Goal: Task Accomplishment & Management: Complete application form

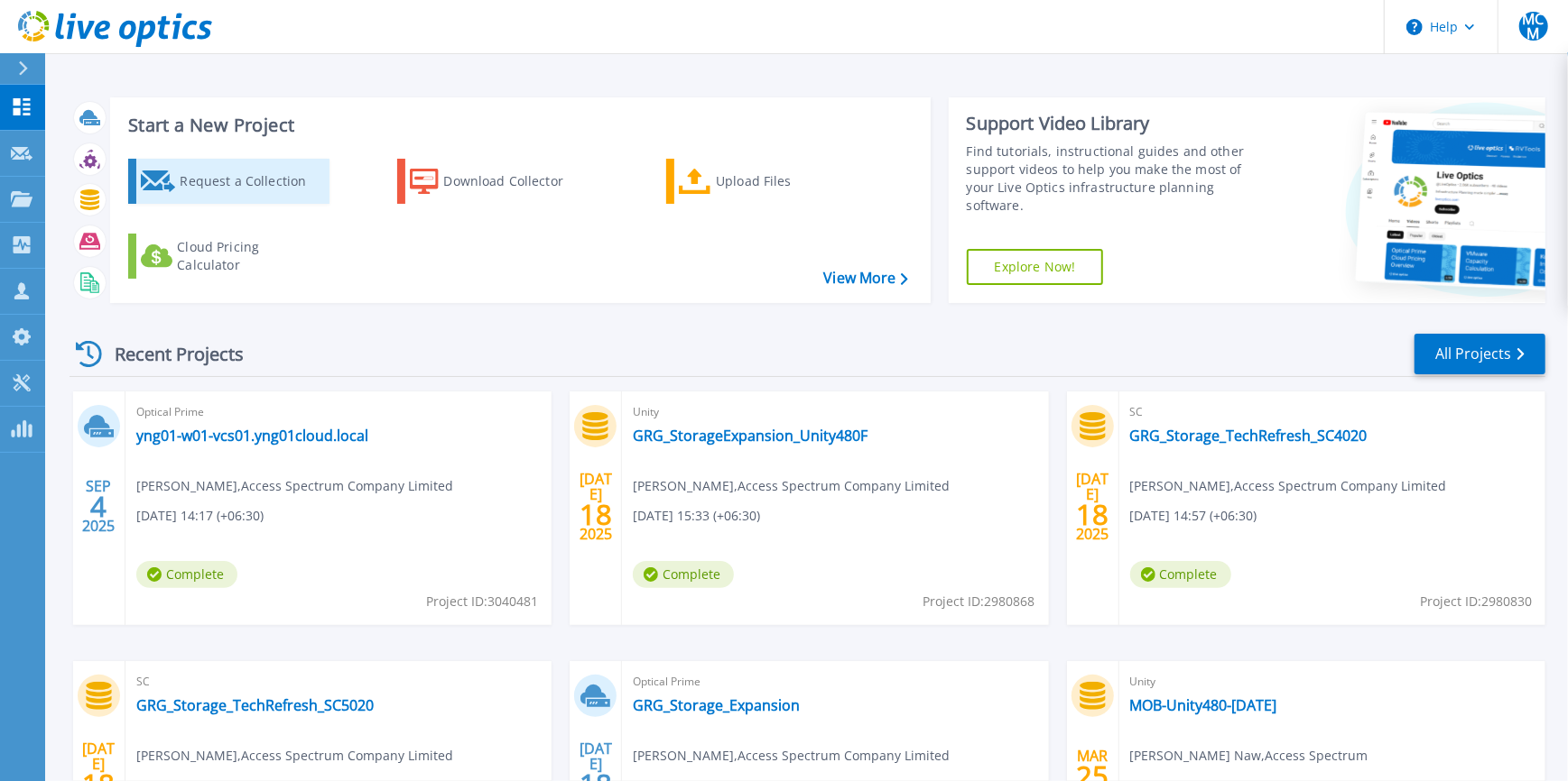
click at [272, 187] on div "Request a Collection" at bounding box center [252, 182] width 144 height 37
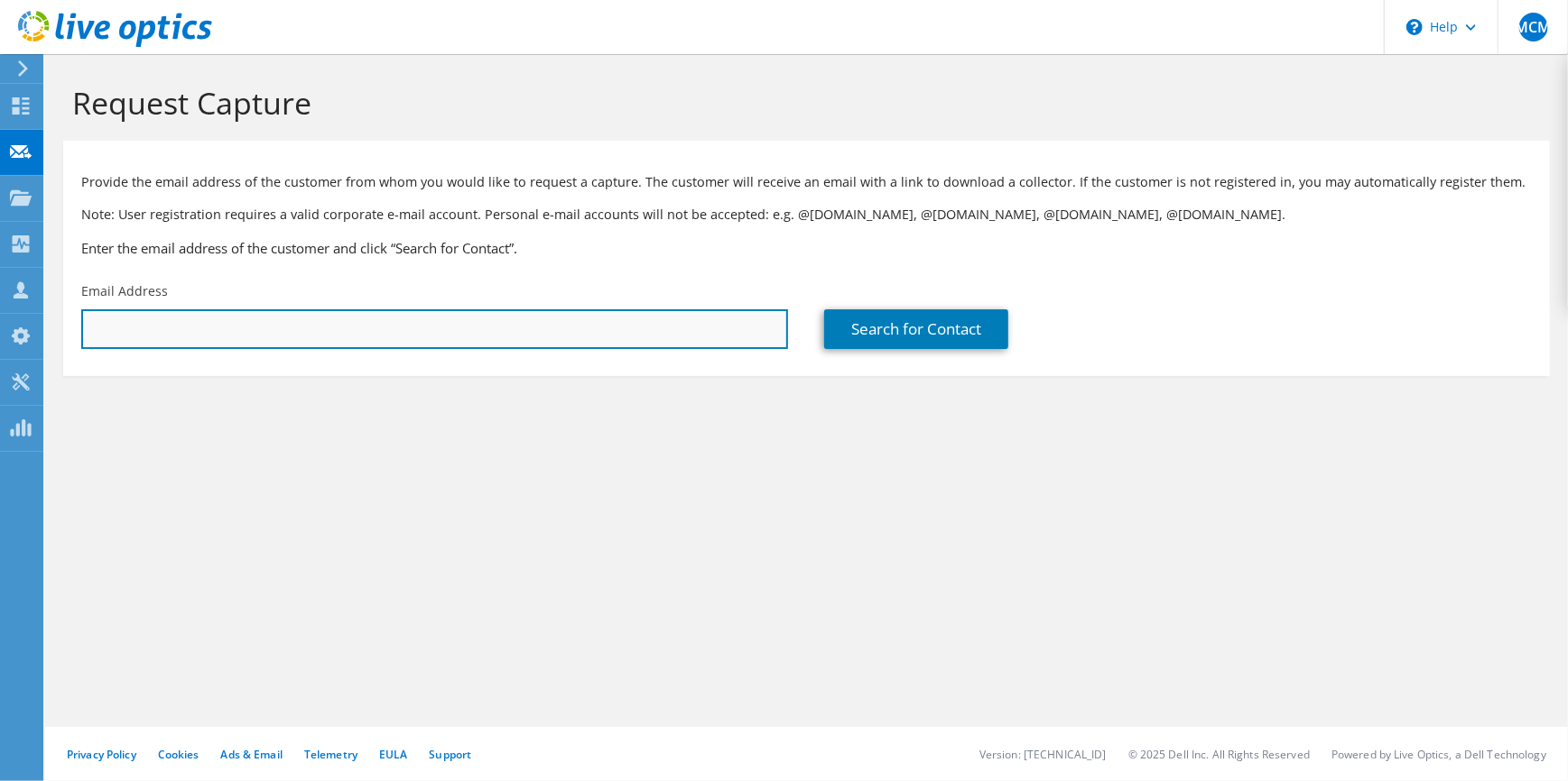
click at [345, 336] on input "text" at bounding box center [435, 329] width 707 height 39
paste input "yezayar.aye@apollo-towers.com"
type input "yezayar.aye@apollo-towers.com"
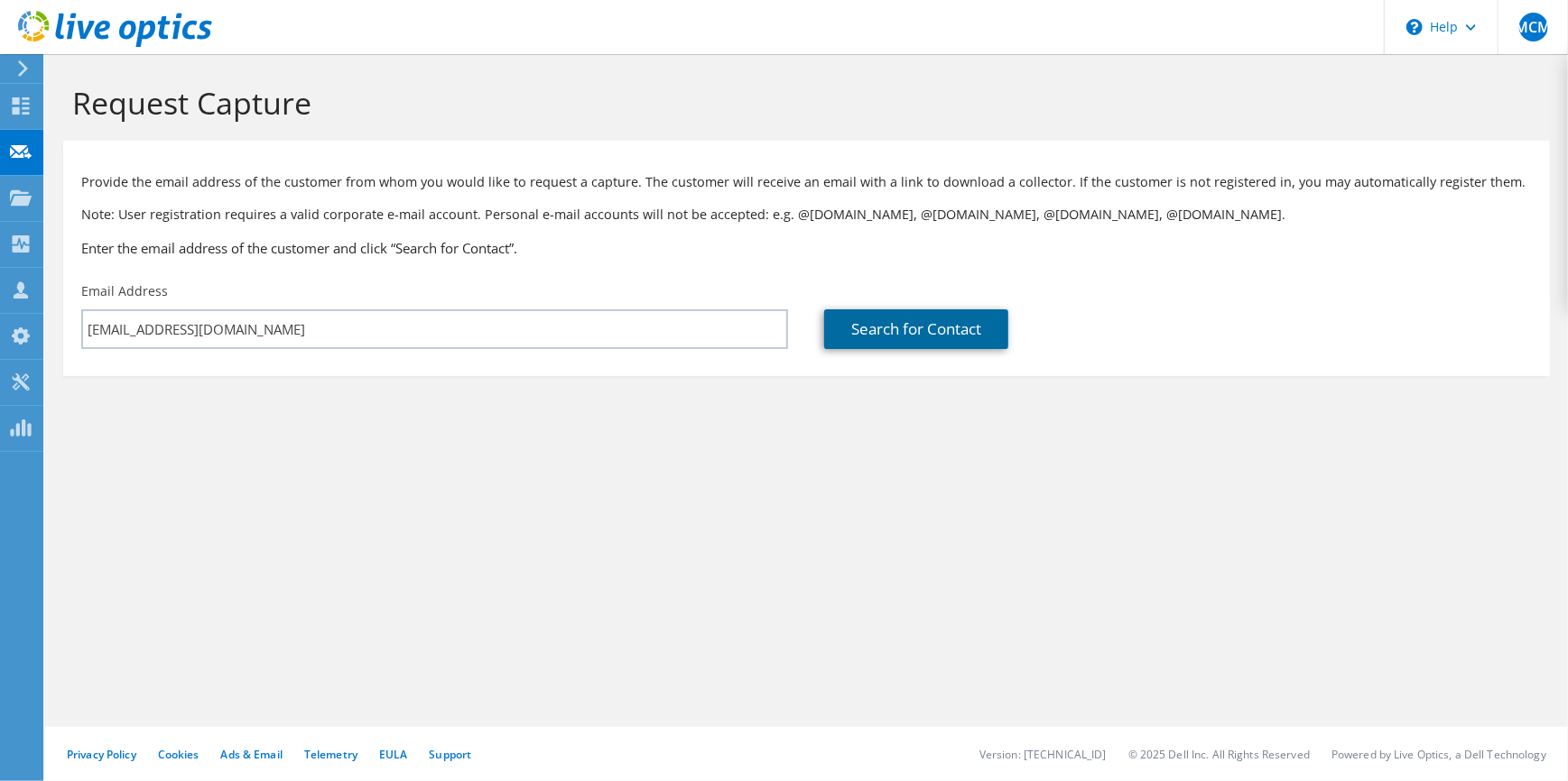
click at [879, 344] on link "Search for Contact" at bounding box center [917, 329] width 184 height 39
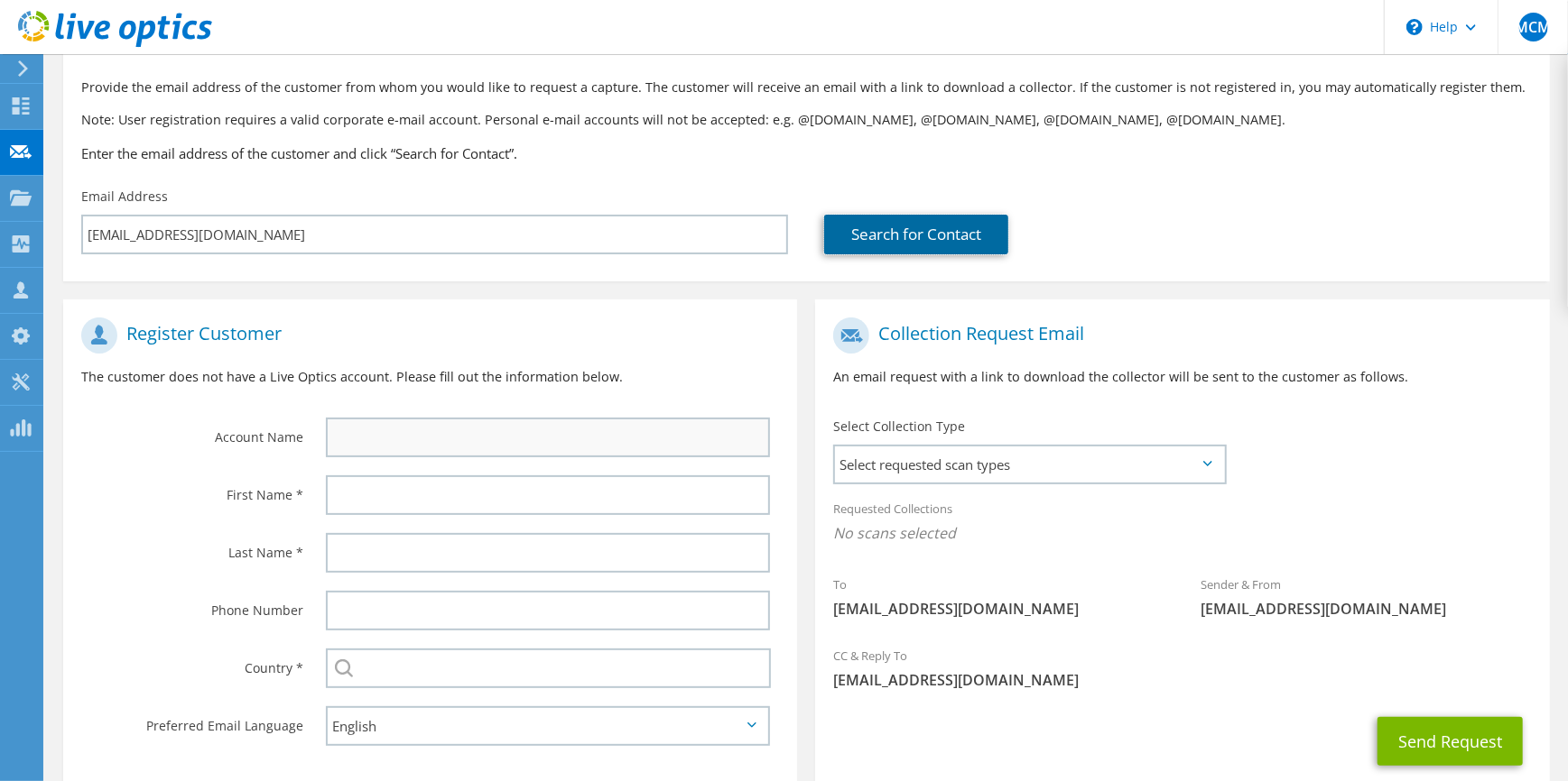
scroll to position [206, 0]
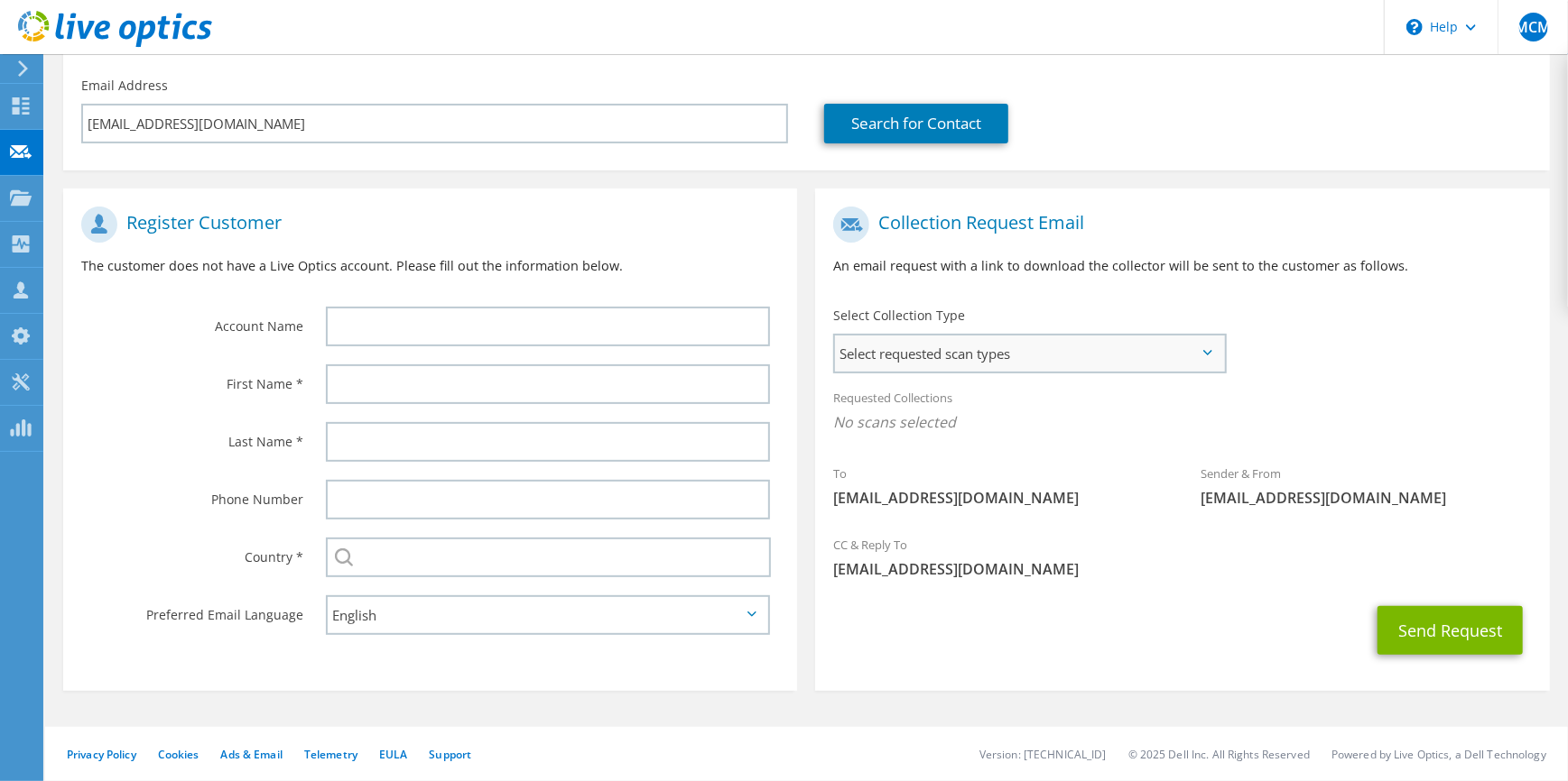
click at [958, 359] on span "Select requested scan types" at bounding box center [1029, 354] width 388 height 37
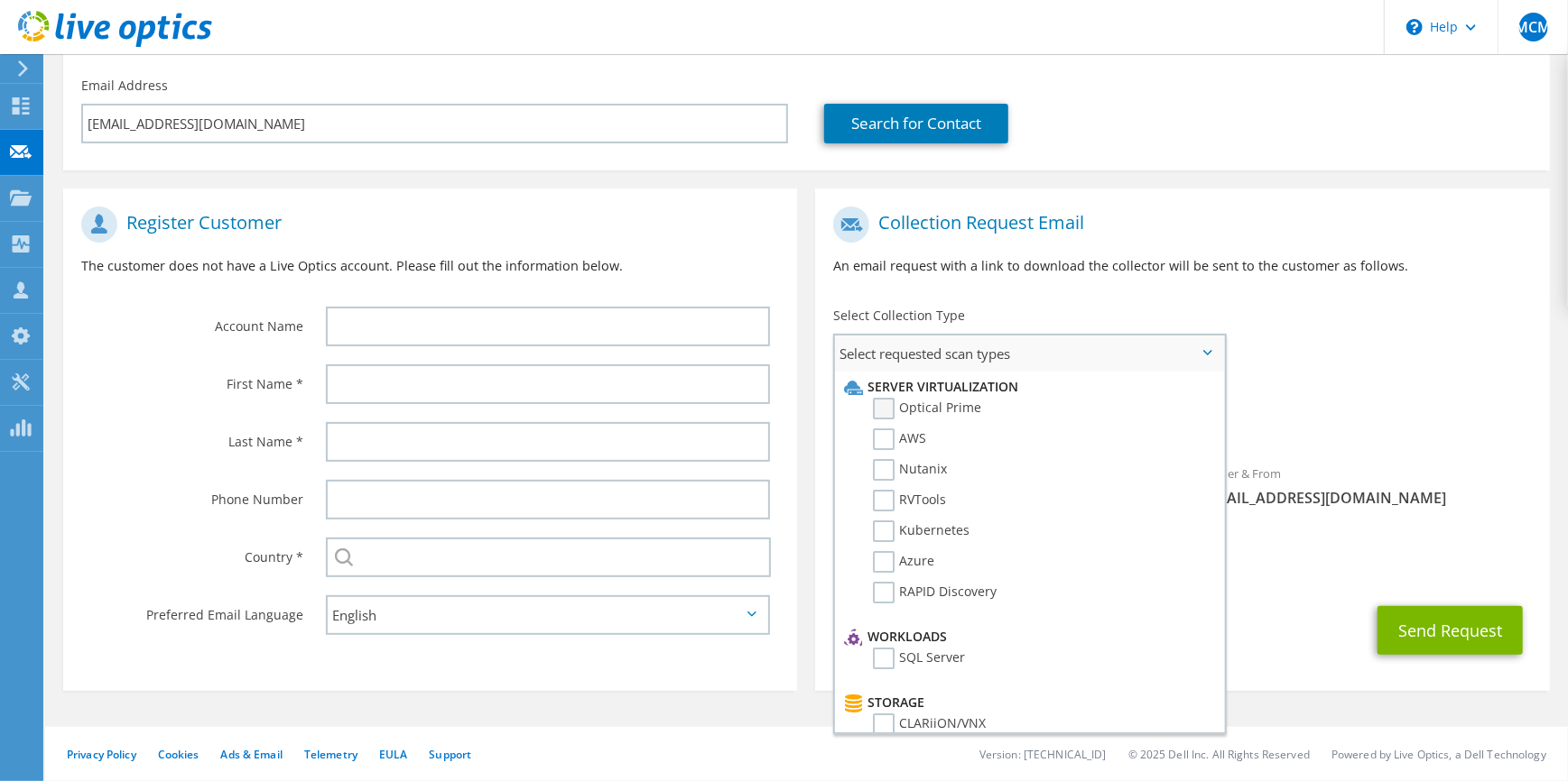
click at [878, 409] on label "Optical Prime" at bounding box center [926, 408] width 109 height 22
click at [0, 0] on input "Optical Prime" at bounding box center [0, 0] width 0 height 0
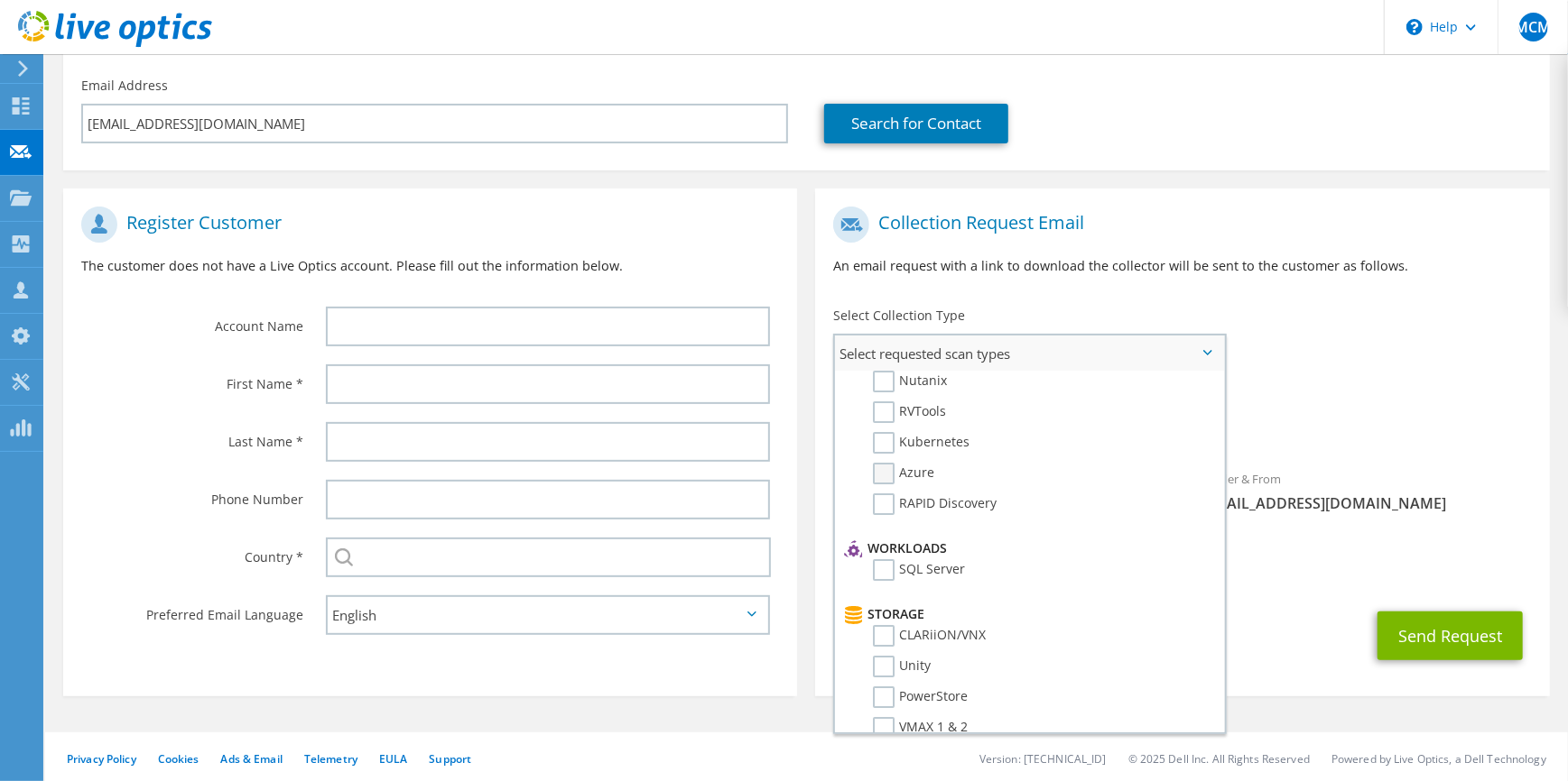
scroll to position [120, 0]
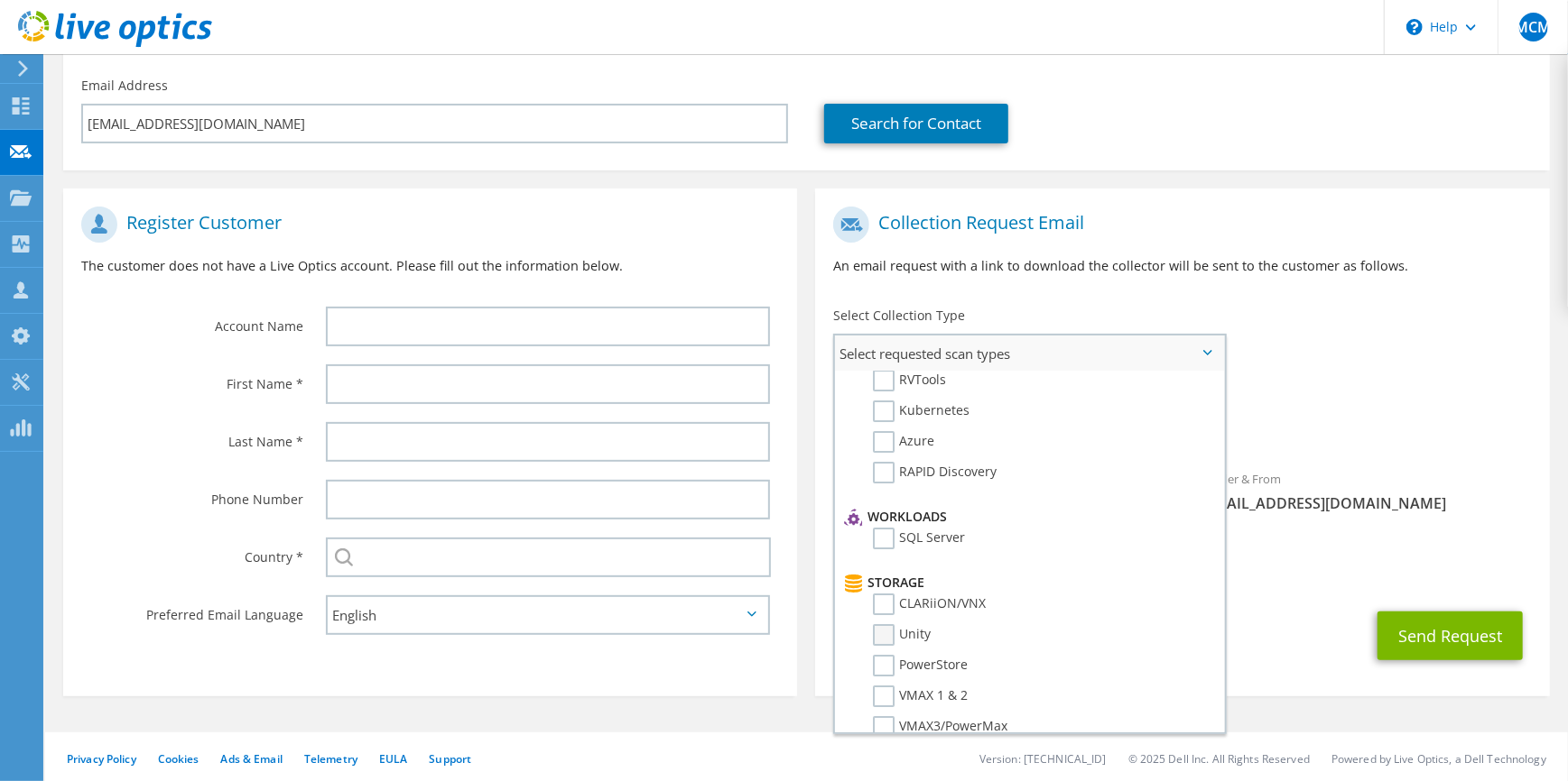
click at [886, 624] on label "Unity" at bounding box center [901, 635] width 58 height 22
click at [0, 0] on input "Unity" at bounding box center [0, 0] width 0 height 0
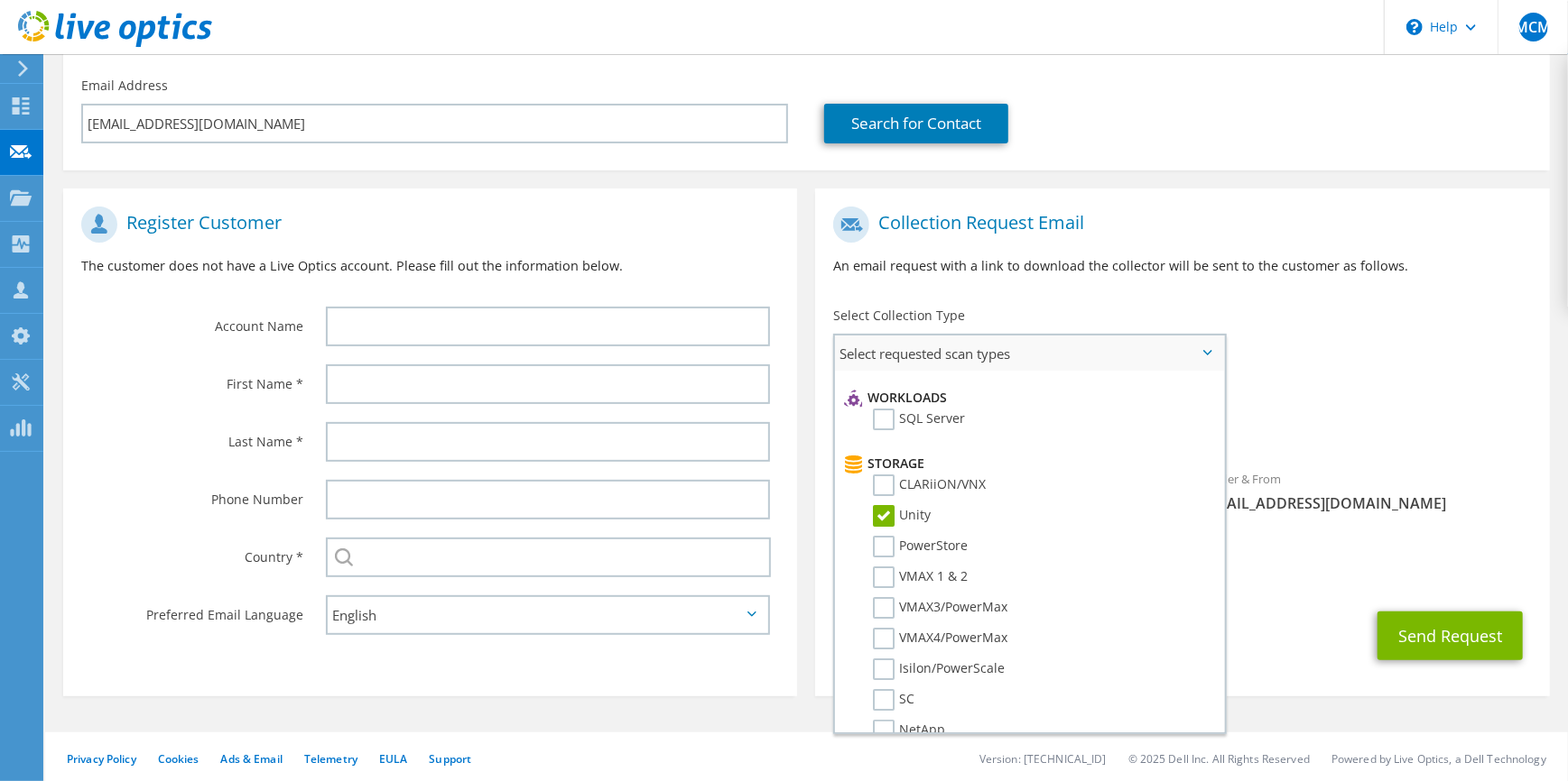
scroll to position [361, 0]
click at [881, 598] on label "NetApp" at bounding box center [908, 609] width 72 height 22
click at [0, 0] on input "NetApp" at bounding box center [0, 0] width 0 height 0
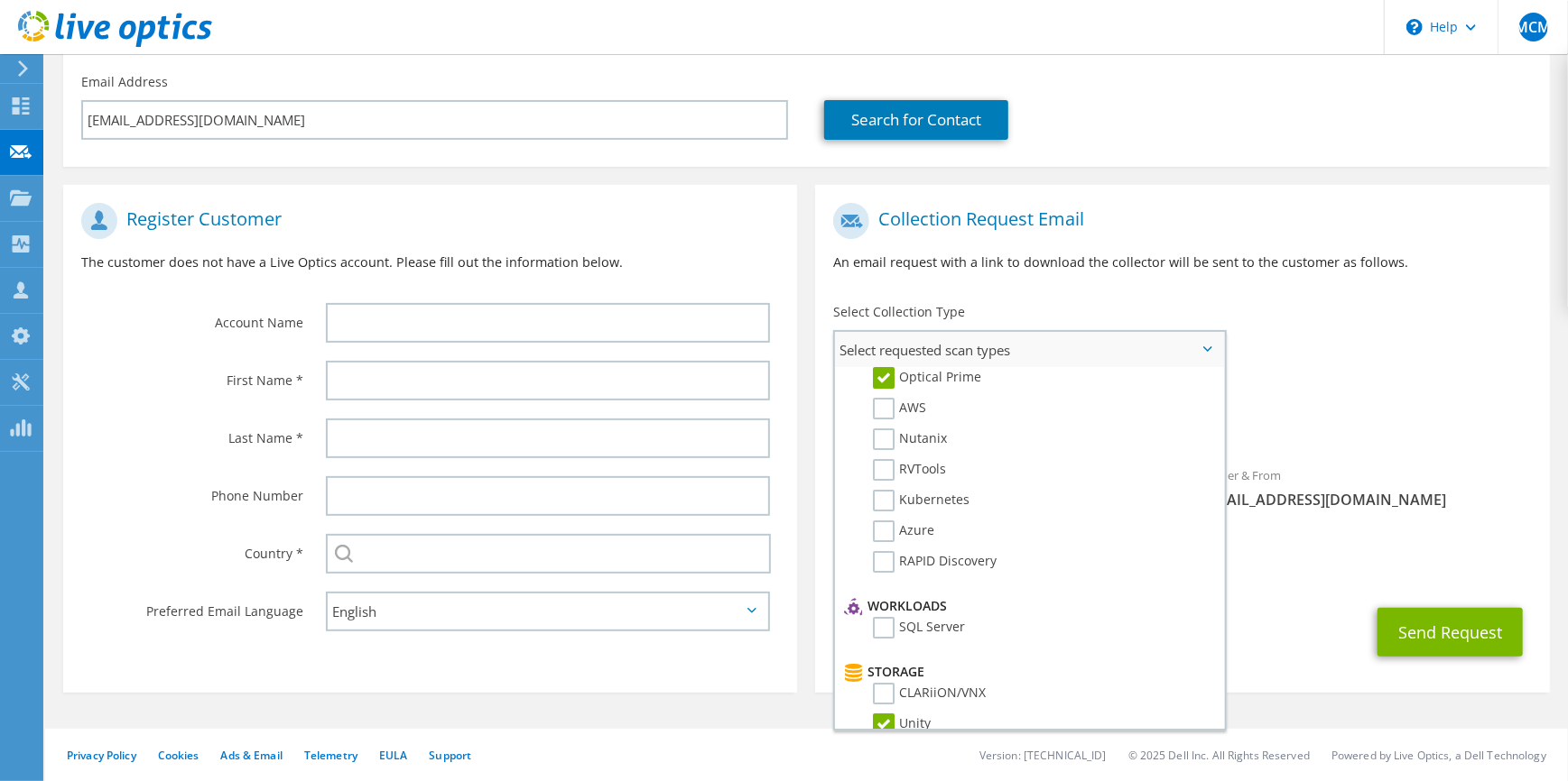
scroll to position [0, 0]
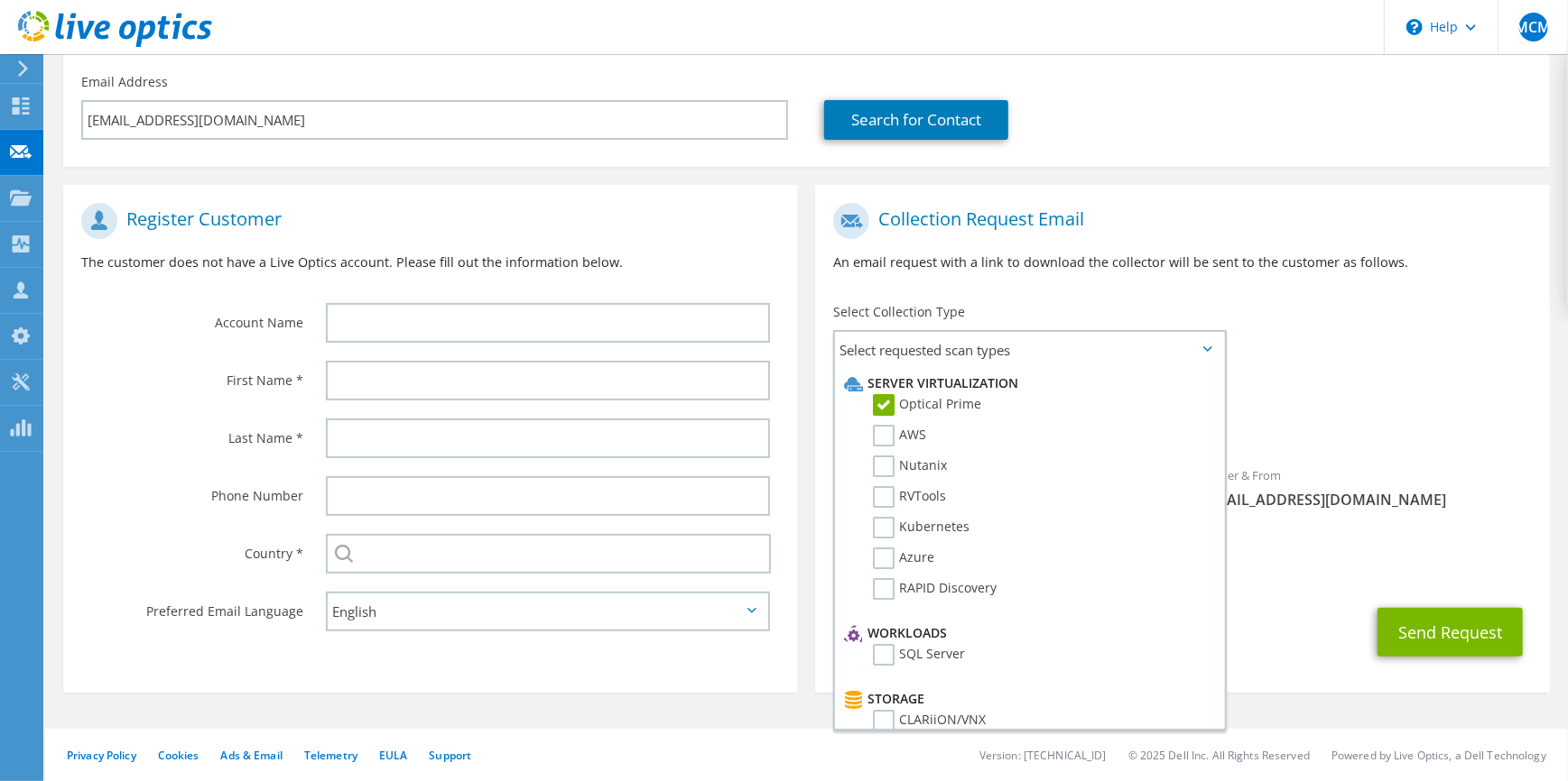
click at [1464, 473] on div "Sender & From liveoptics@liveoptics.com" at bounding box center [1366, 487] width 367 height 62
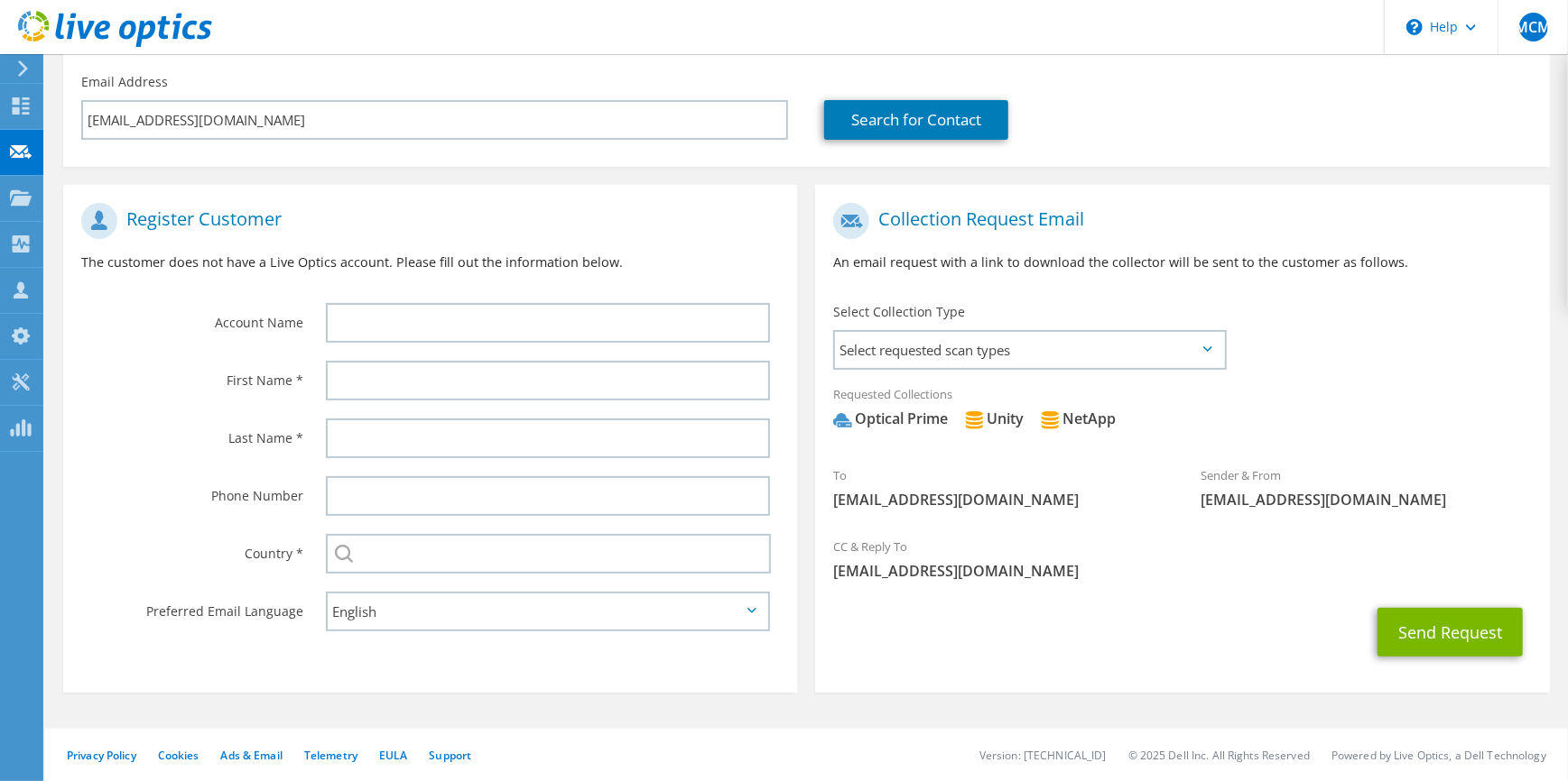
click at [1073, 574] on span "[EMAIL_ADDRESS][DOMAIN_NAME]" at bounding box center [1182, 571] width 698 height 20
click at [1051, 571] on span "[EMAIL_ADDRESS][DOMAIN_NAME]" at bounding box center [1182, 571] width 698 height 20
click at [900, 574] on span "[EMAIL_ADDRESS][DOMAIN_NAME]" at bounding box center [1182, 571] width 698 height 20
drag, startPoint x: 1037, startPoint y: 572, endPoint x: 1145, endPoint y: 569, distance: 108.0
click at [1145, 569] on span "[EMAIL_ADDRESS][DOMAIN_NAME]" at bounding box center [1182, 571] width 698 height 20
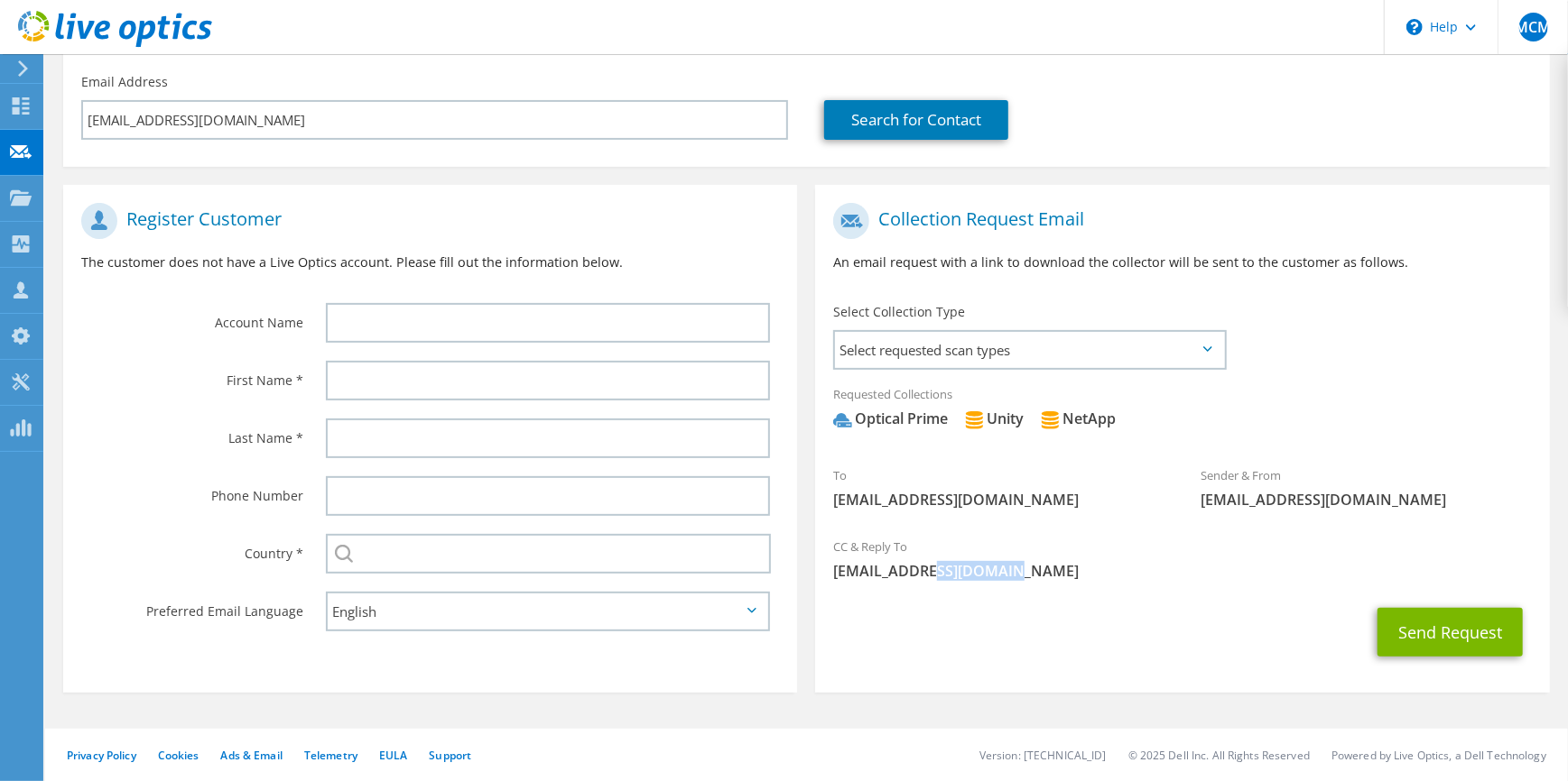
click at [1145, 569] on span "[EMAIL_ADDRESS][DOMAIN_NAME]" at bounding box center [1182, 571] width 698 height 20
click at [1436, 625] on button "Send Request" at bounding box center [1449, 632] width 145 height 49
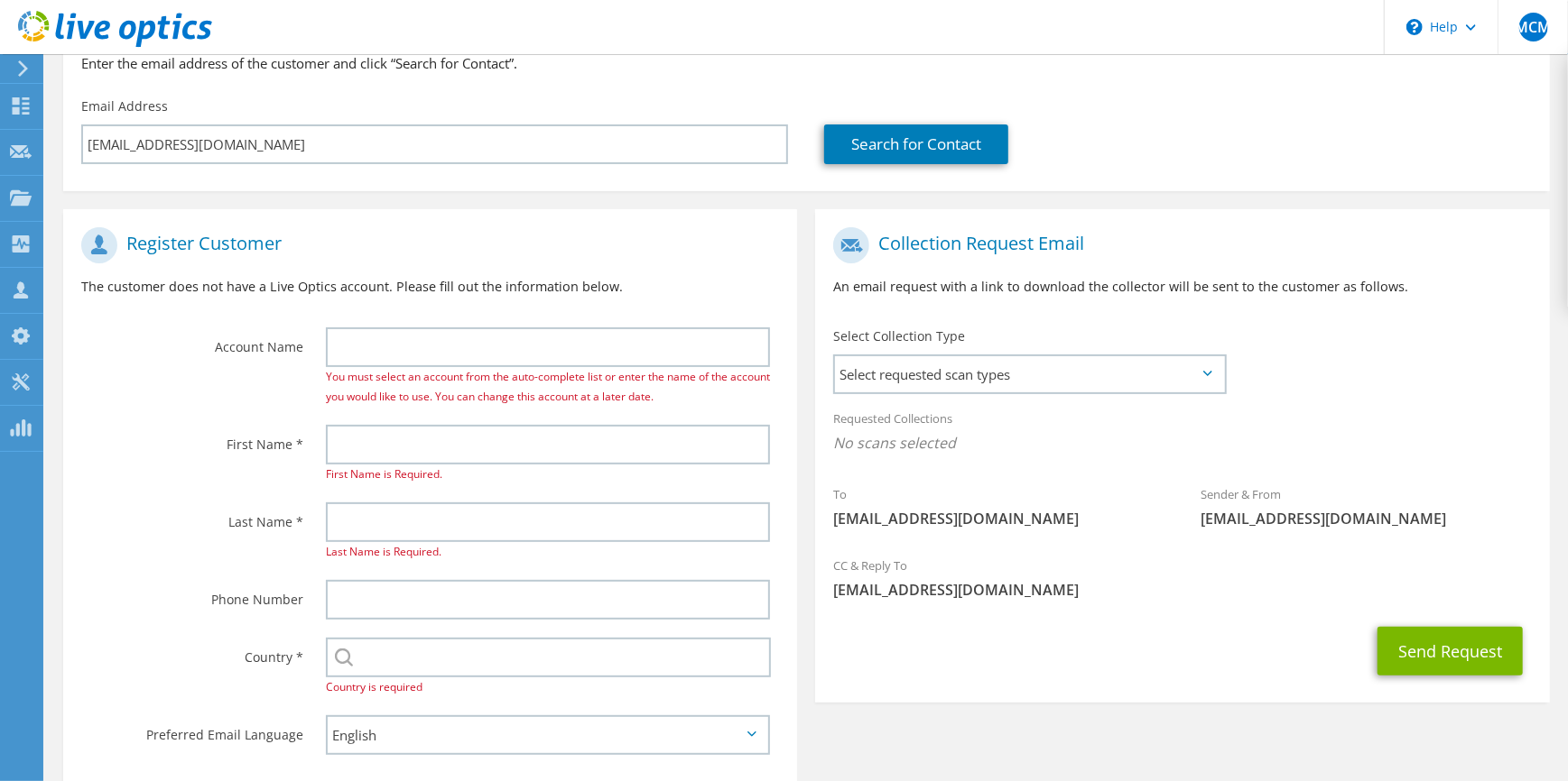
scroll to position [278, 0]
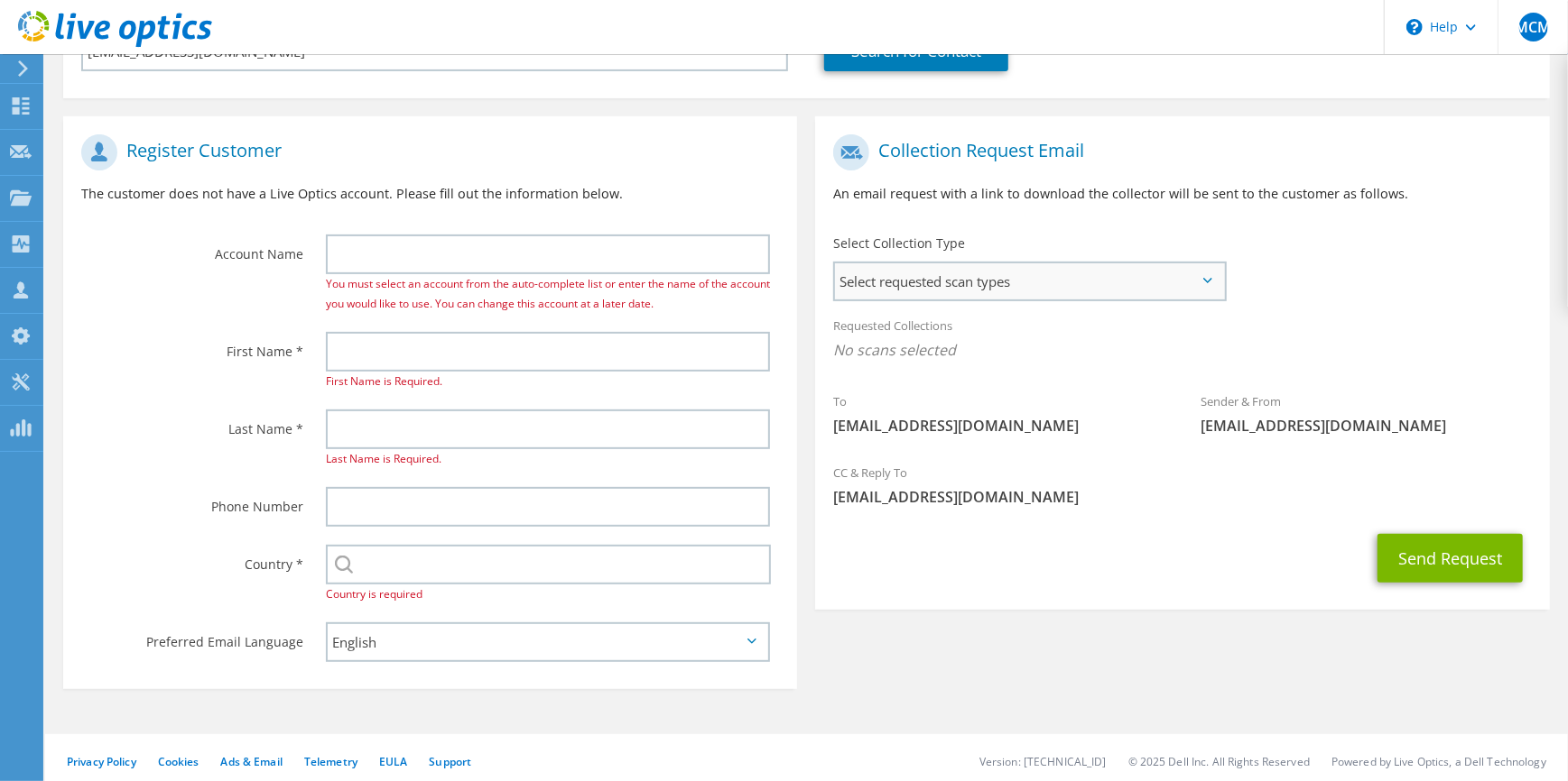
click at [1117, 282] on span "Select requested scan types" at bounding box center [1029, 281] width 388 height 37
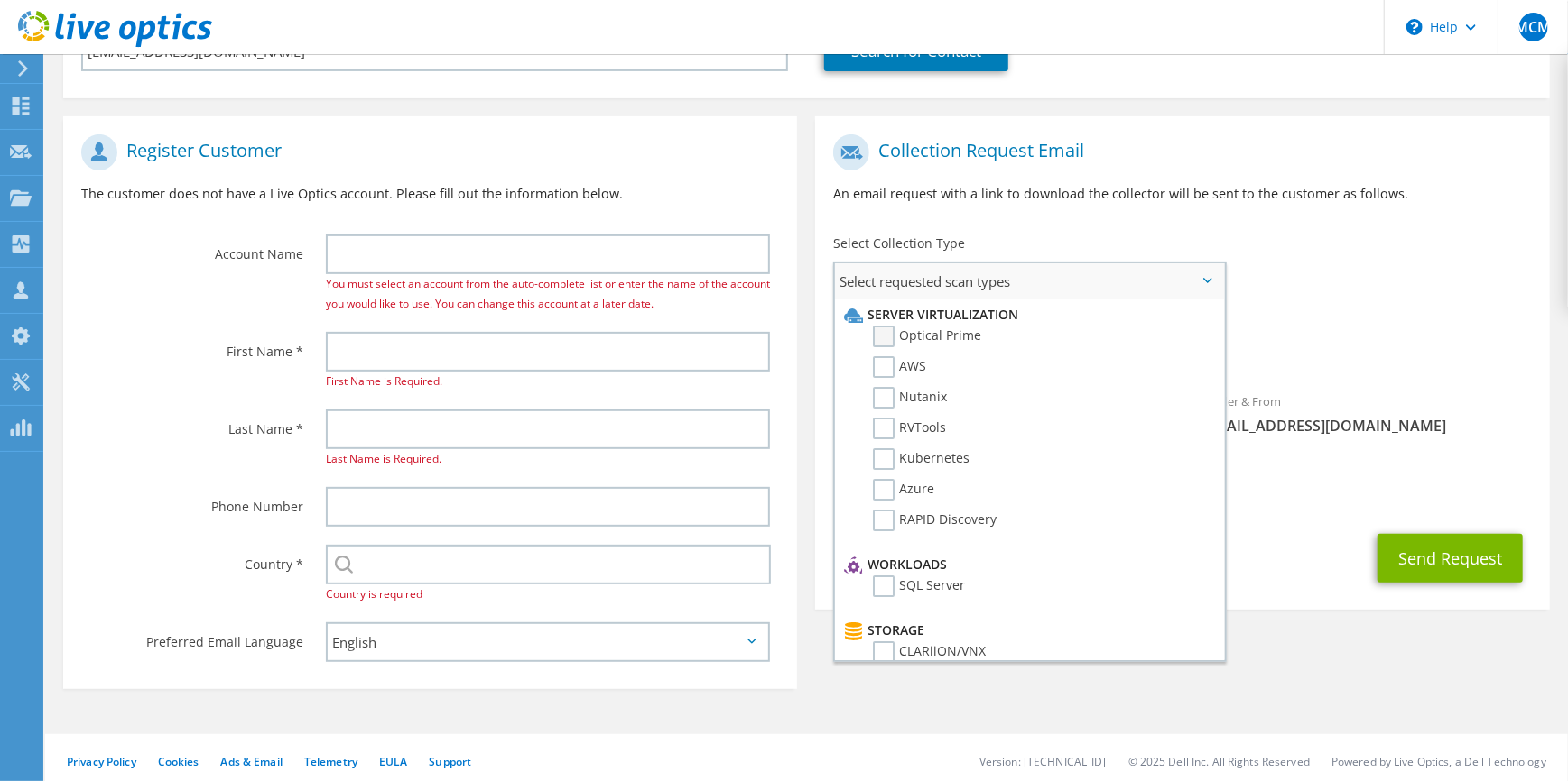
click at [888, 335] on label "Optical Prime" at bounding box center [926, 336] width 109 height 22
click at [0, 0] on input "Optical Prime" at bounding box center [0, 0] width 0 height 0
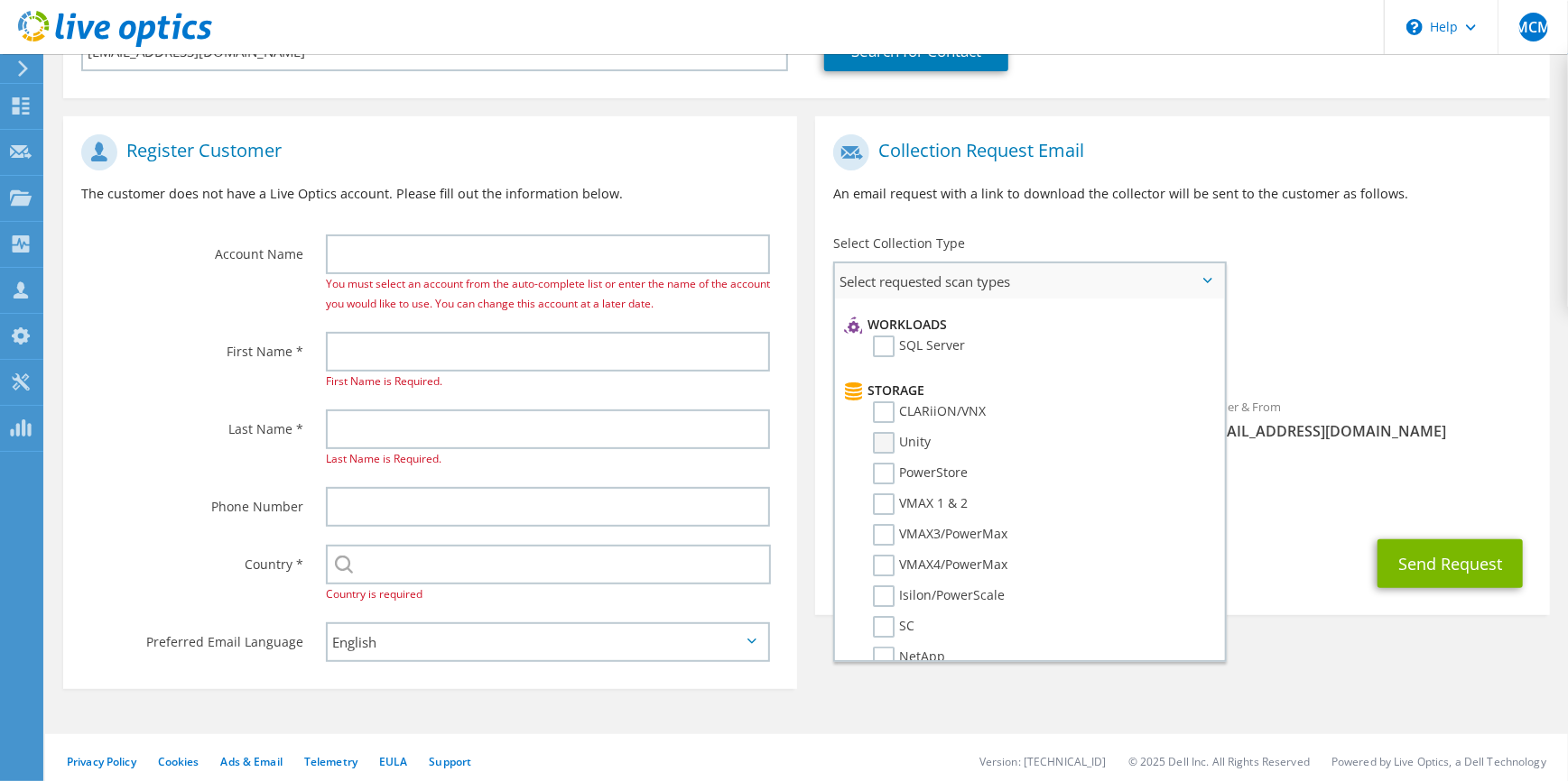
click at [886, 435] on label "Unity" at bounding box center [901, 443] width 58 height 22
click at [0, 0] on input "Unity" at bounding box center [0, 0] width 0 height 0
click at [893, 647] on label "NetApp" at bounding box center [908, 658] width 72 height 22
click at [0, 0] on input "NetApp" at bounding box center [0, 0] width 0 height 0
click at [1405, 394] on div "Sender & From [EMAIL_ADDRESS][DOMAIN_NAME]" at bounding box center [1366, 419] width 367 height 62
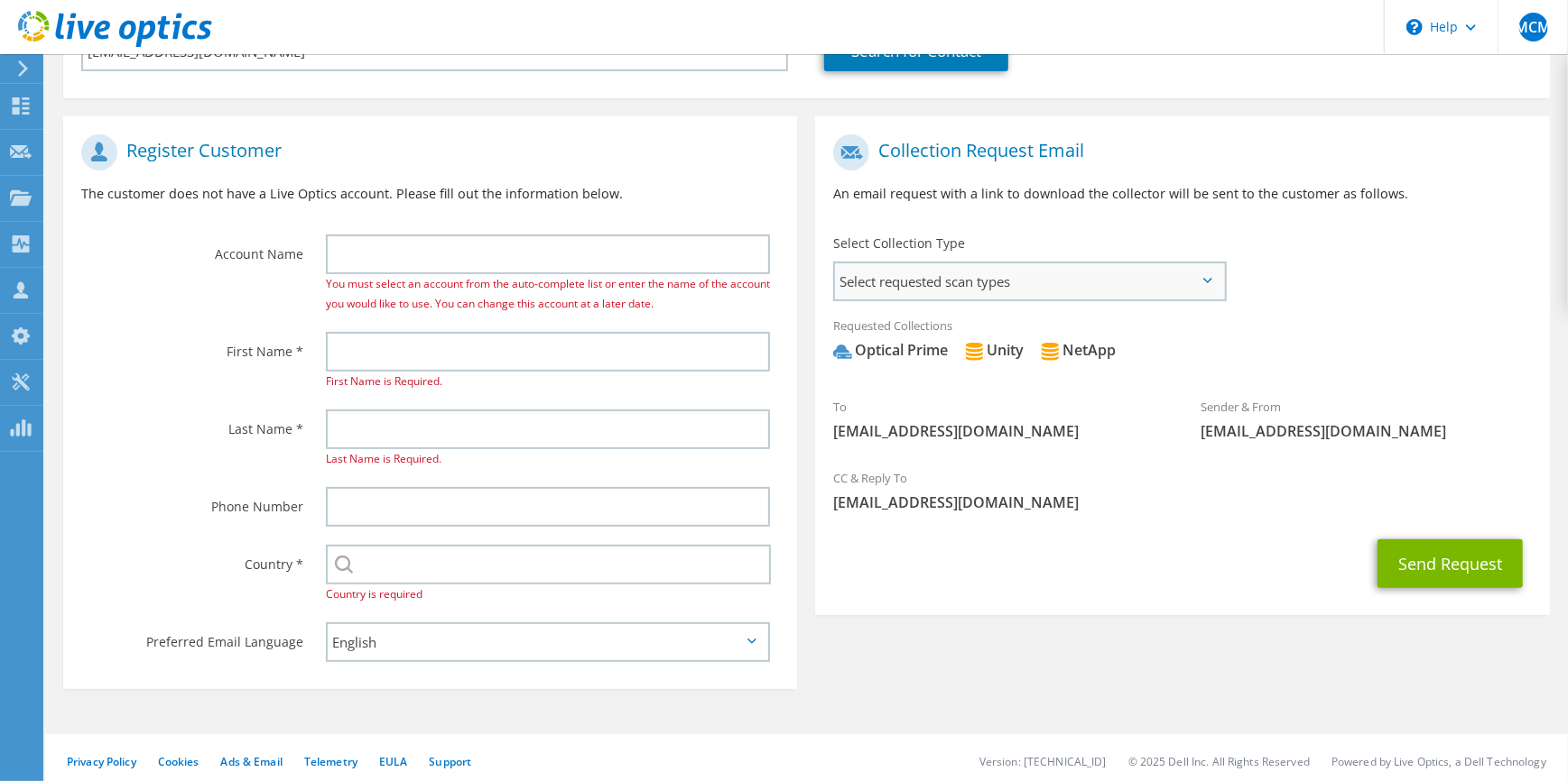
click at [1021, 289] on span "Select requested scan types" at bounding box center [1029, 281] width 388 height 37
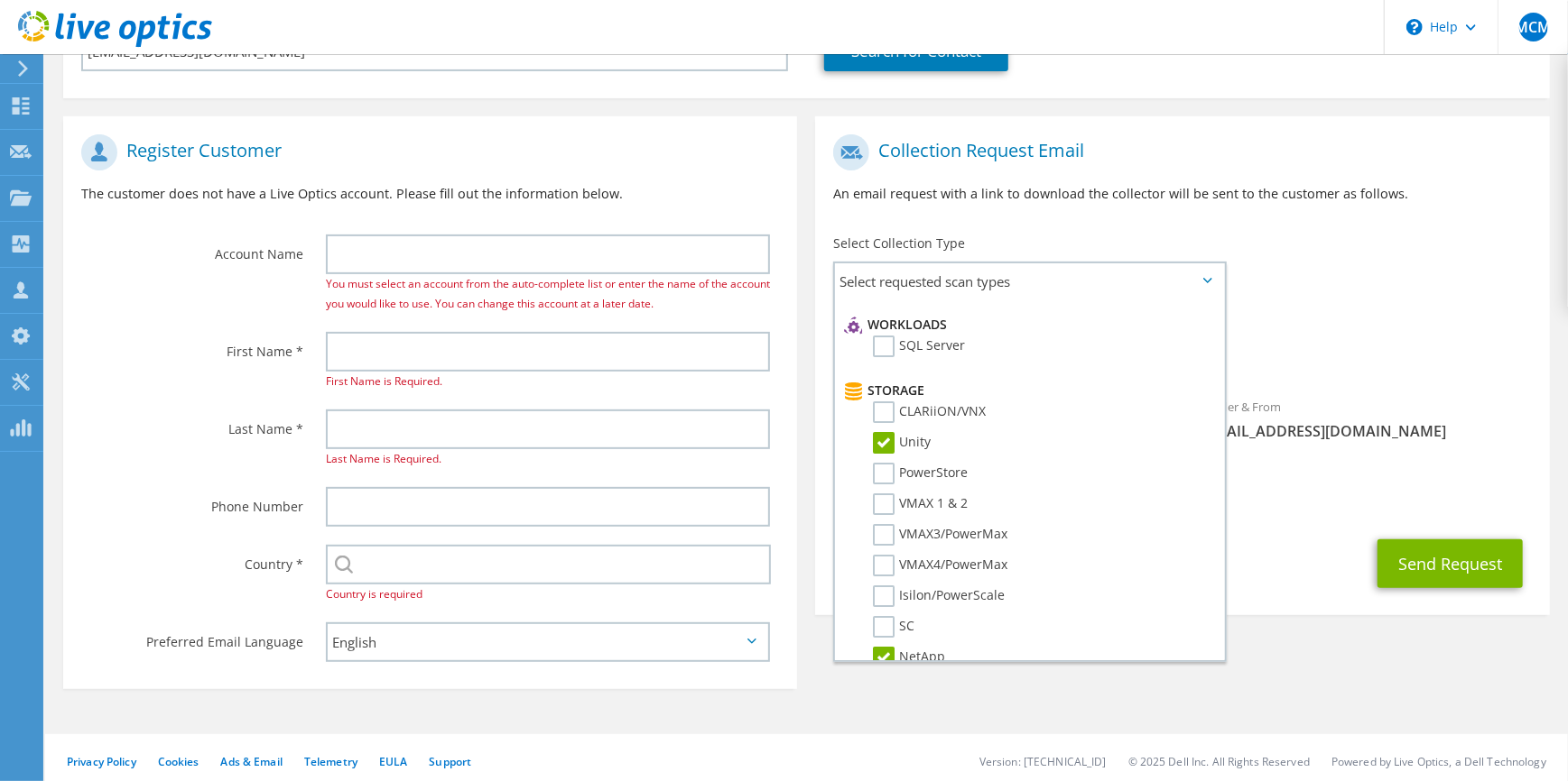
click at [1314, 326] on div "Requested Collections No scans selected Optical Prime Unity NetApp" at bounding box center [1182, 342] width 734 height 72
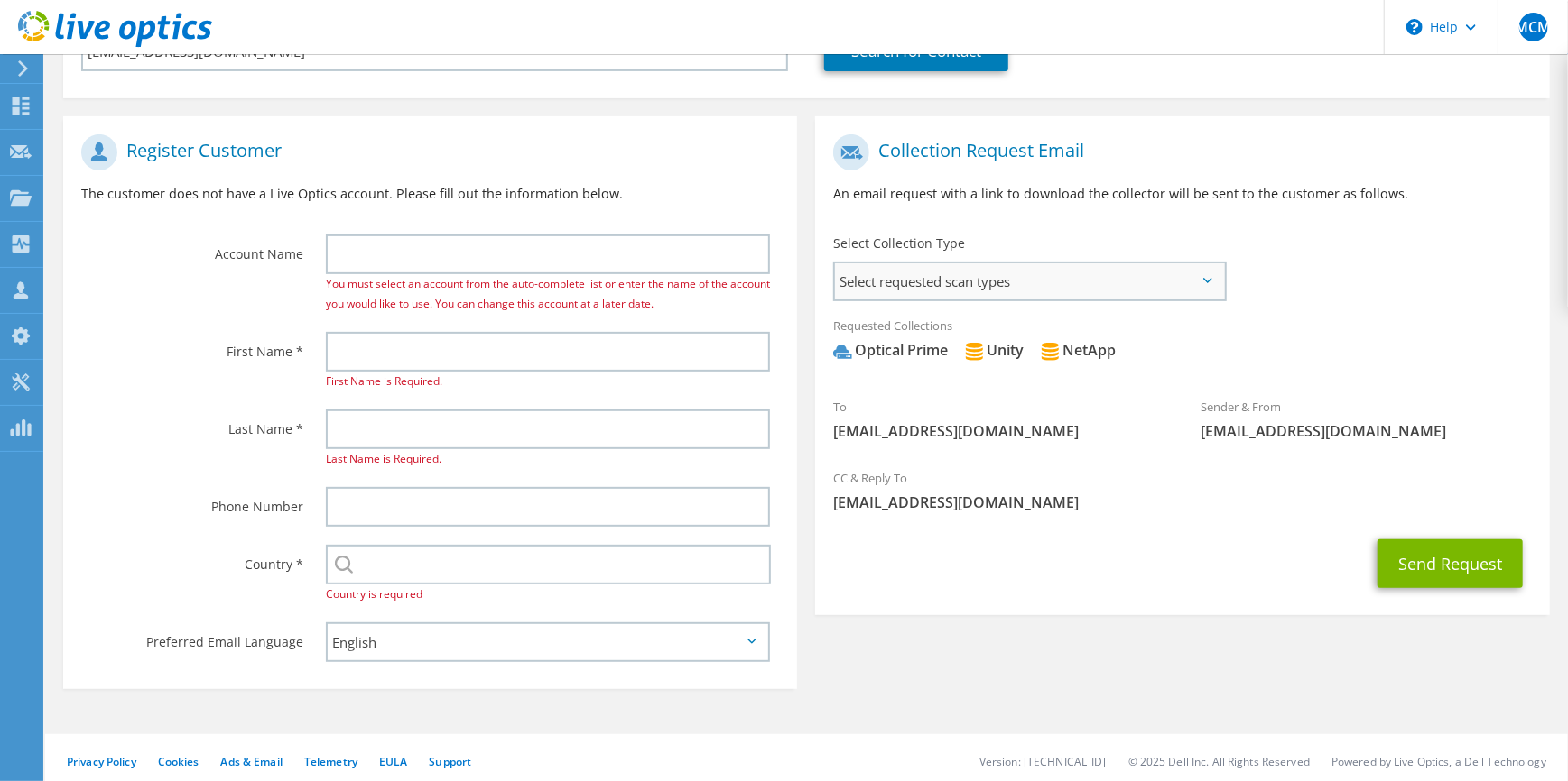
click at [1142, 286] on span "Select requested scan types" at bounding box center [1029, 281] width 388 height 37
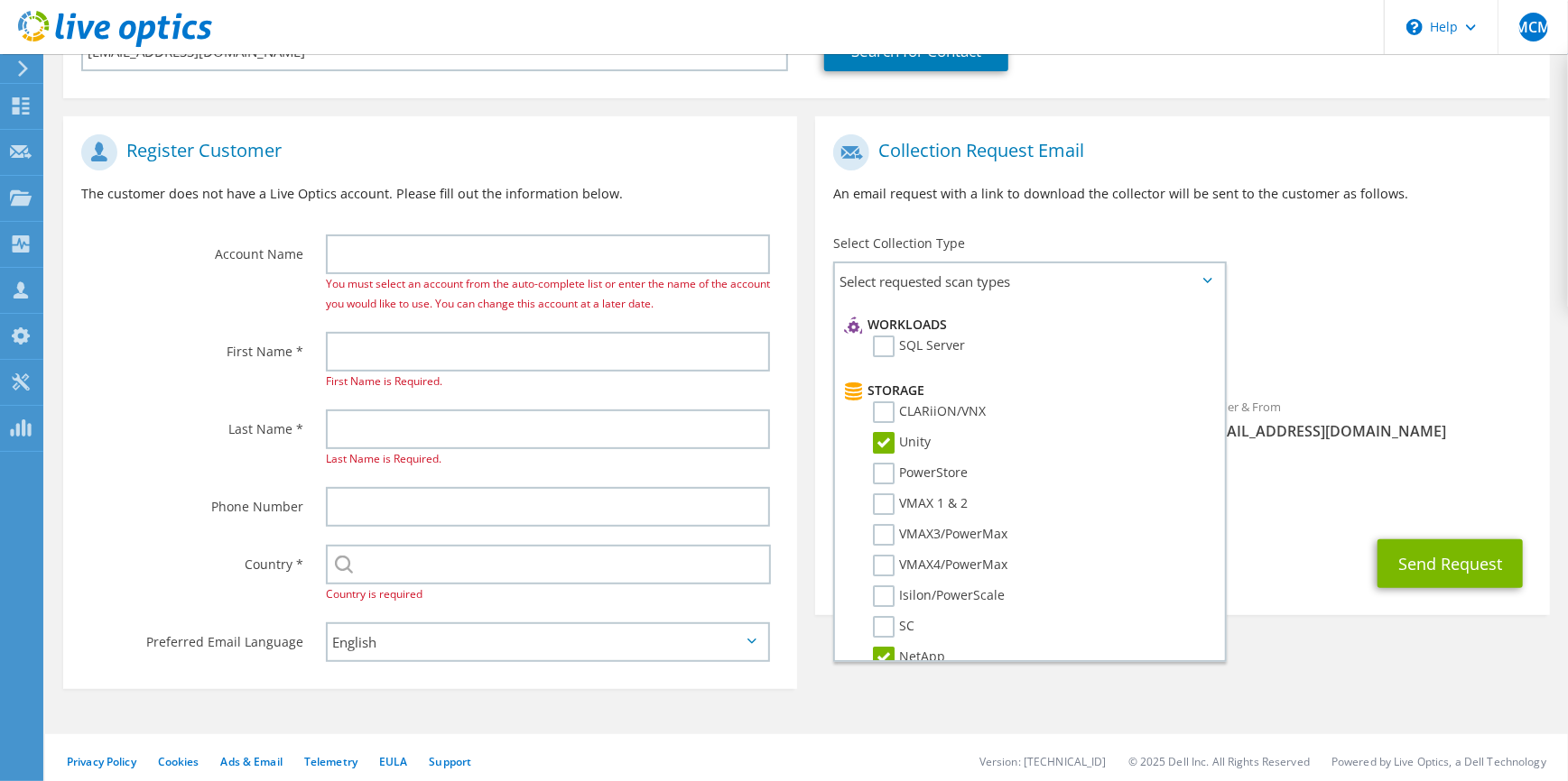
click at [1362, 332] on div "Requested Collections No scans selected Optical Prime Unity NetApp" at bounding box center [1182, 342] width 734 height 72
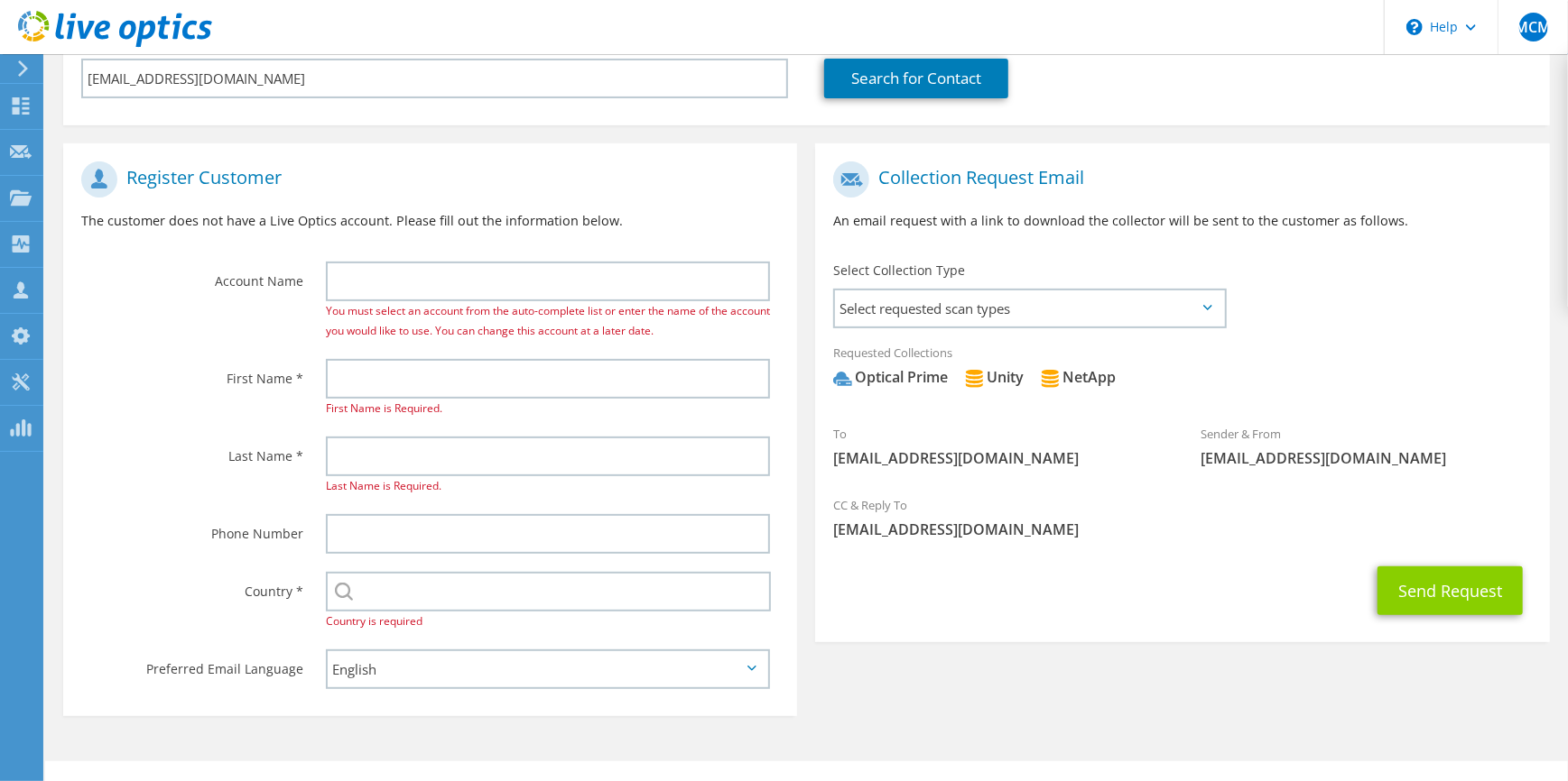
scroll to position [278, 0]
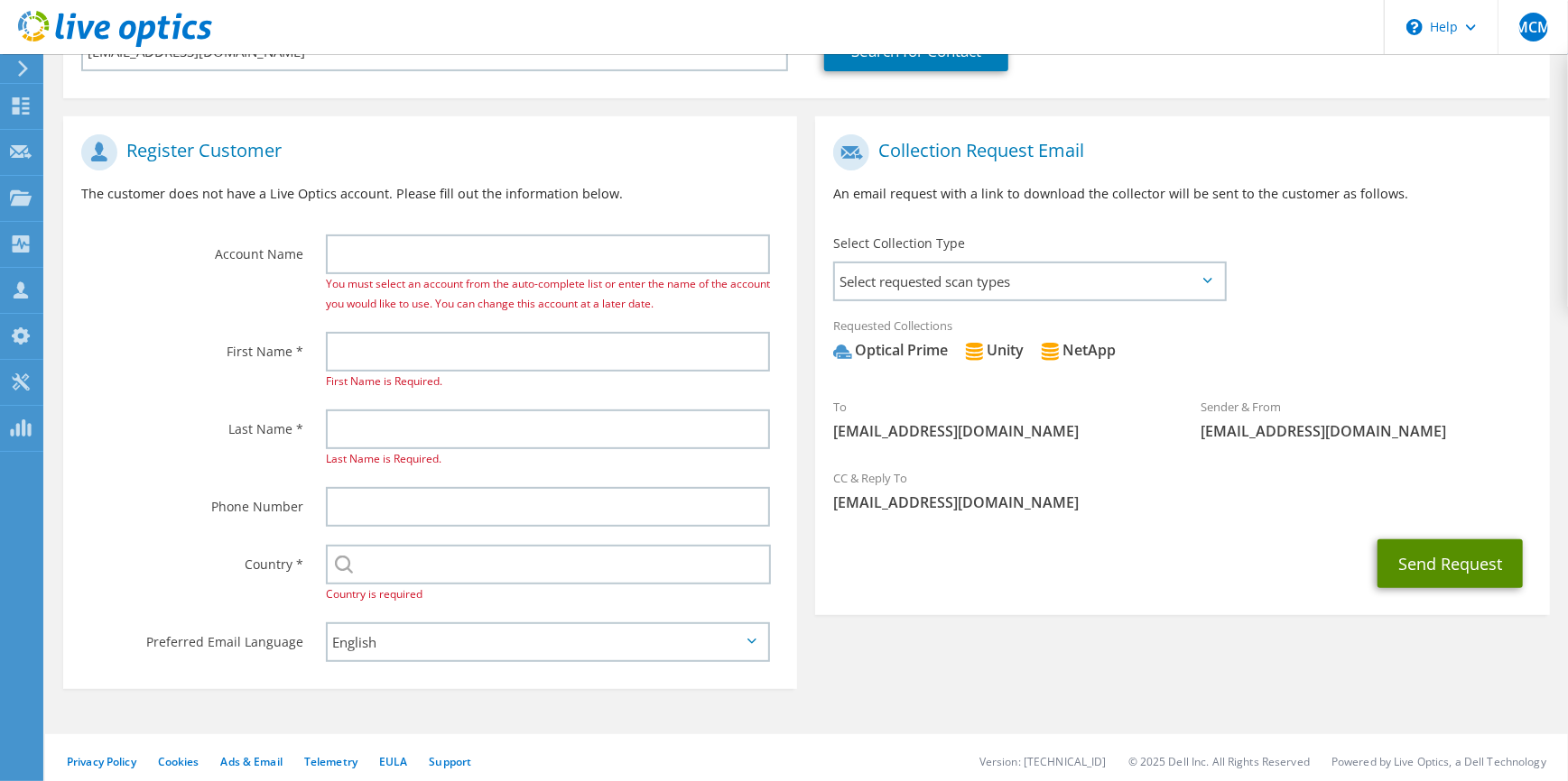
click at [1466, 557] on button "Send Request" at bounding box center [1449, 564] width 145 height 49
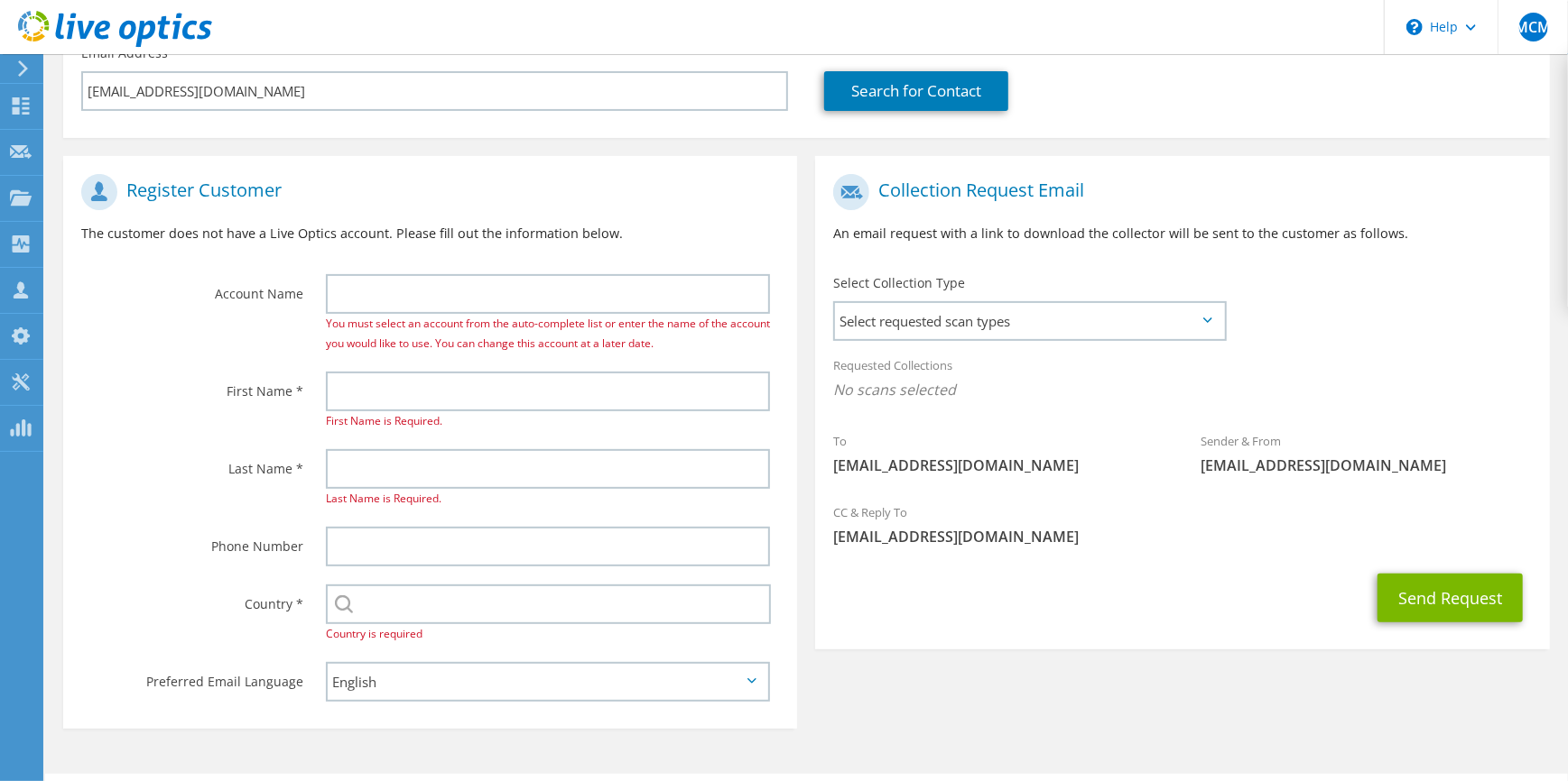
scroll to position [240, 0]
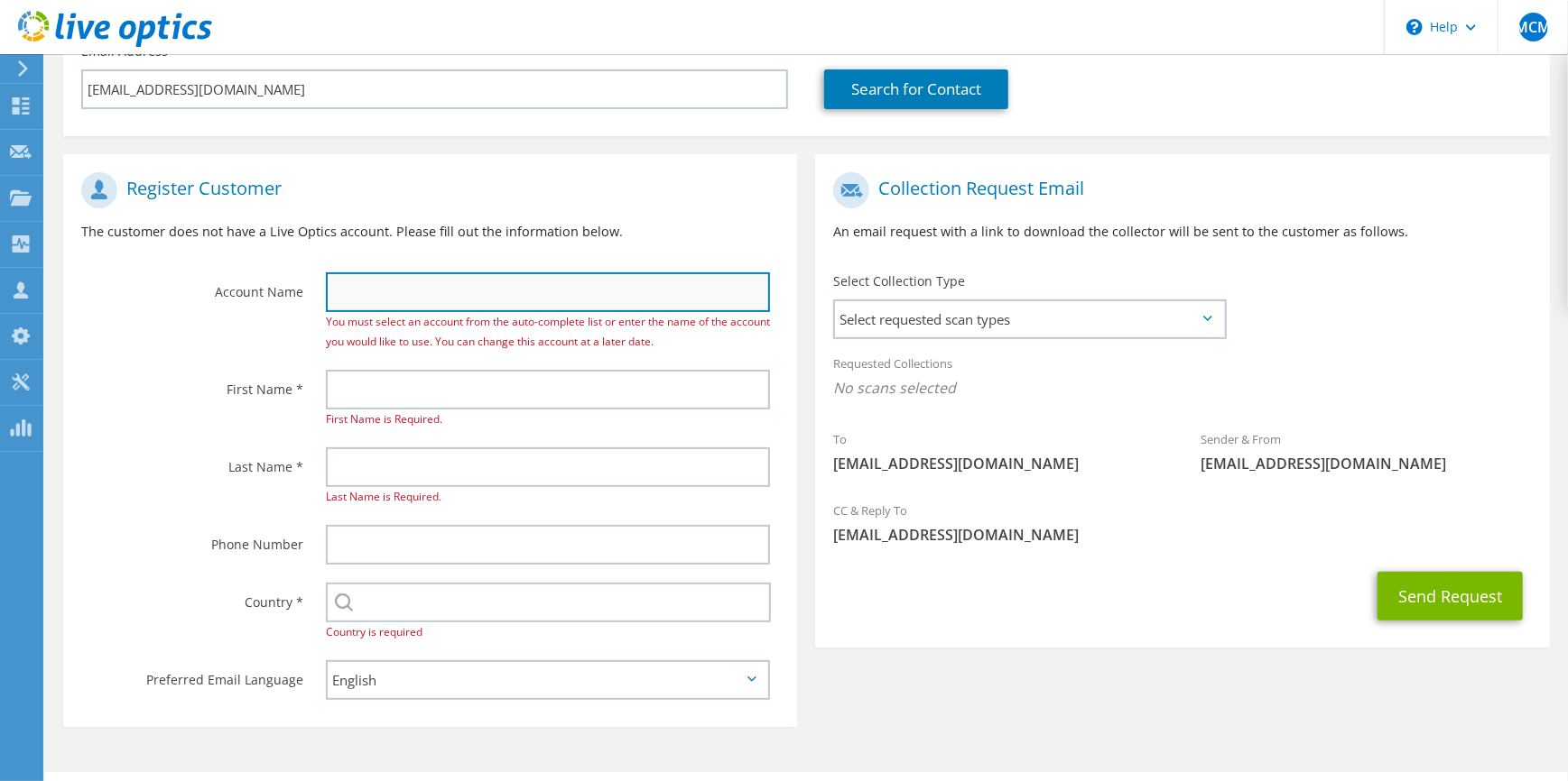
click at [487, 298] on input "text" at bounding box center [548, 292] width 444 height 39
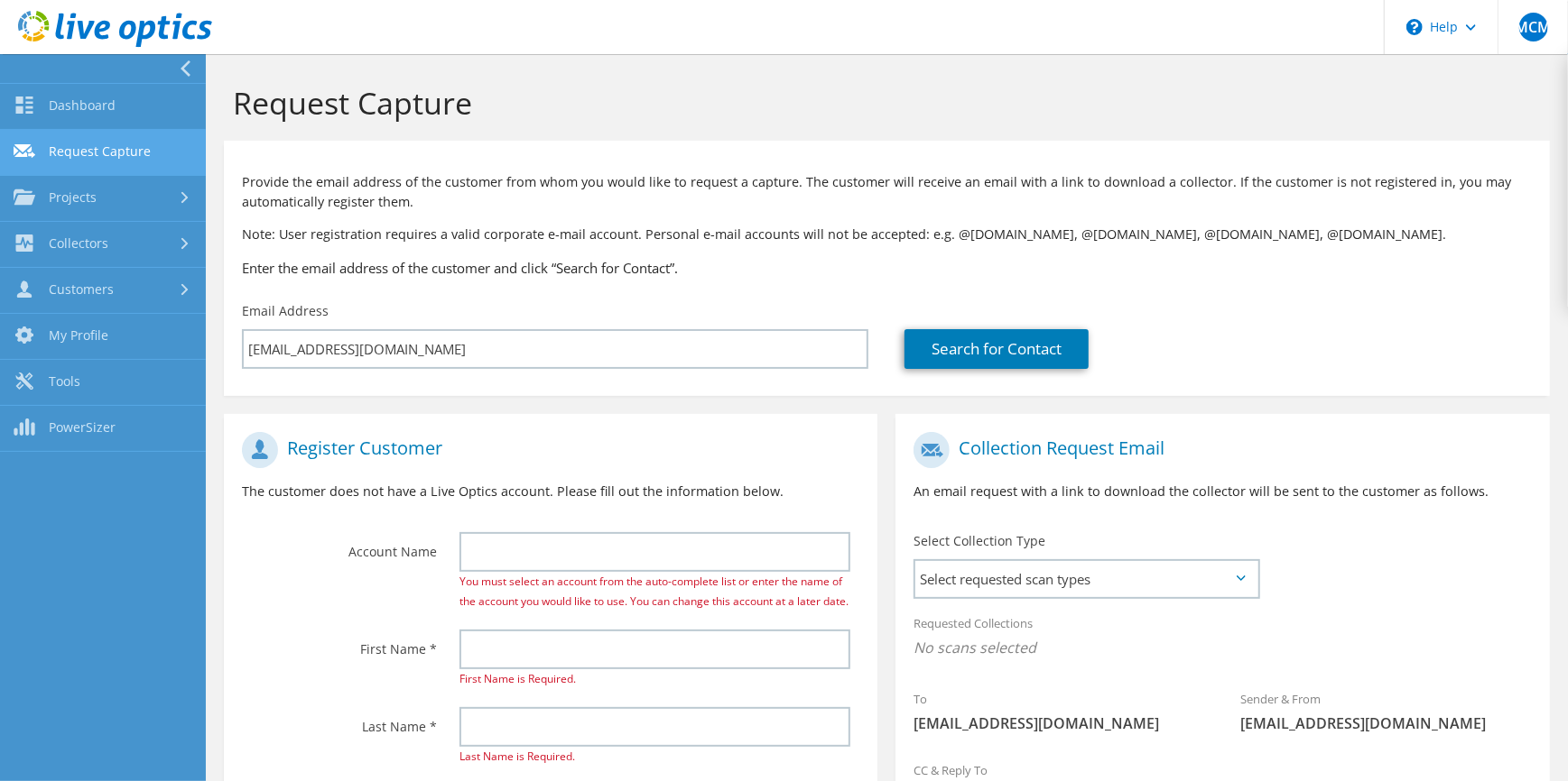
click at [99, 163] on link "Request Capture" at bounding box center [103, 153] width 206 height 46
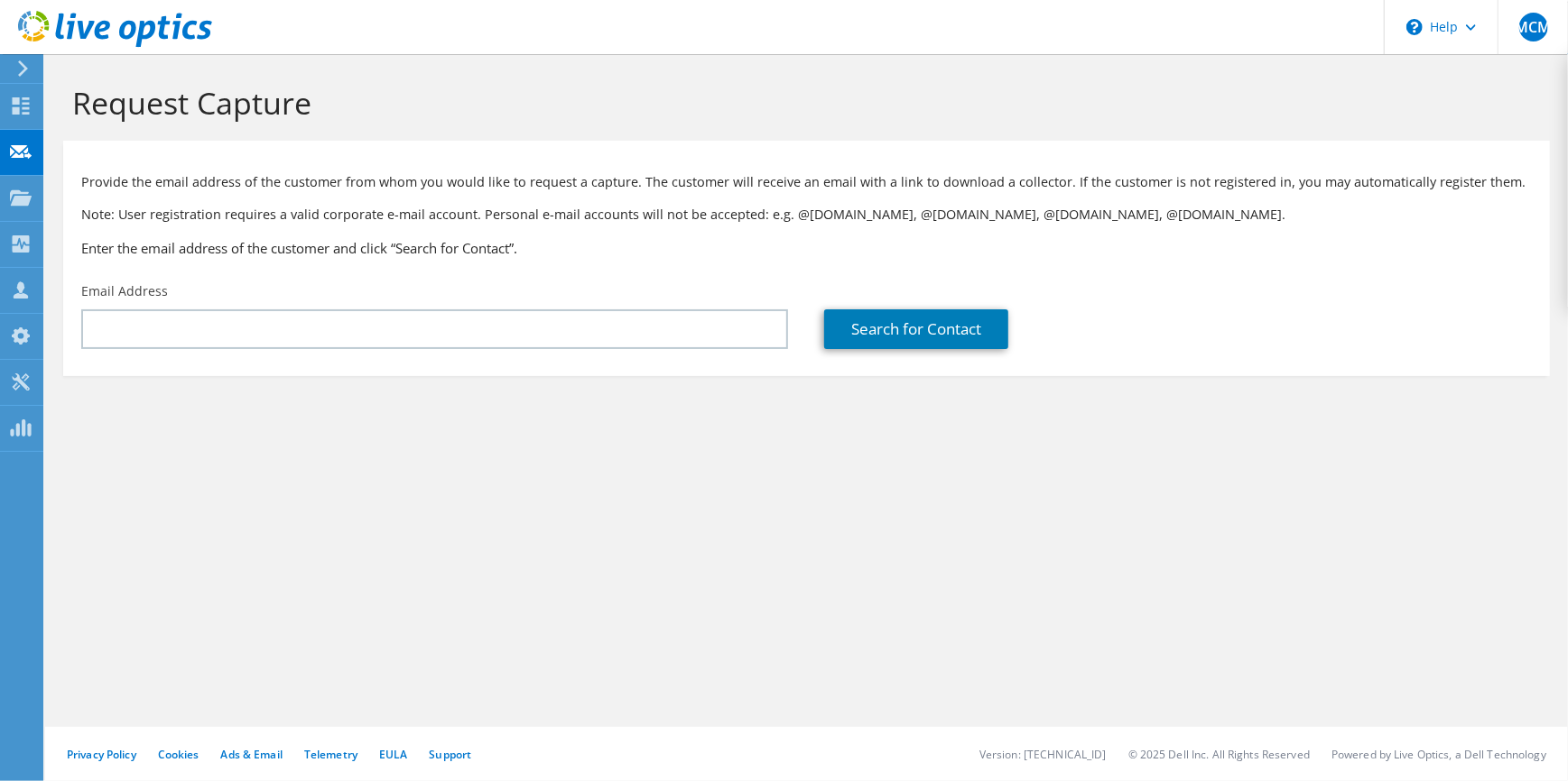
click at [12, 68] on div at bounding box center [19, 68] width 20 height 16
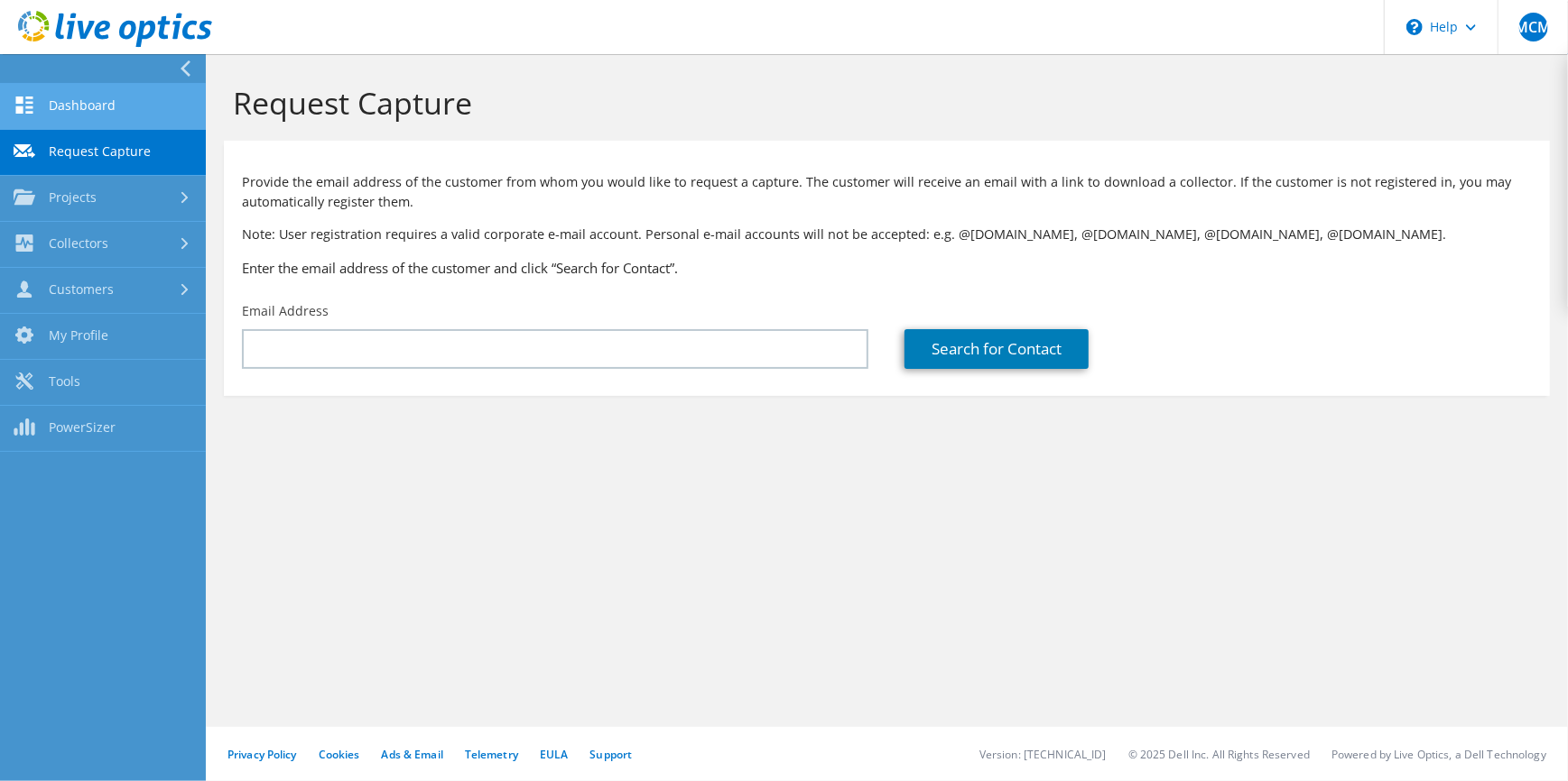
click at [60, 109] on link "Dashboard" at bounding box center [103, 107] width 206 height 46
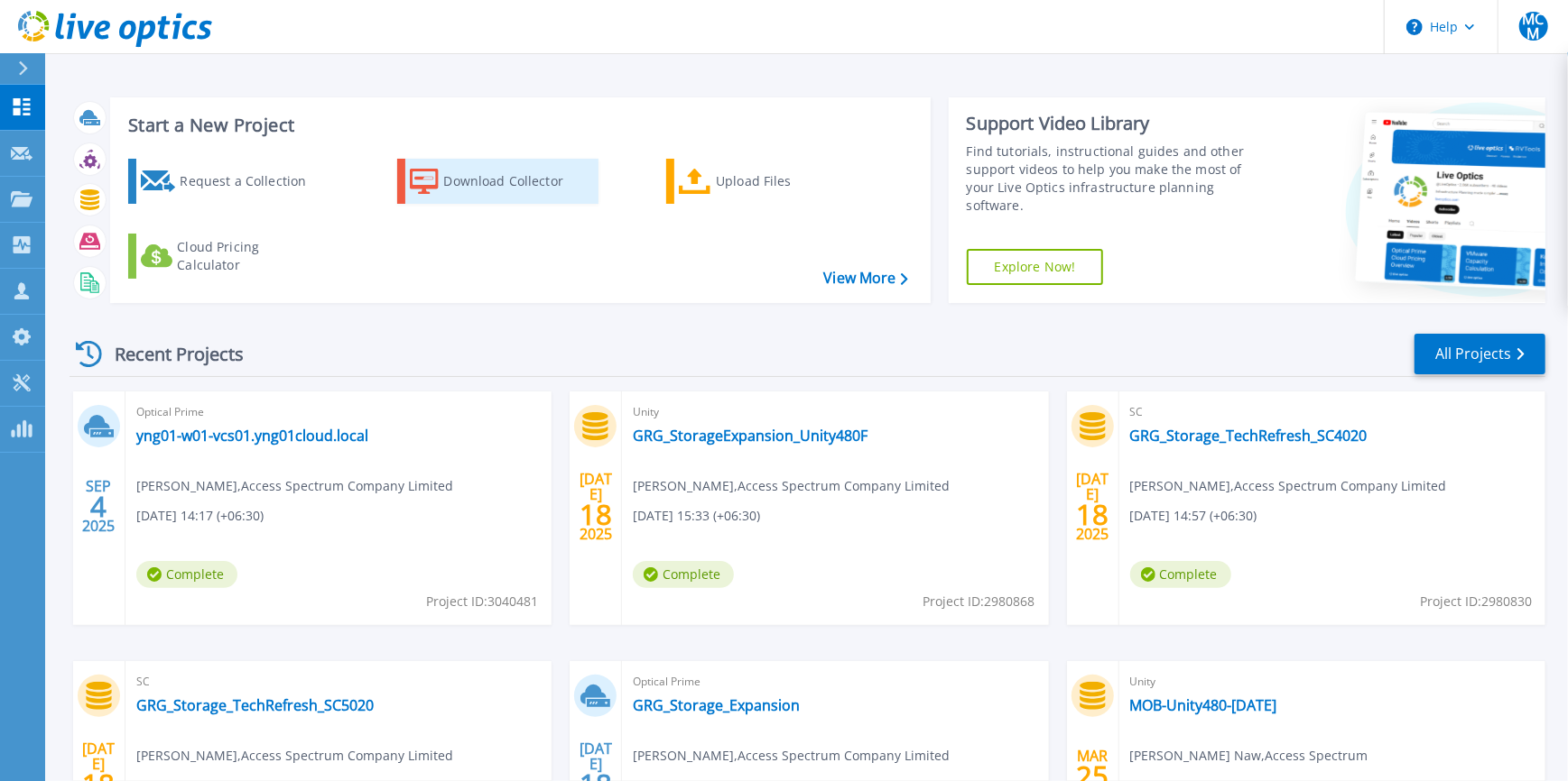
click at [492, 182] on div "Download Collector" at bounding box center [515, 182] width 144 height 37
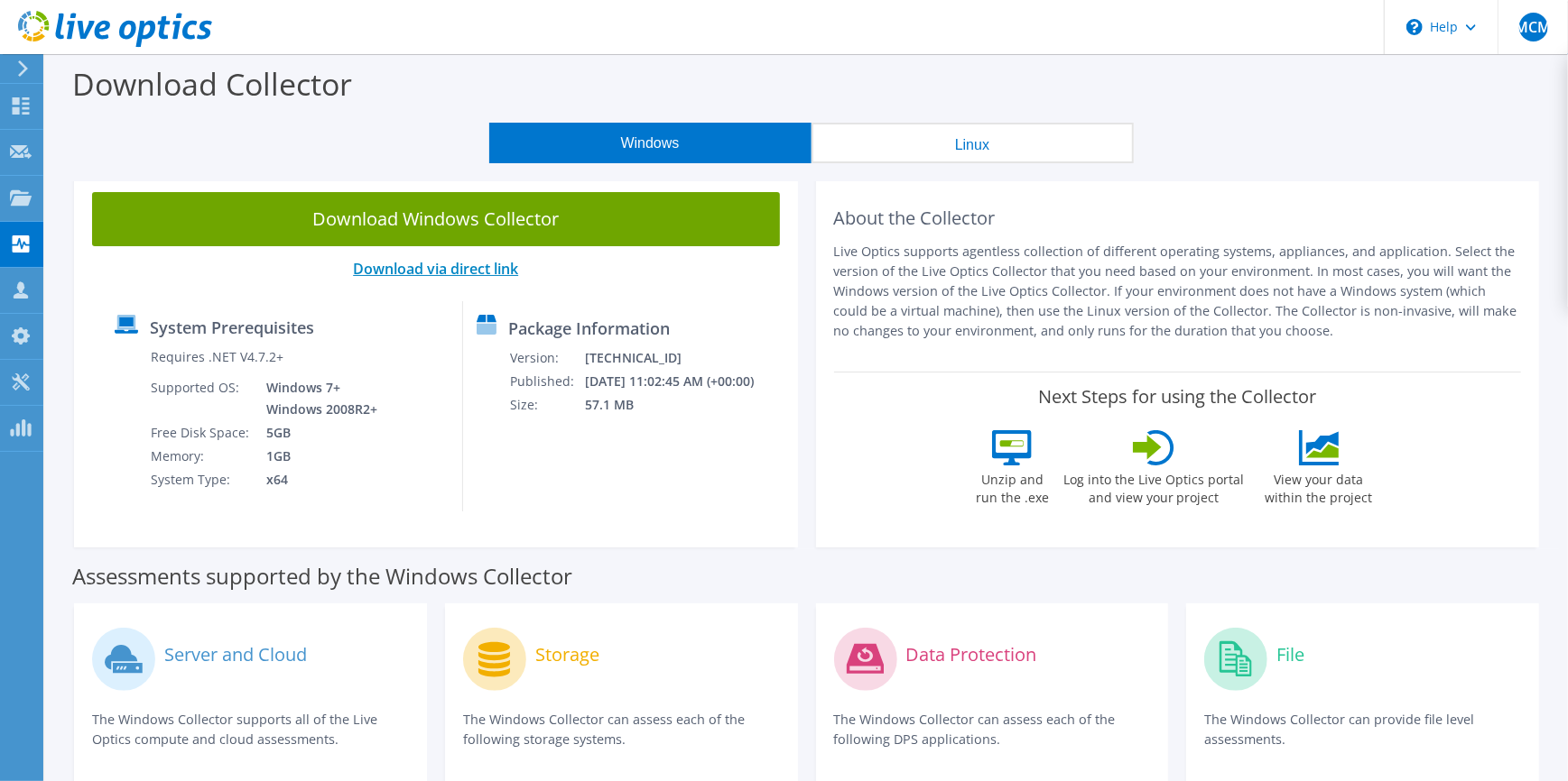
click at [453, 273] on link "Download via direct link" at bounding box center [435, 269] width 165 height 20
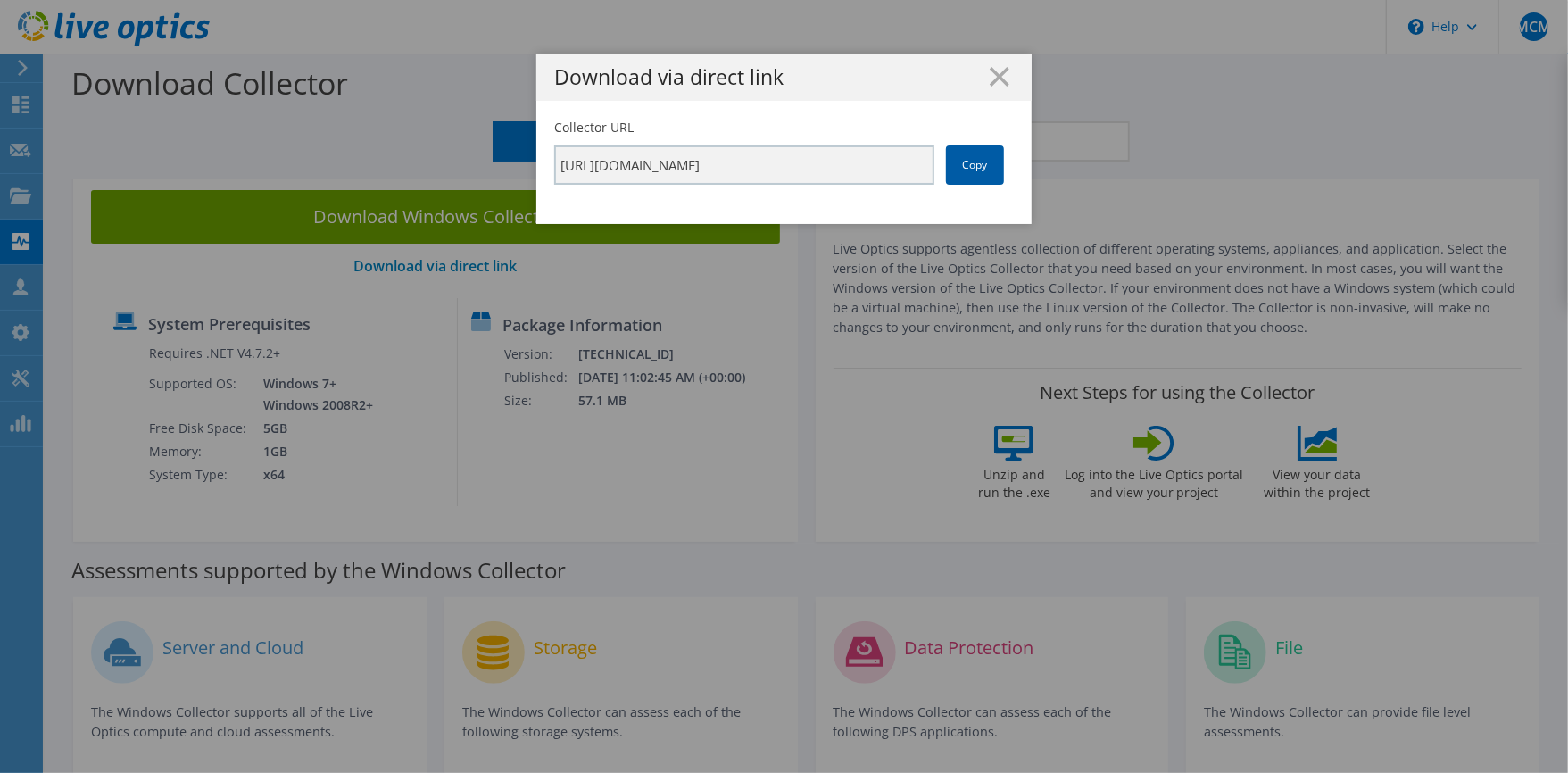
click at [971, 164] on link "Copy" at bounding box center [975, 164] width 58 height 39
click at [993, 73] on line at bounding box center [1000, 76] width 18 height 18
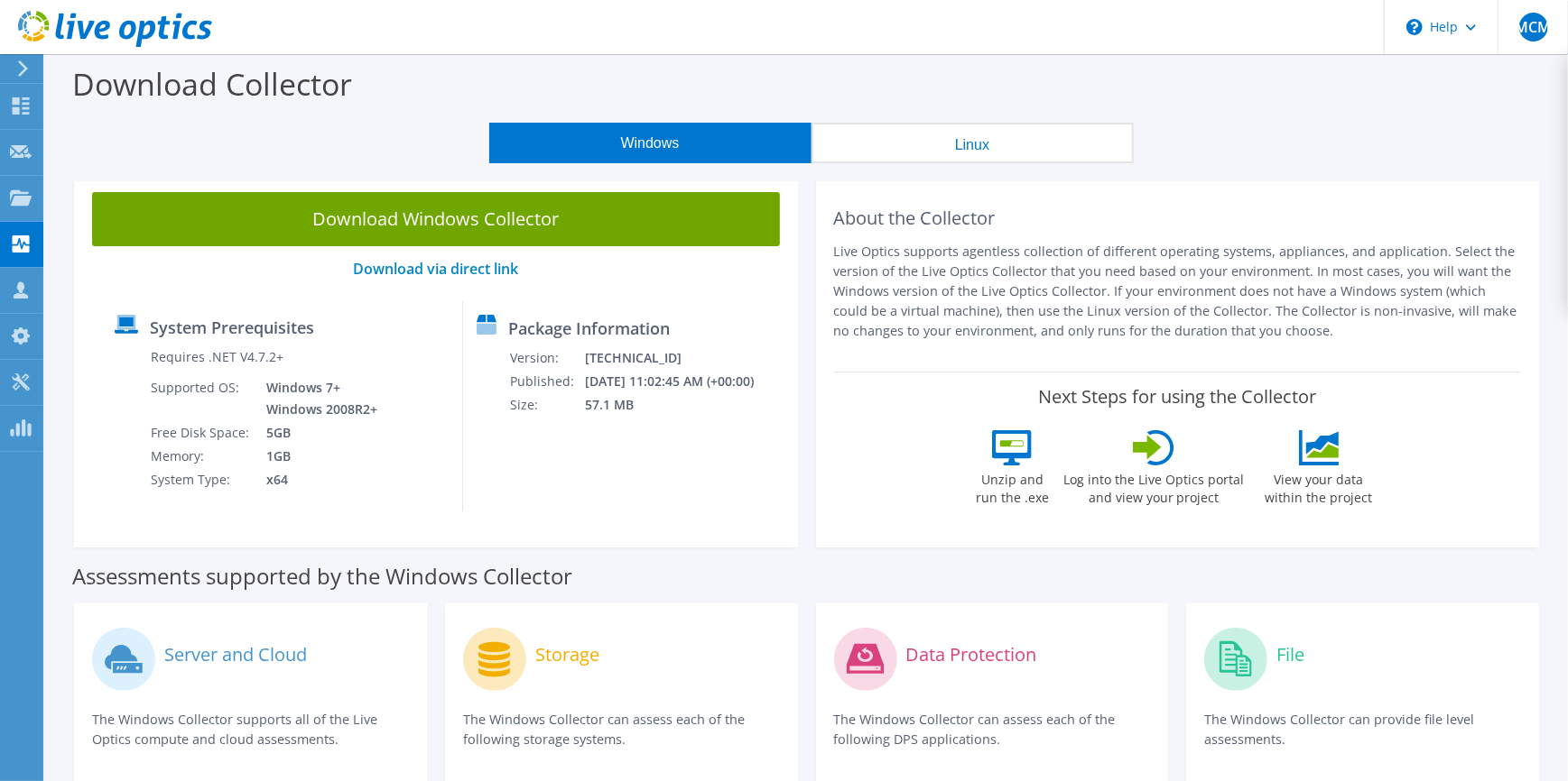
click at [27, 65] on icon at bounding box center [23, 68] width 13 height 16
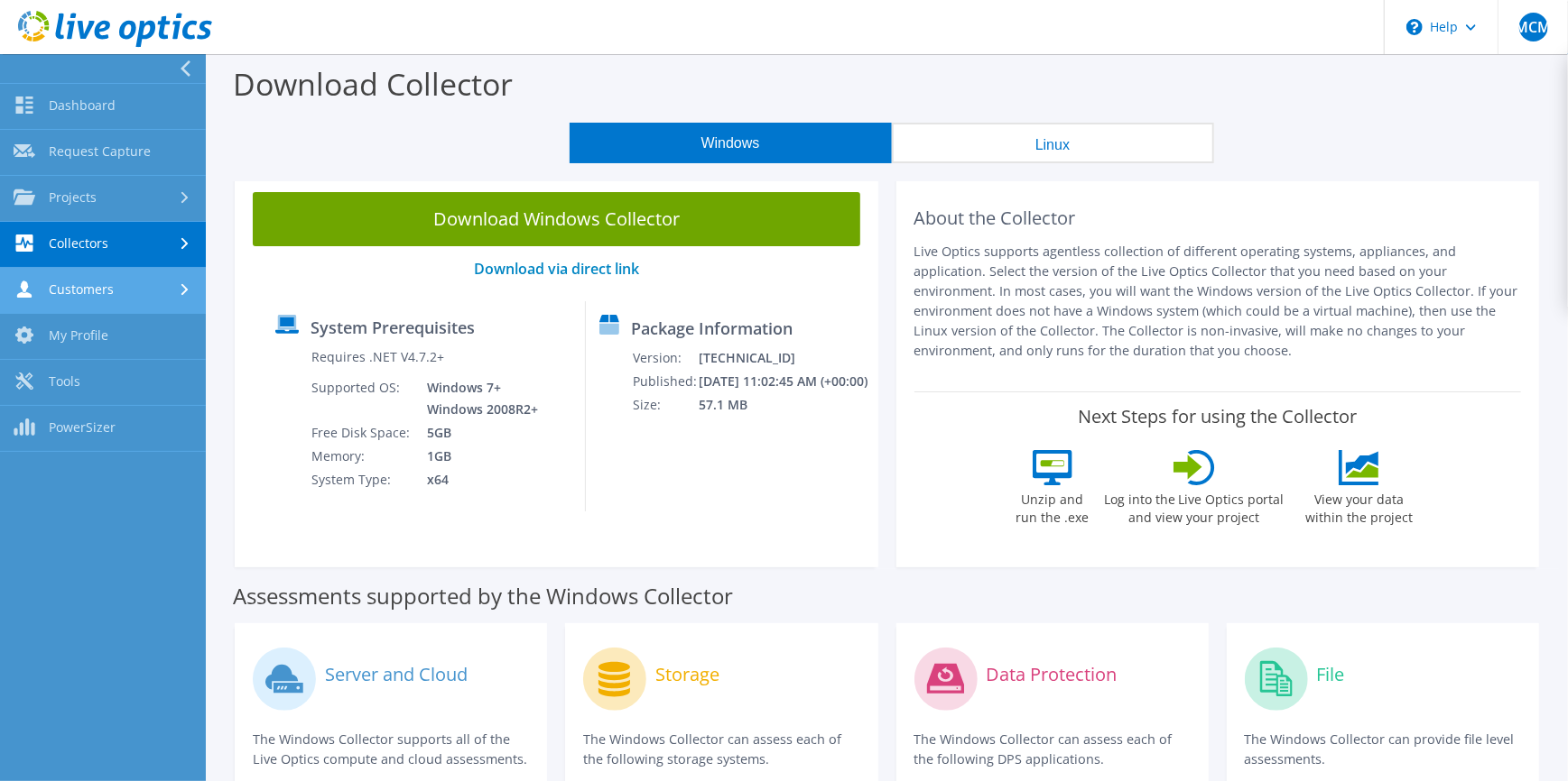
click at [102, 296] on link "Customers" at bounding box center [103, 291] width 206 height 46
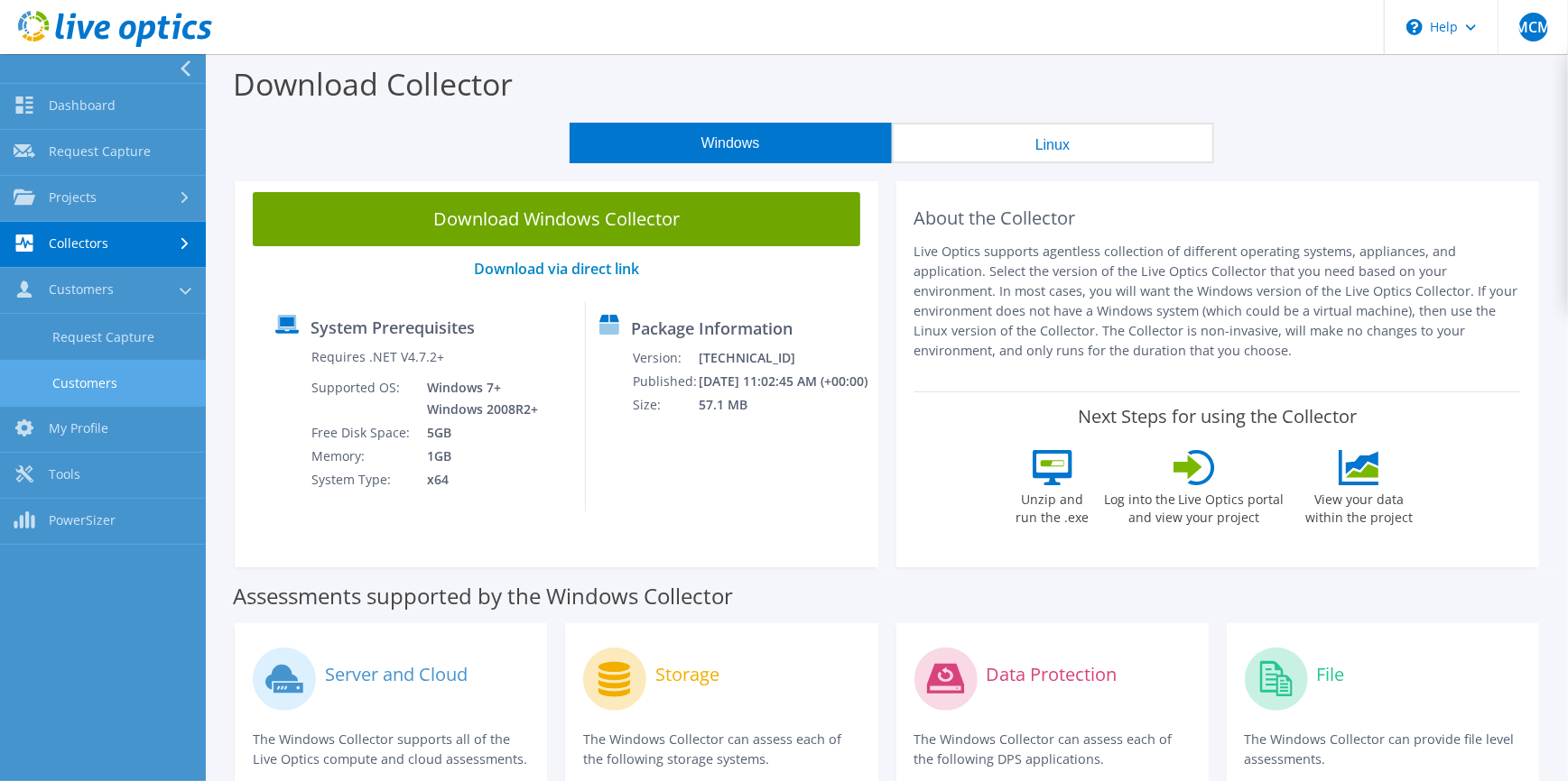
click at [110, 383] on link "Customers" at bounding box center [103, 383] width 206 height 46
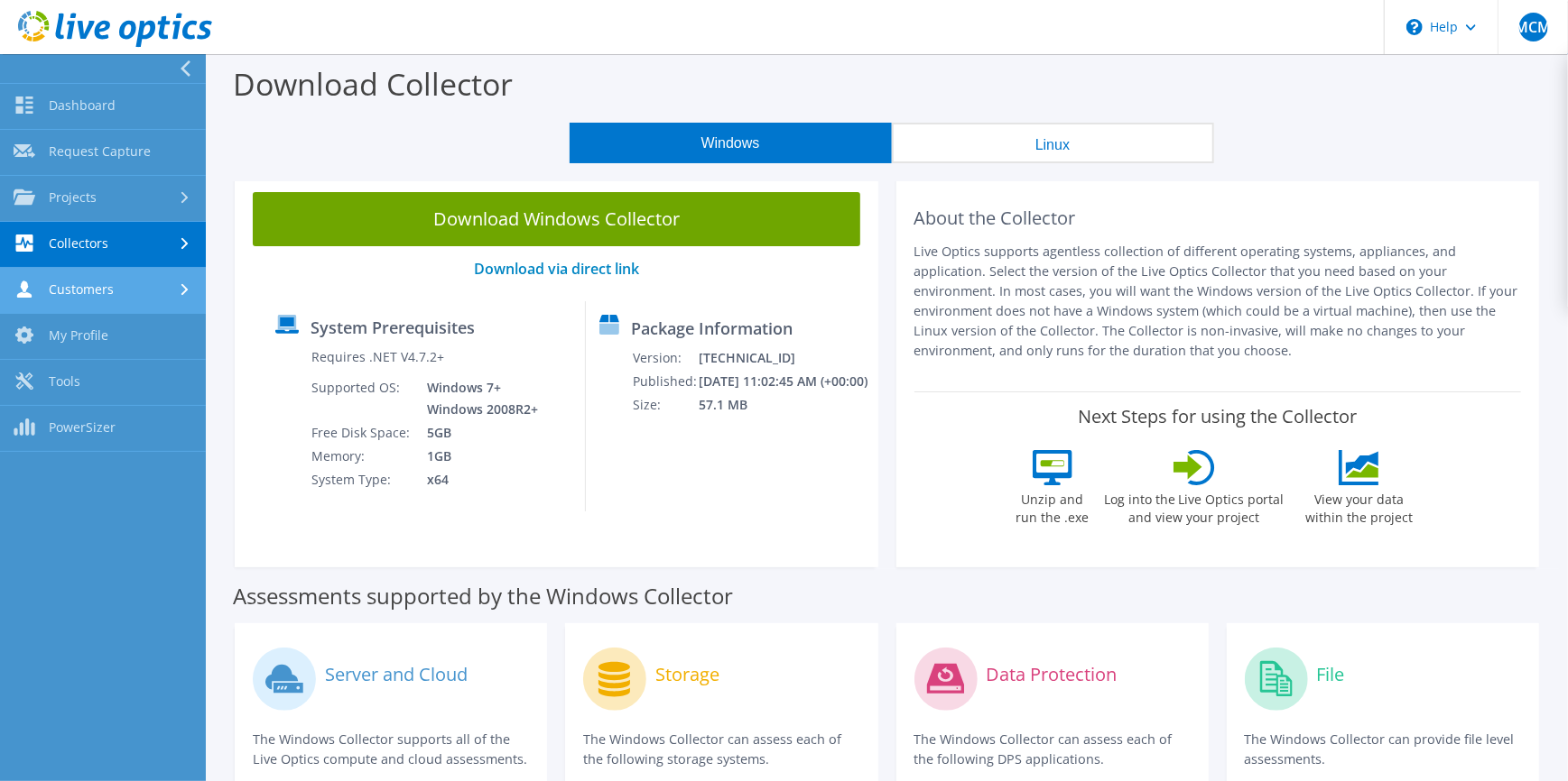
click at [115, 308] on link "Customers" at bounding box center [103, 291] width 206 height 46
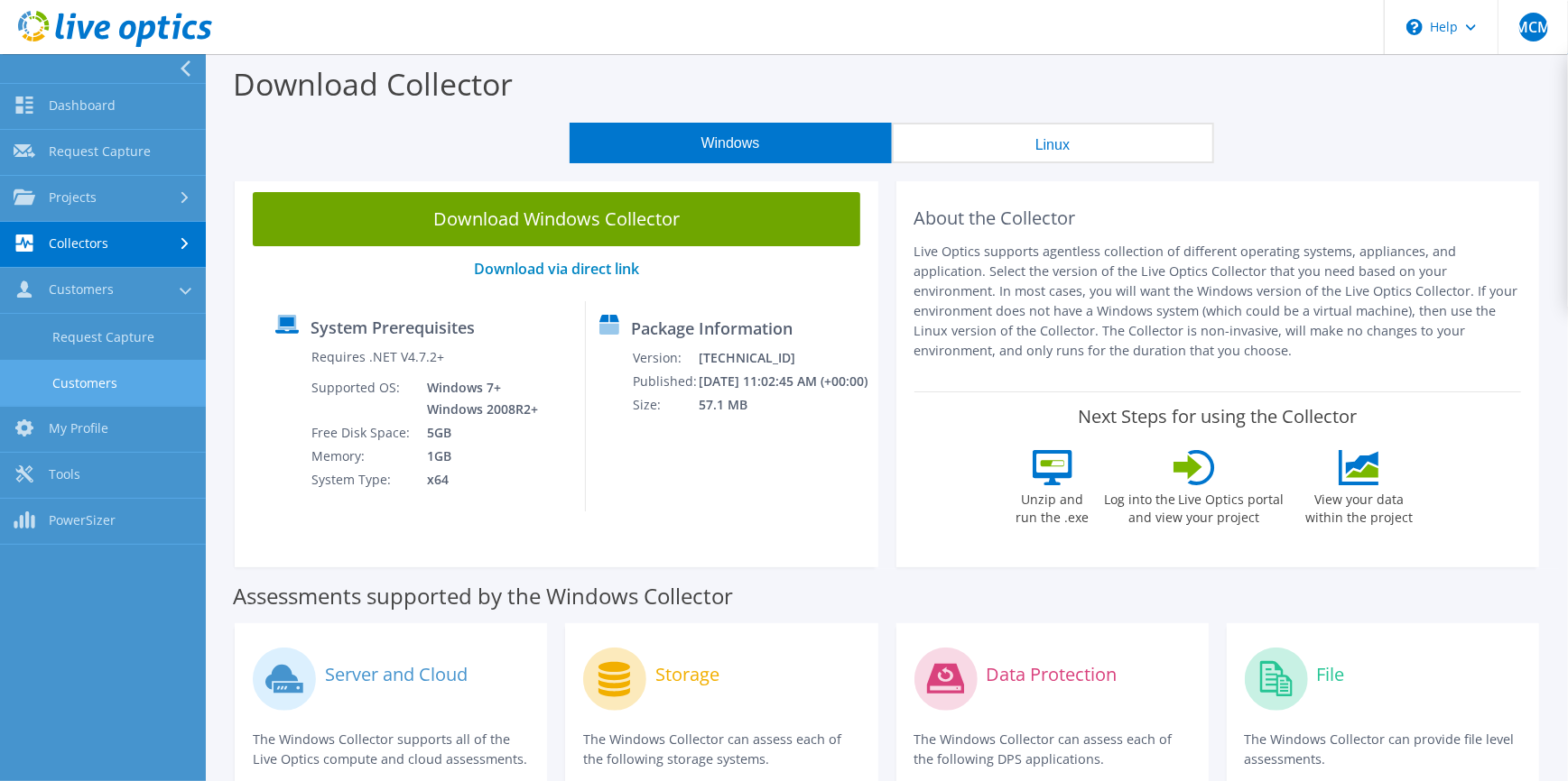
click at [106, 388] on link "Customers" at bounding box center [103, 383] width 206 height 46
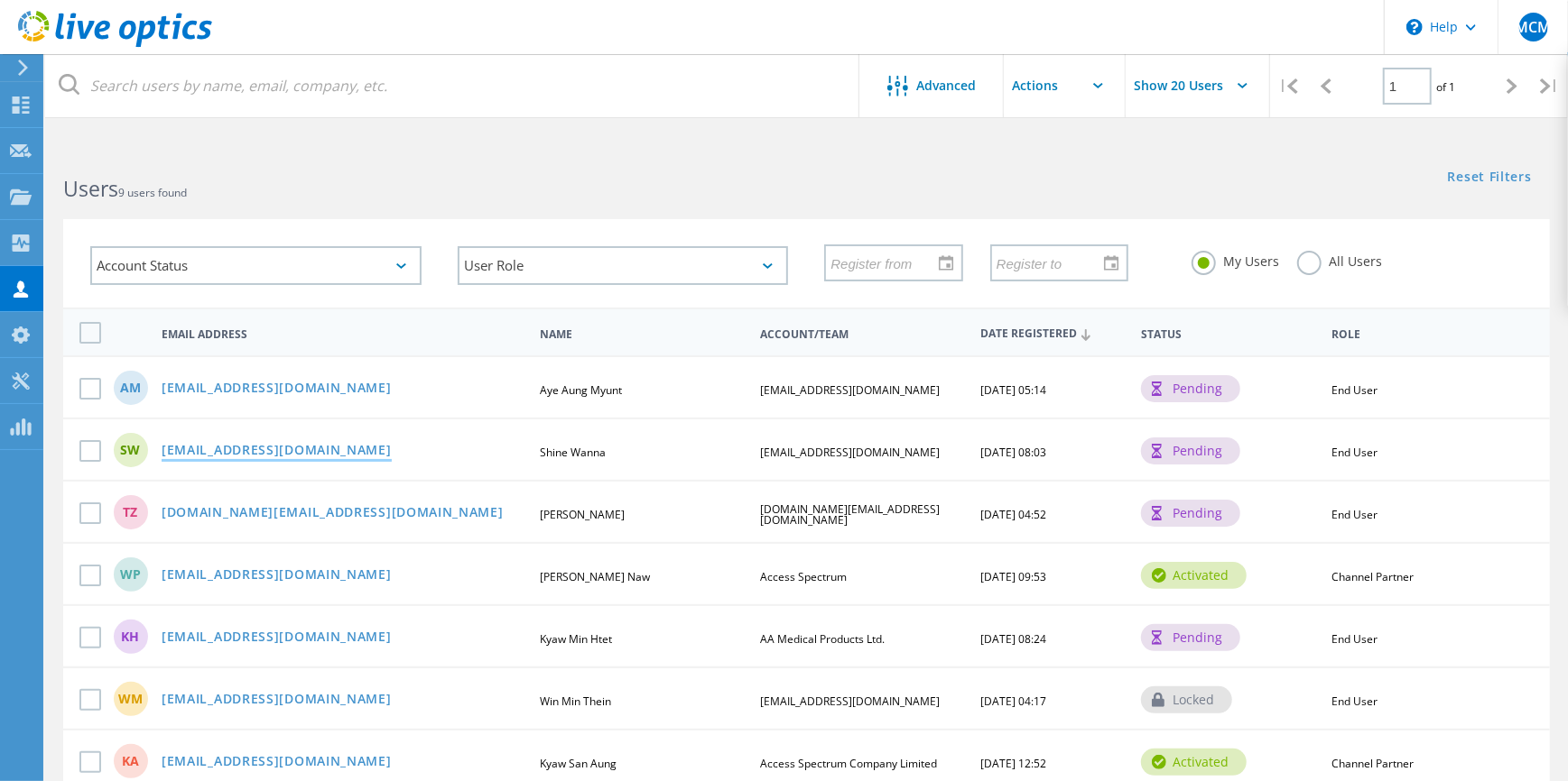
click at [243, 445] on link "shinewanna@smedbank.com" at bounding box center [277, 452] width 231 height 15
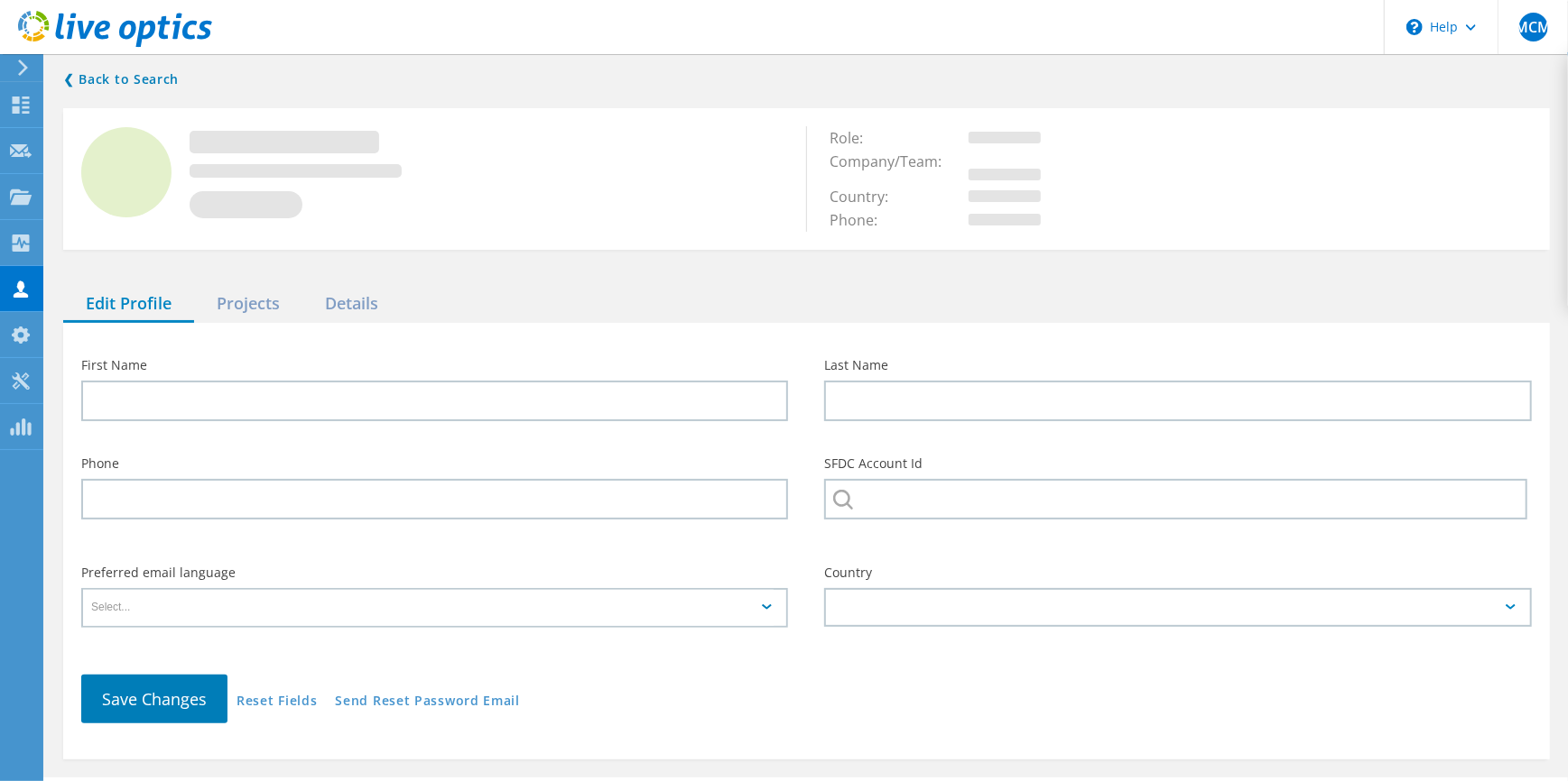
type input "Shine"
type input "Wanna"
type input "shinewanna@smedbank.com"
type input "English"
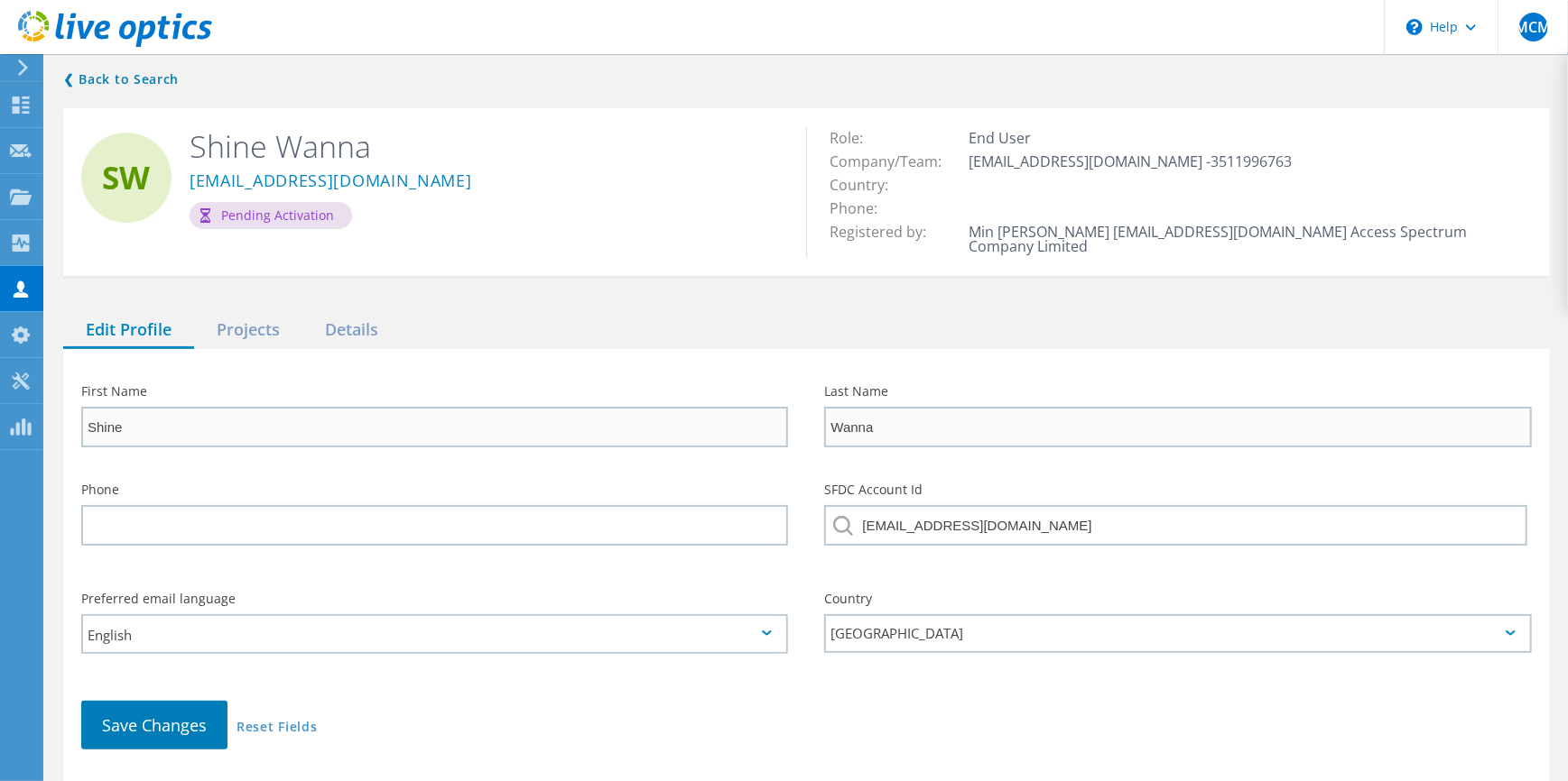
scroll to position [56, 0]
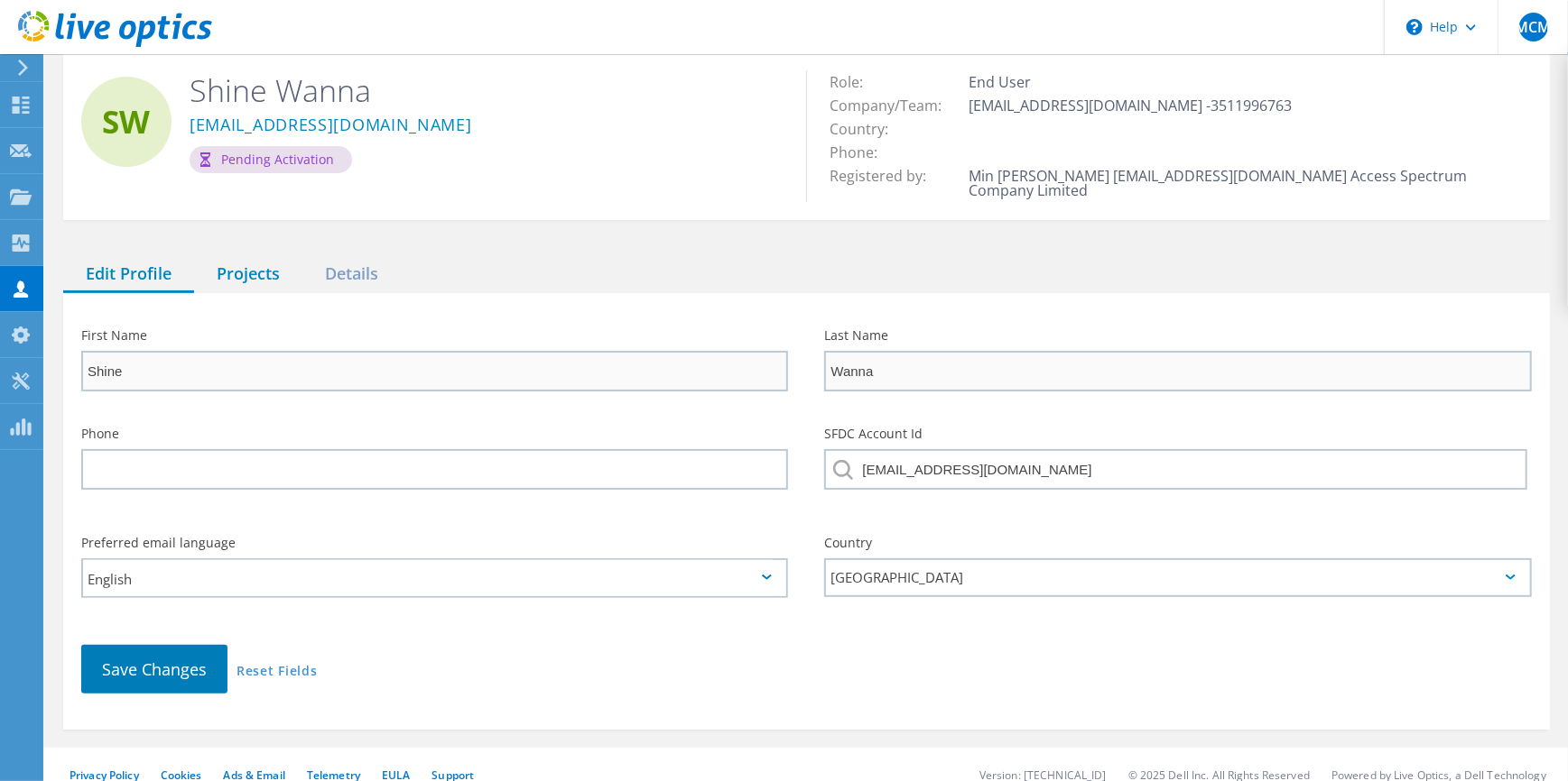
click at [249, 260] on div "Projects" at bounding box center [248, 275] width 109 height 37
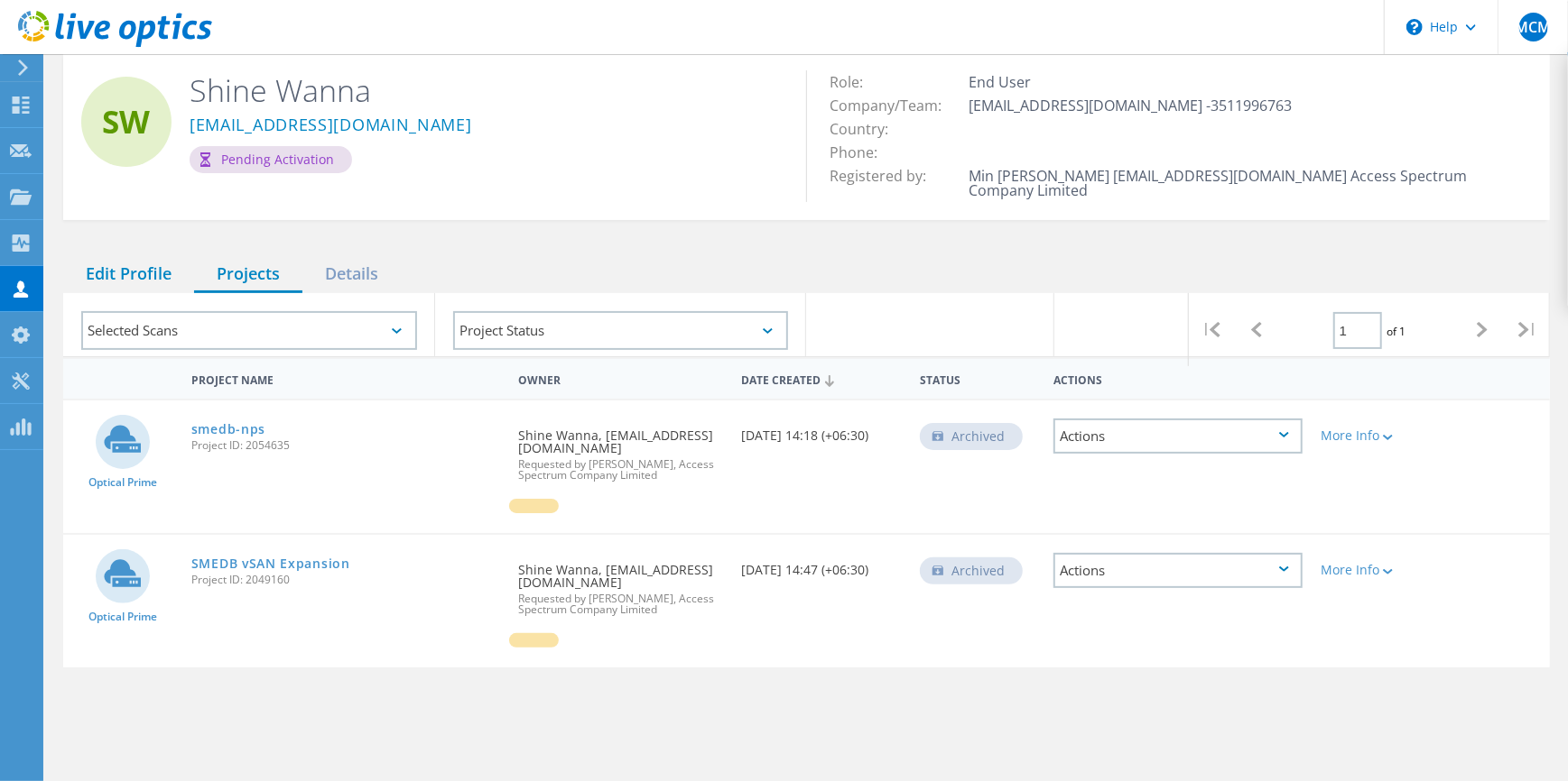
click at [138, 269] on div "Edit Profile" at bounding box center [129, 275] width 131 height 37
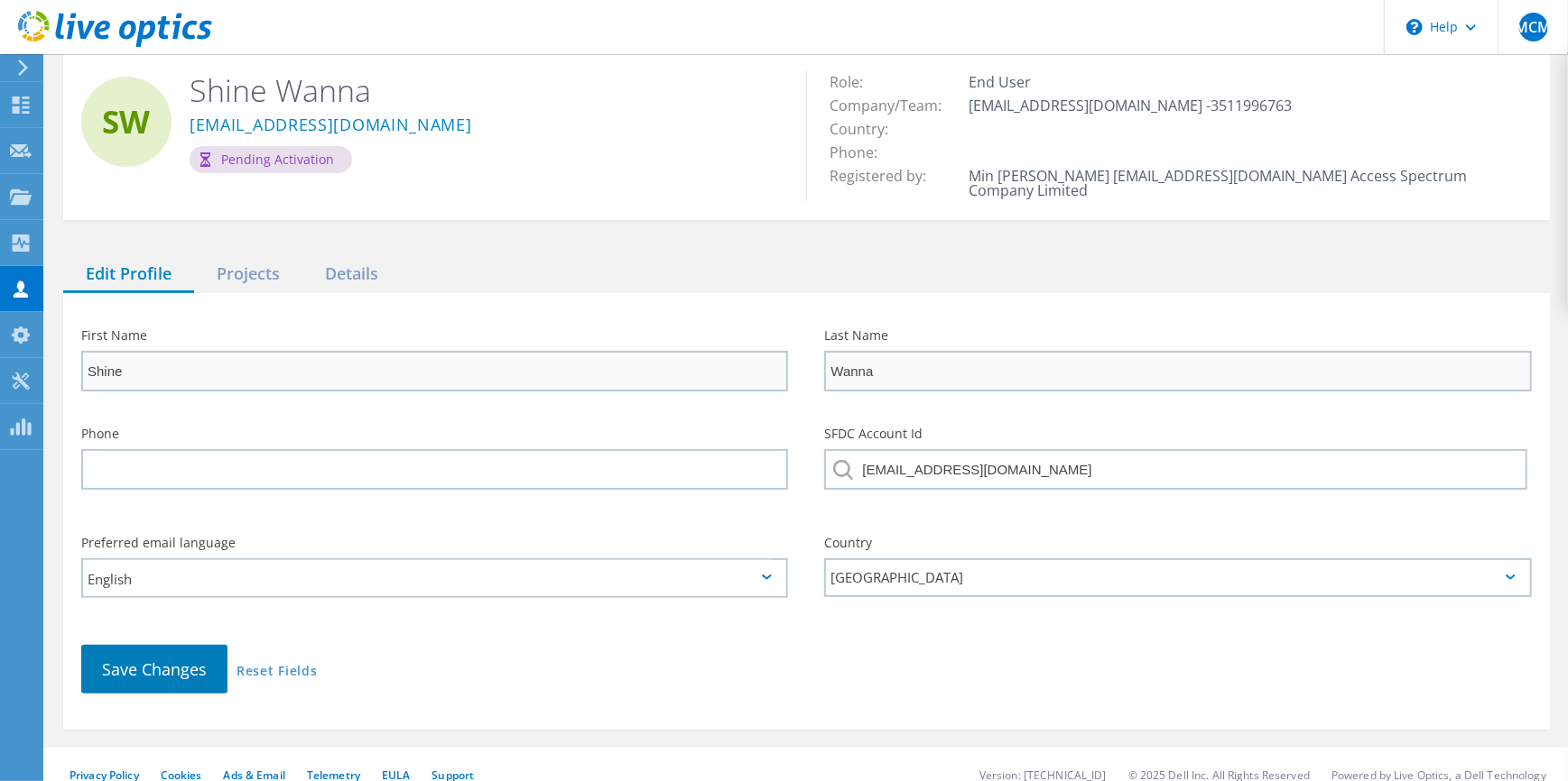
click at [19, 69] on icon at bounding box center [23, 67] width 13 height 16
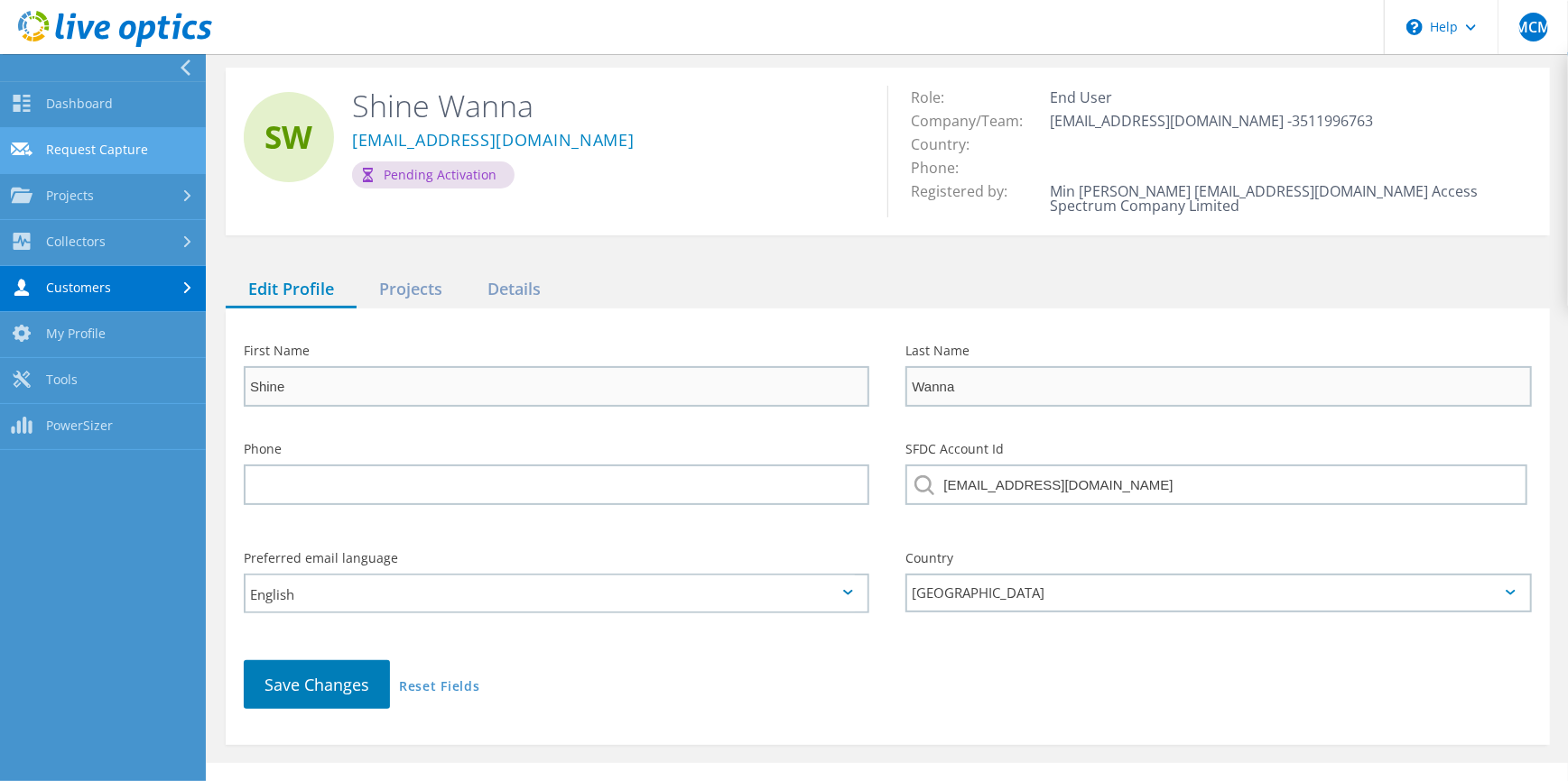
click at [117, 157] on link "Request Capture" at bounding box center [103, 151] width 206 height 46
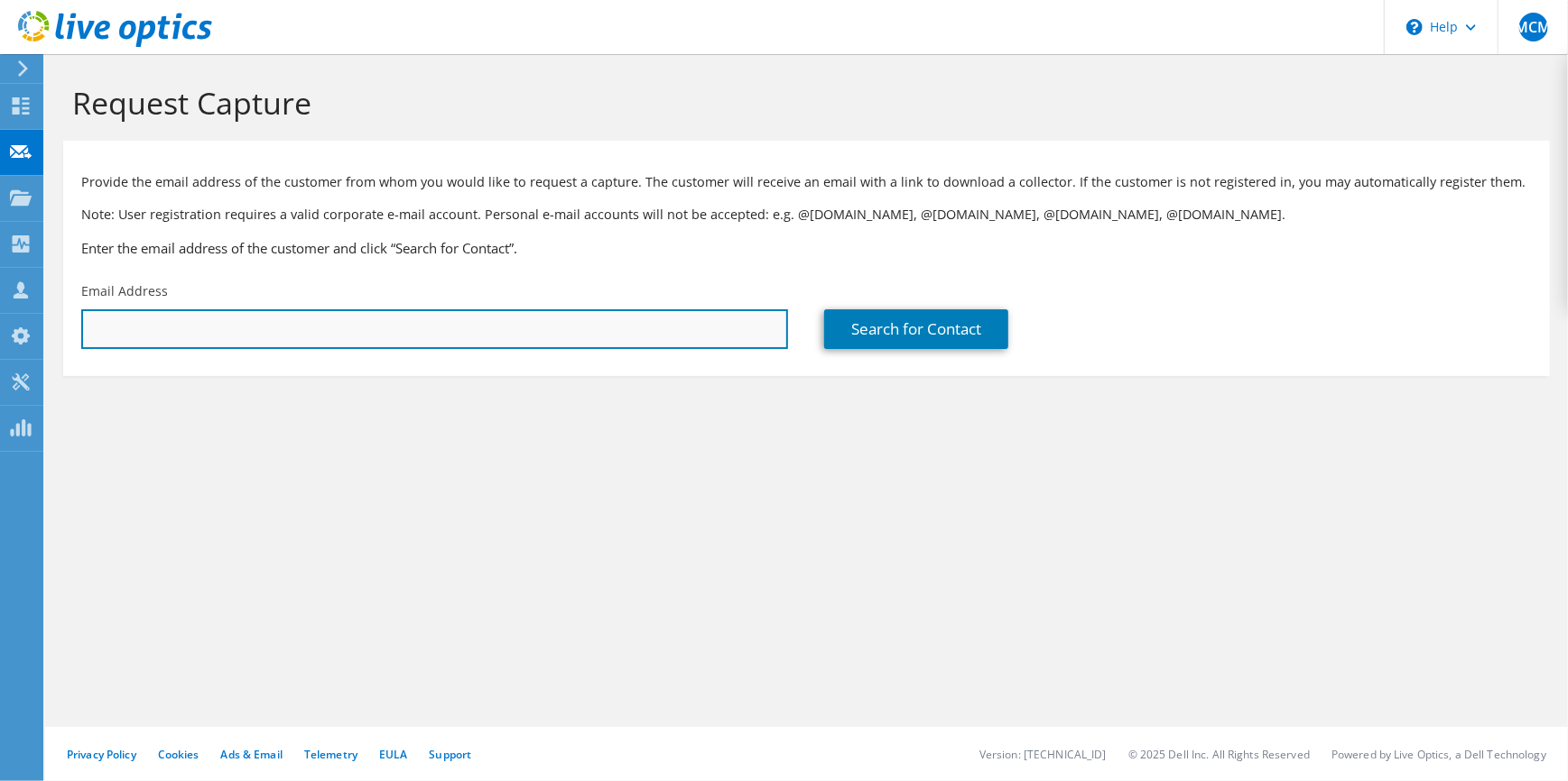
click at [268, 329] on input "text" at bounding box center [435, 329] width 707 height 39
paste input "https://app.liveoptics.com/collector/direct?request=5c5bc3cb-9563-47fb-b5f0-b4e…"
type input "https://app.liveoptics.com/collector/direct?request=5c5bc3cb-9563-47fb-b5f0-b4e…"
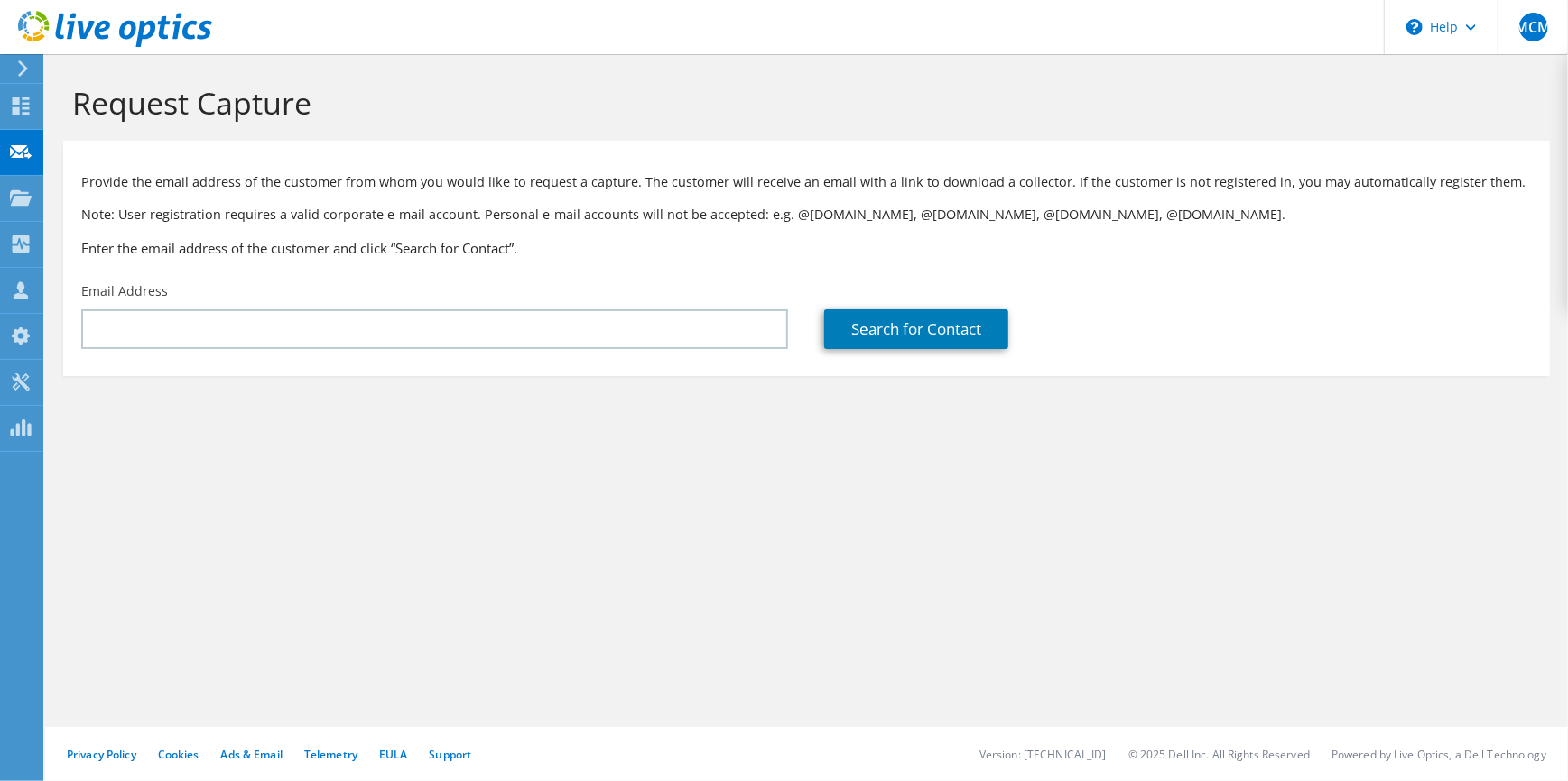
click at [29, 72] on icon at bounding box center [23, 68] width 13 height 16
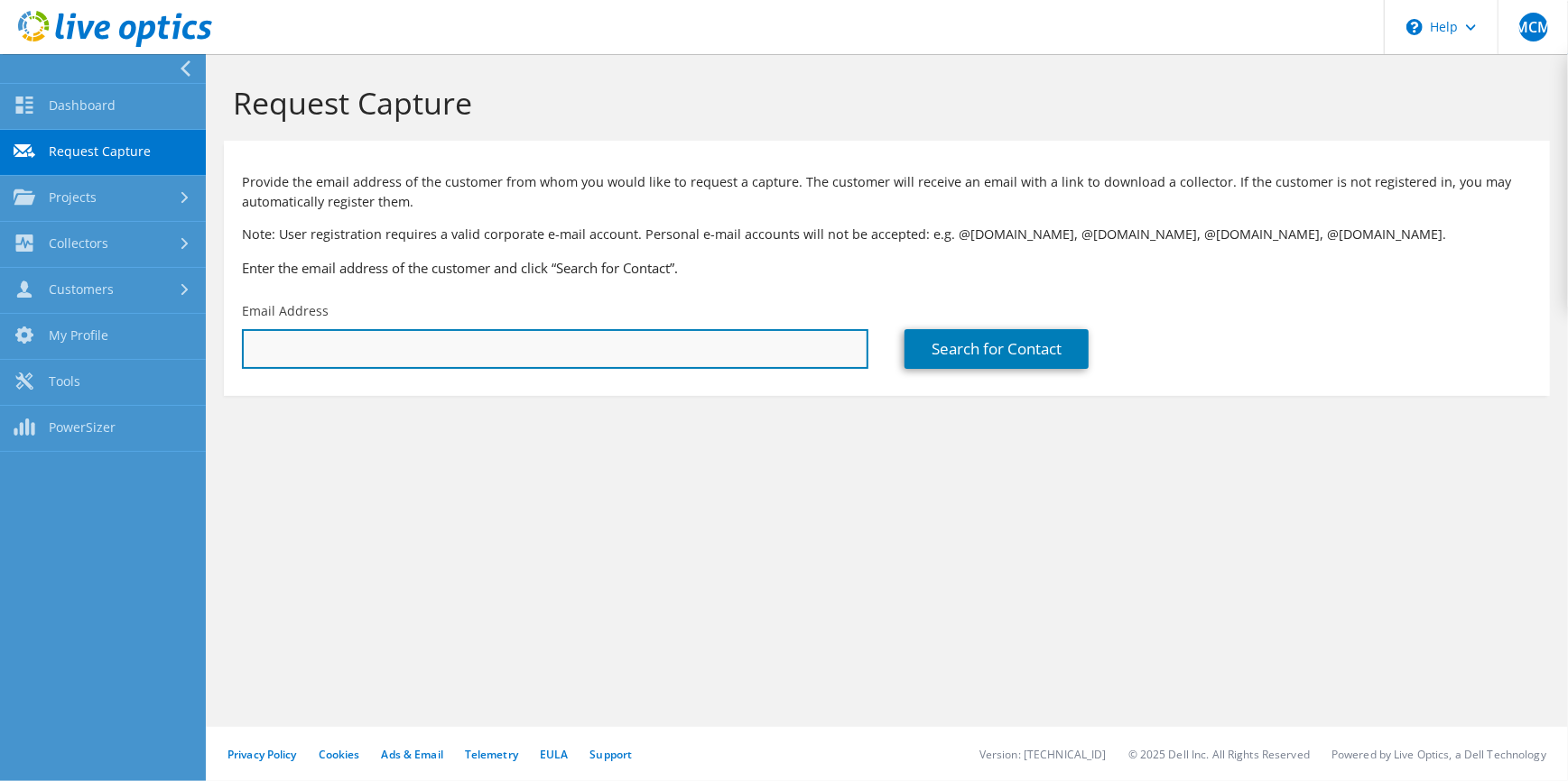
click at [546, 350] on input "text" at bounding box center [555, 349] width 626 height 39
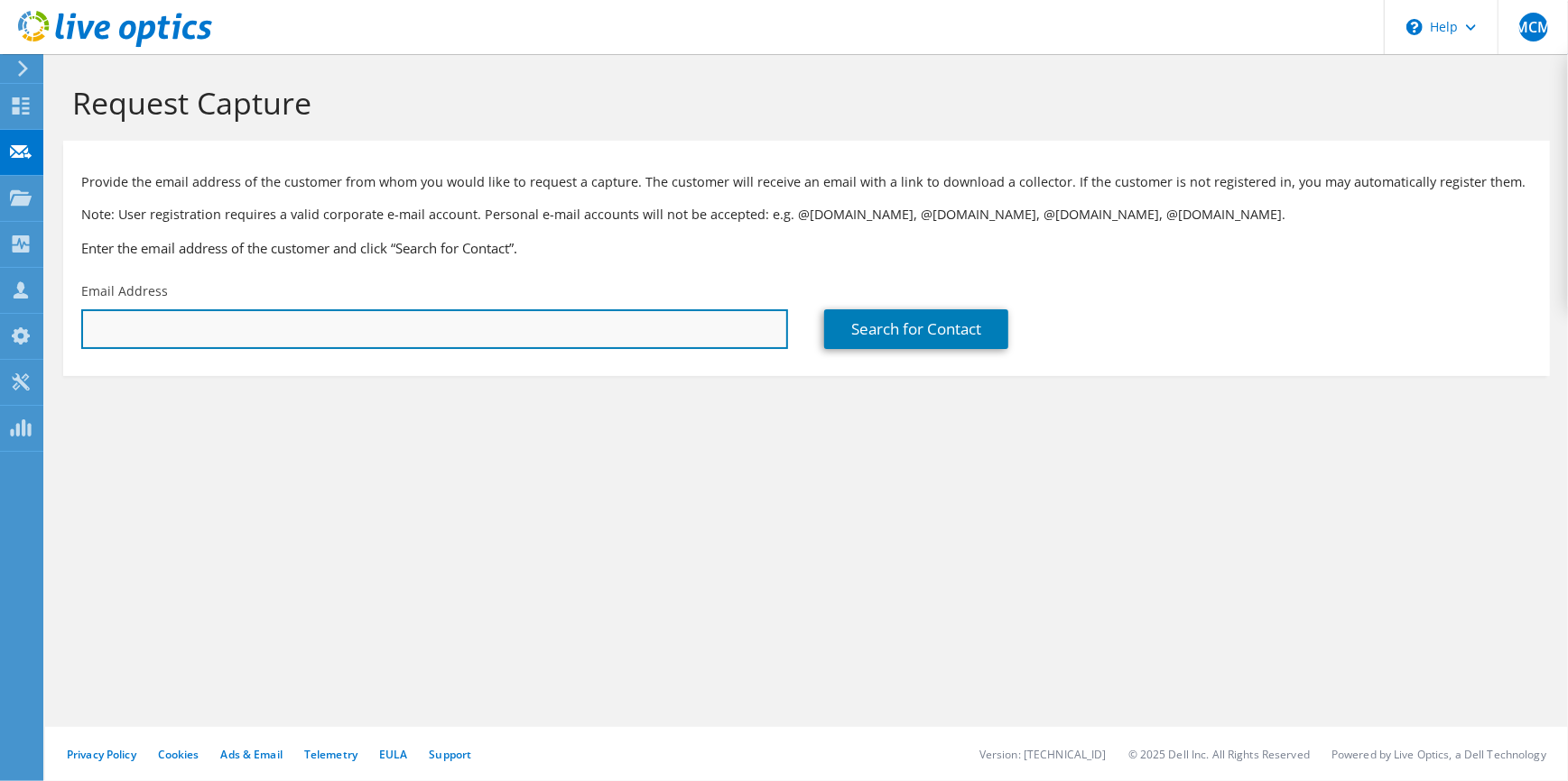
paste input "yezayar.aye@apollo-towers.com"
type input "yezayar.aye@apollo-towers.com"
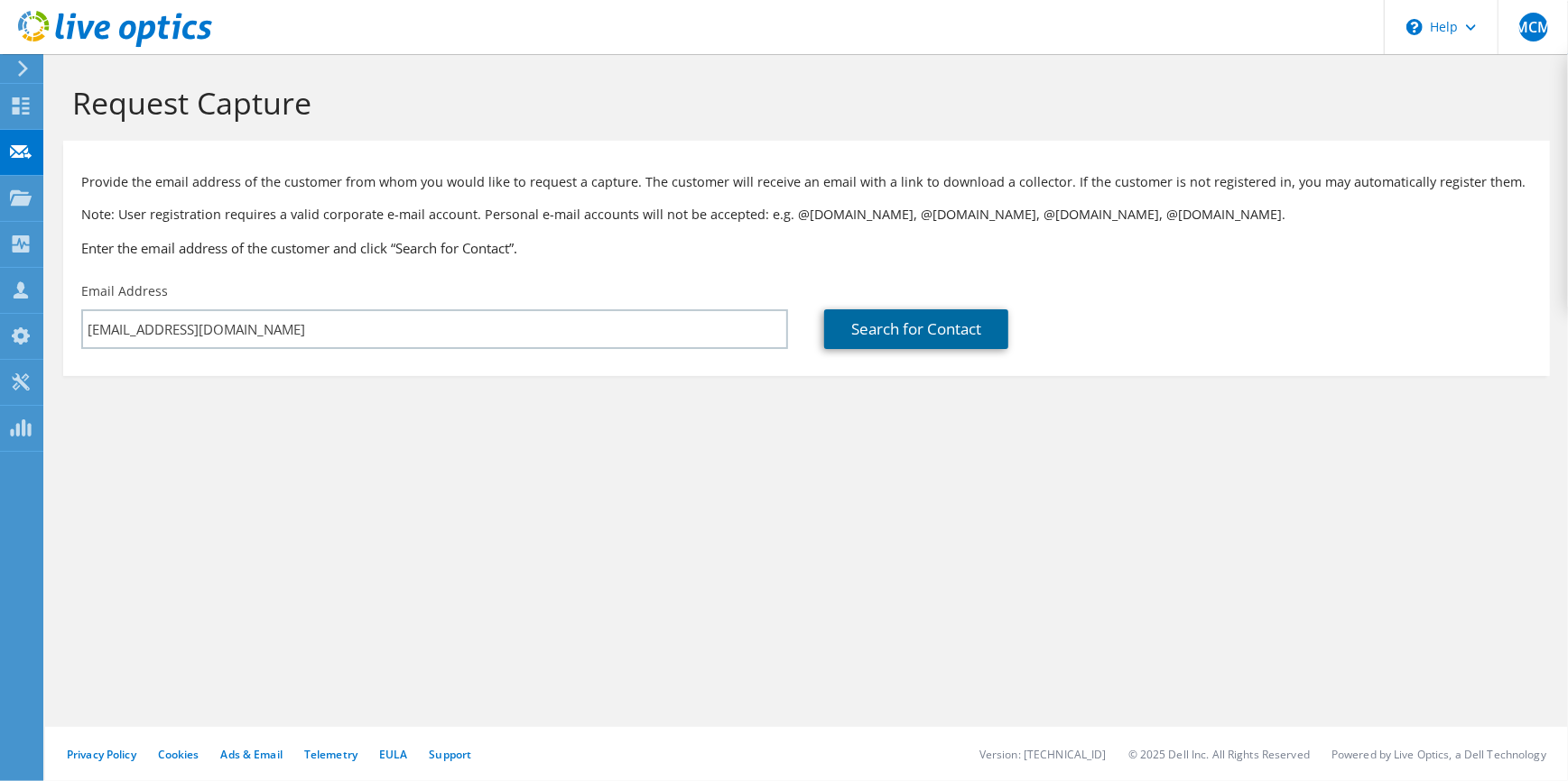
click at [877, 336] on link "Search for Contact" at bounding box center [917, 329] width 184 height 39
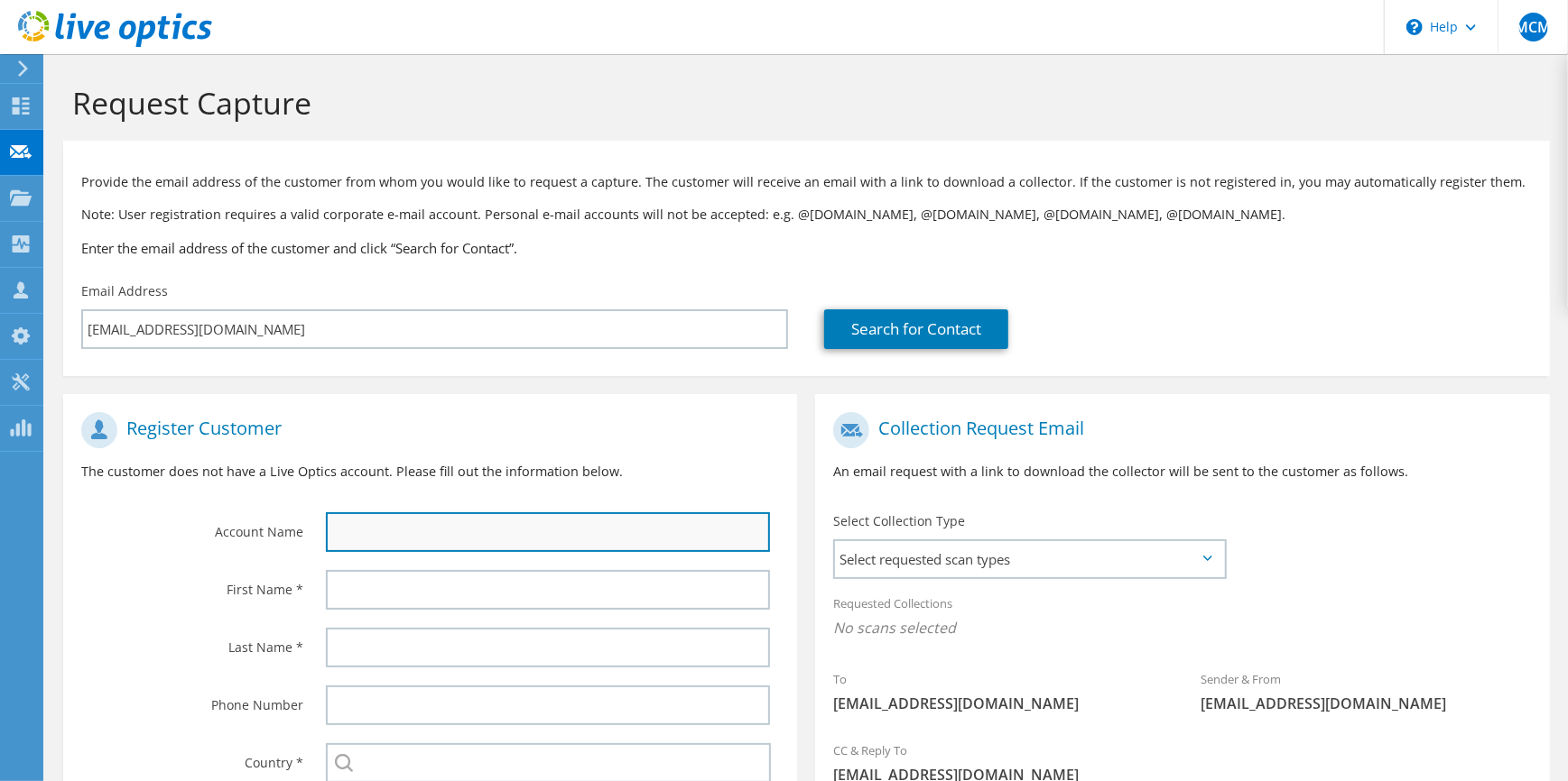
click at [434, 528] on input "text" at bounding box center [548, 532] width 444 height 39
type input "Y"
type input "Ye Zayar Aye"
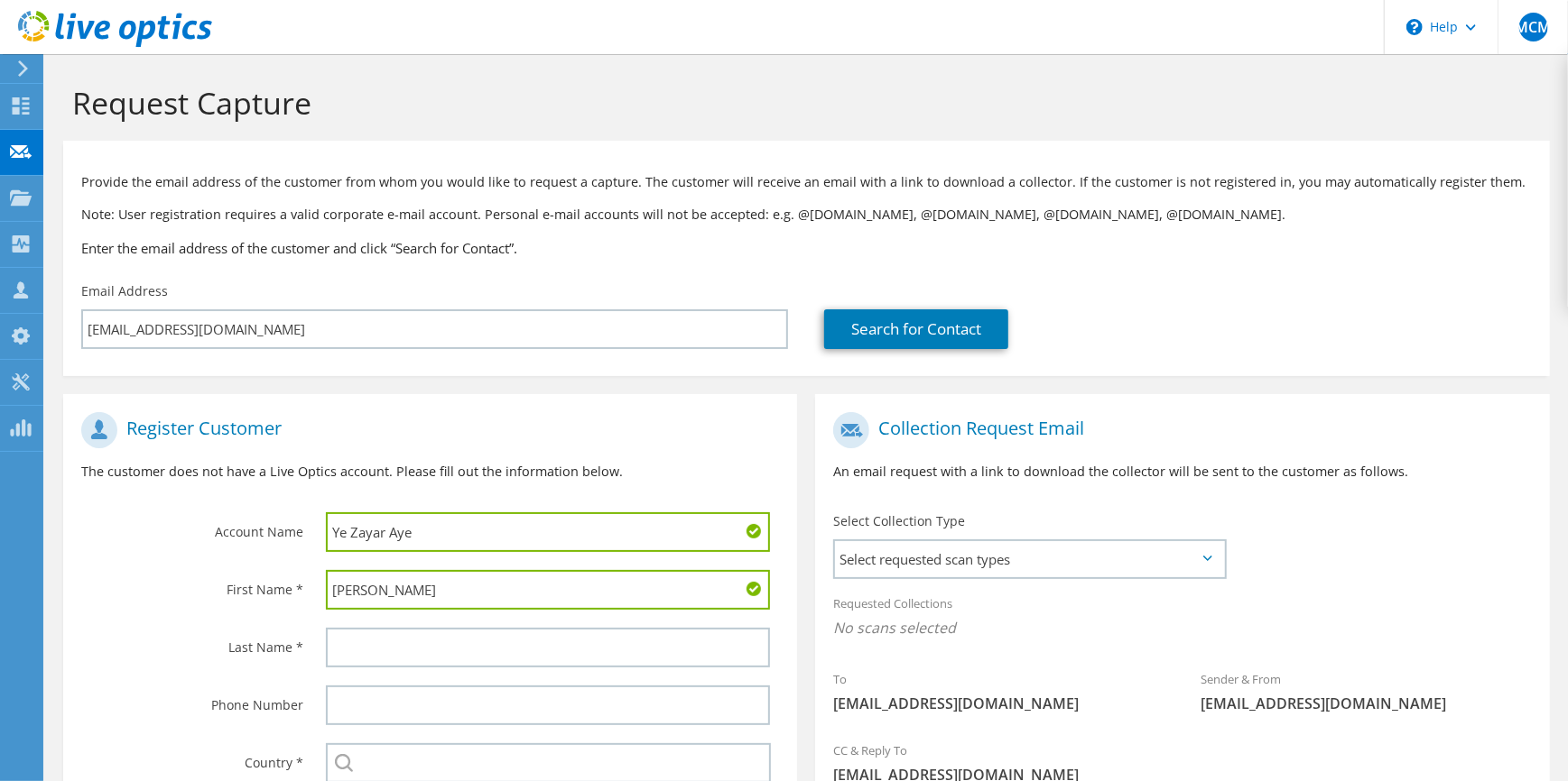
type input "Ye Zayar"
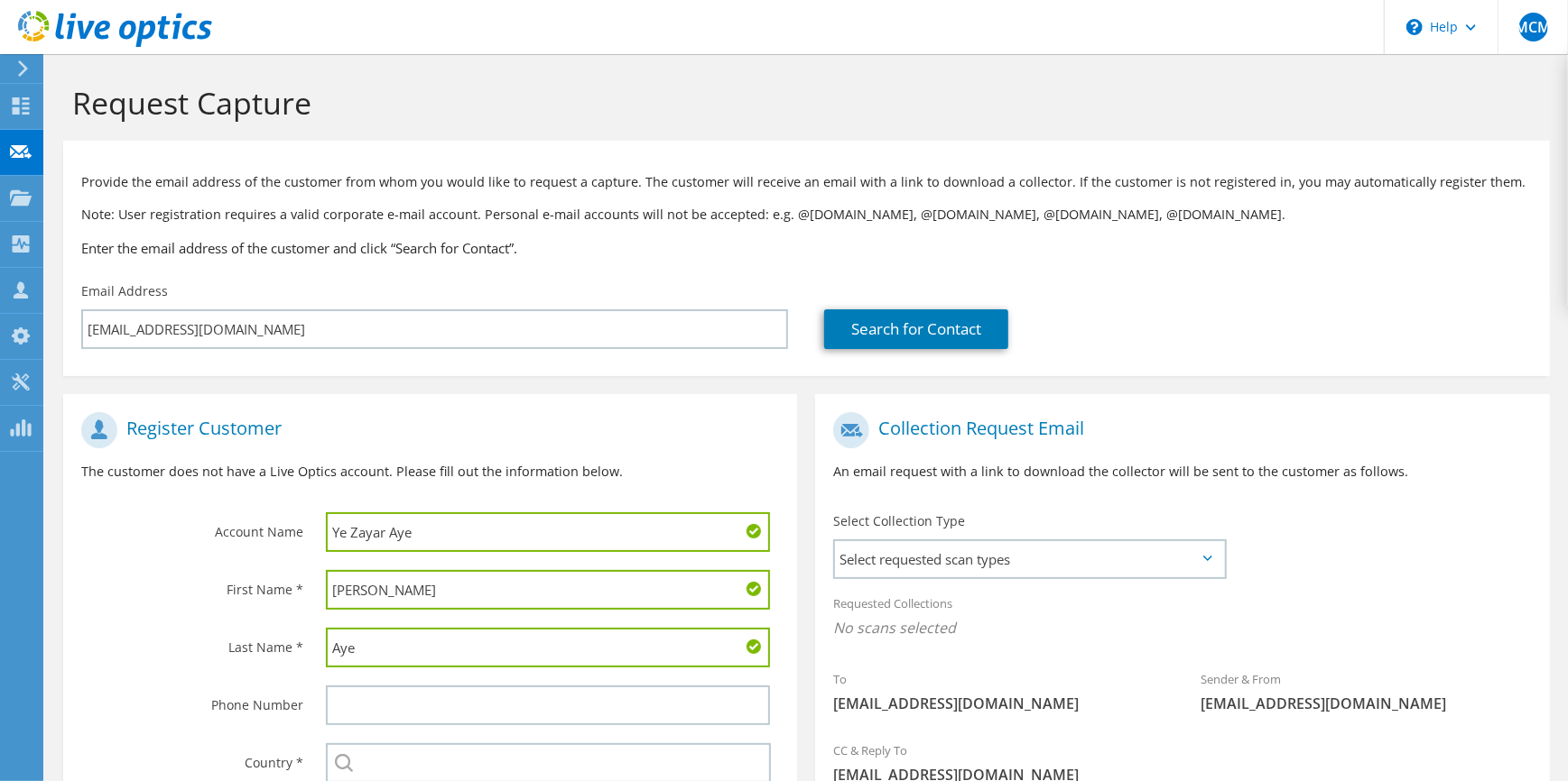
type input "Aye"
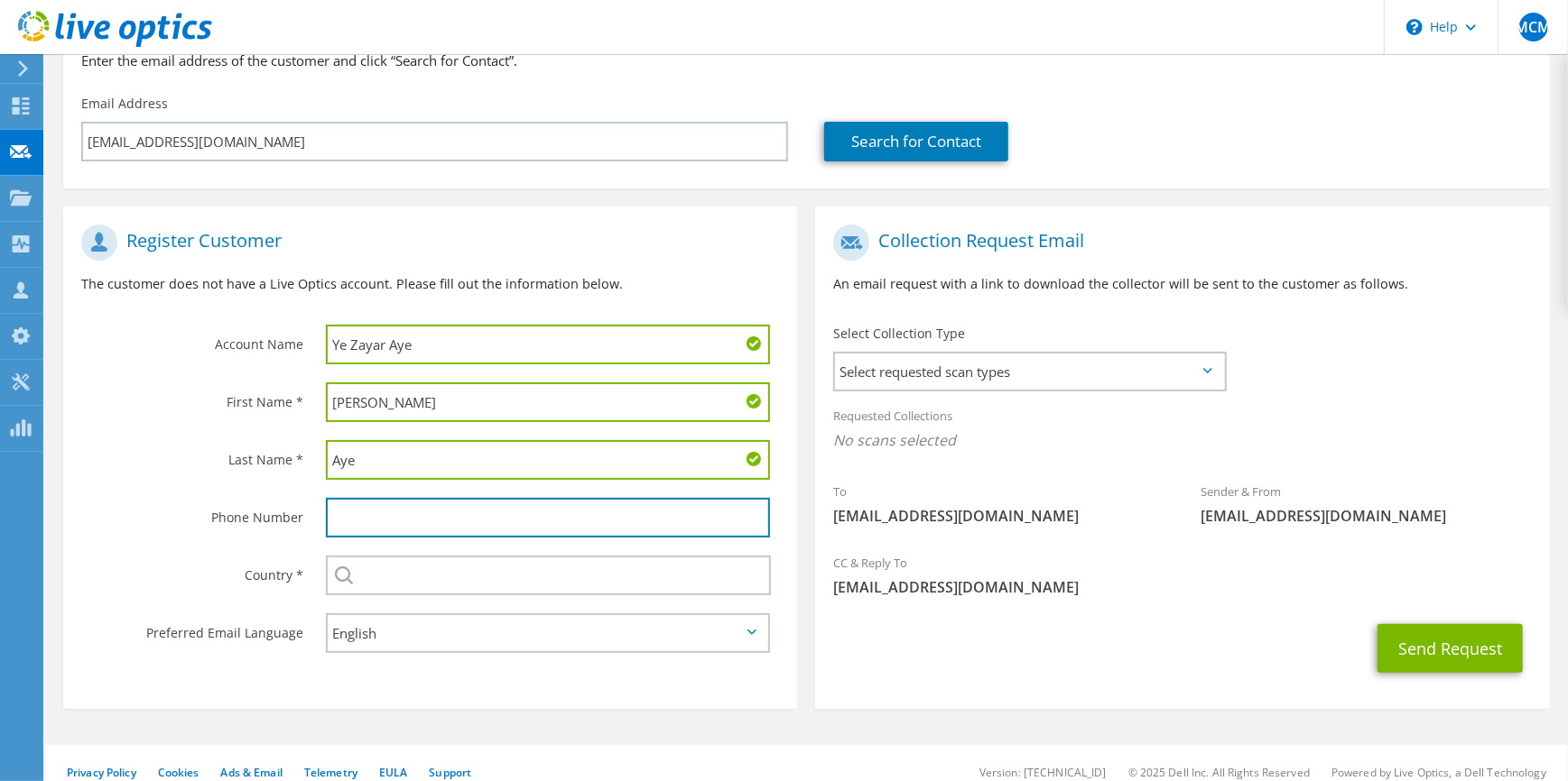
scroll to position [206, 0]
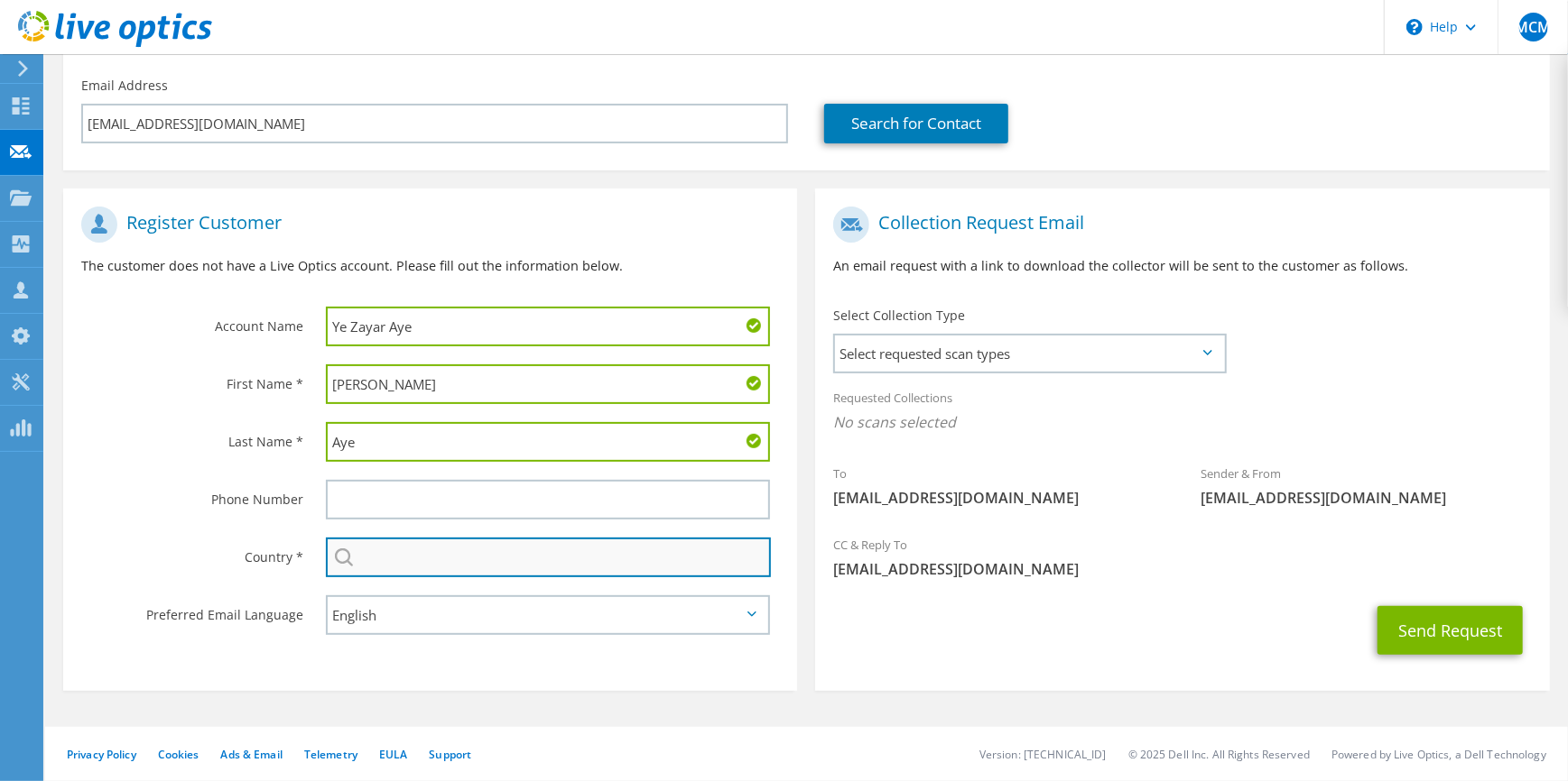
click at [357, 564] on input "text" at bounding box center [548, 557] width 445 height 39
type input "Myanmar"
click at [966, 352] on span "Select requested scan types" at bounding box center [1029, 354] width 388 height 37
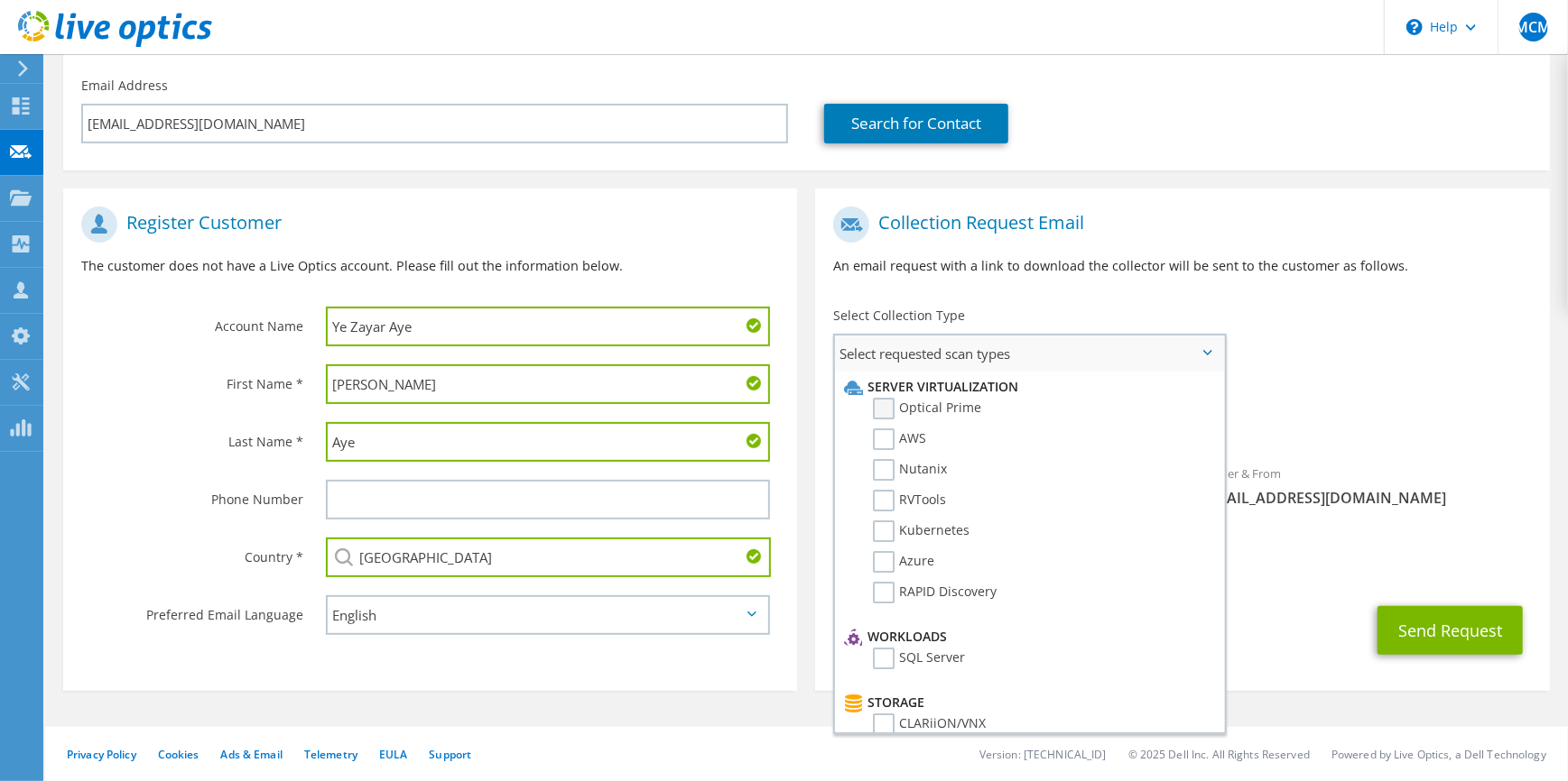
click at [892, 409] on label "Optical Prime" at bounding box center [926, 408] width 109 height 22
click at [0, 0] on input "Optical Prime" at bounding box center [0, 0] width 0 height 0
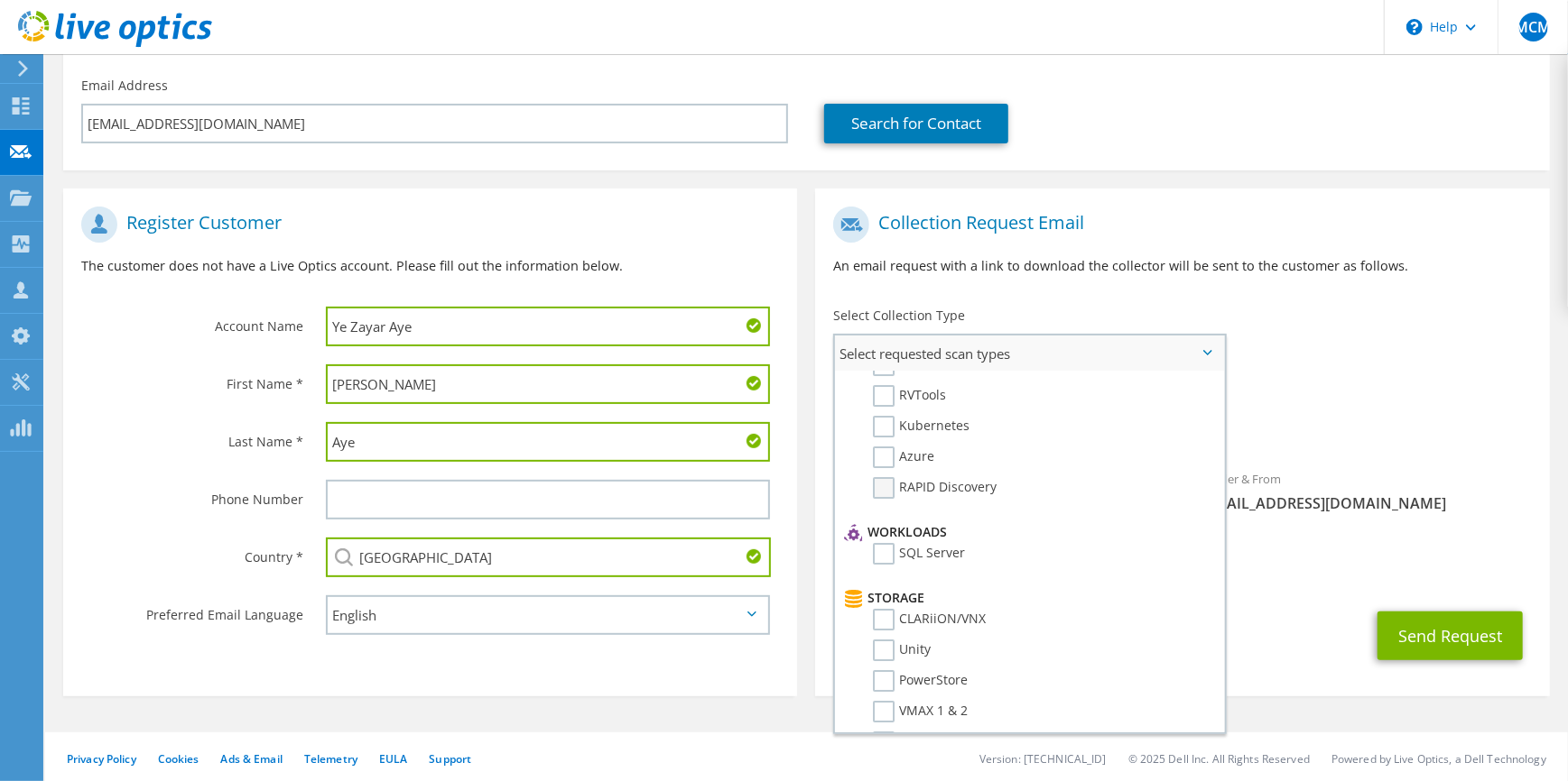
scroll to position [120, 0]
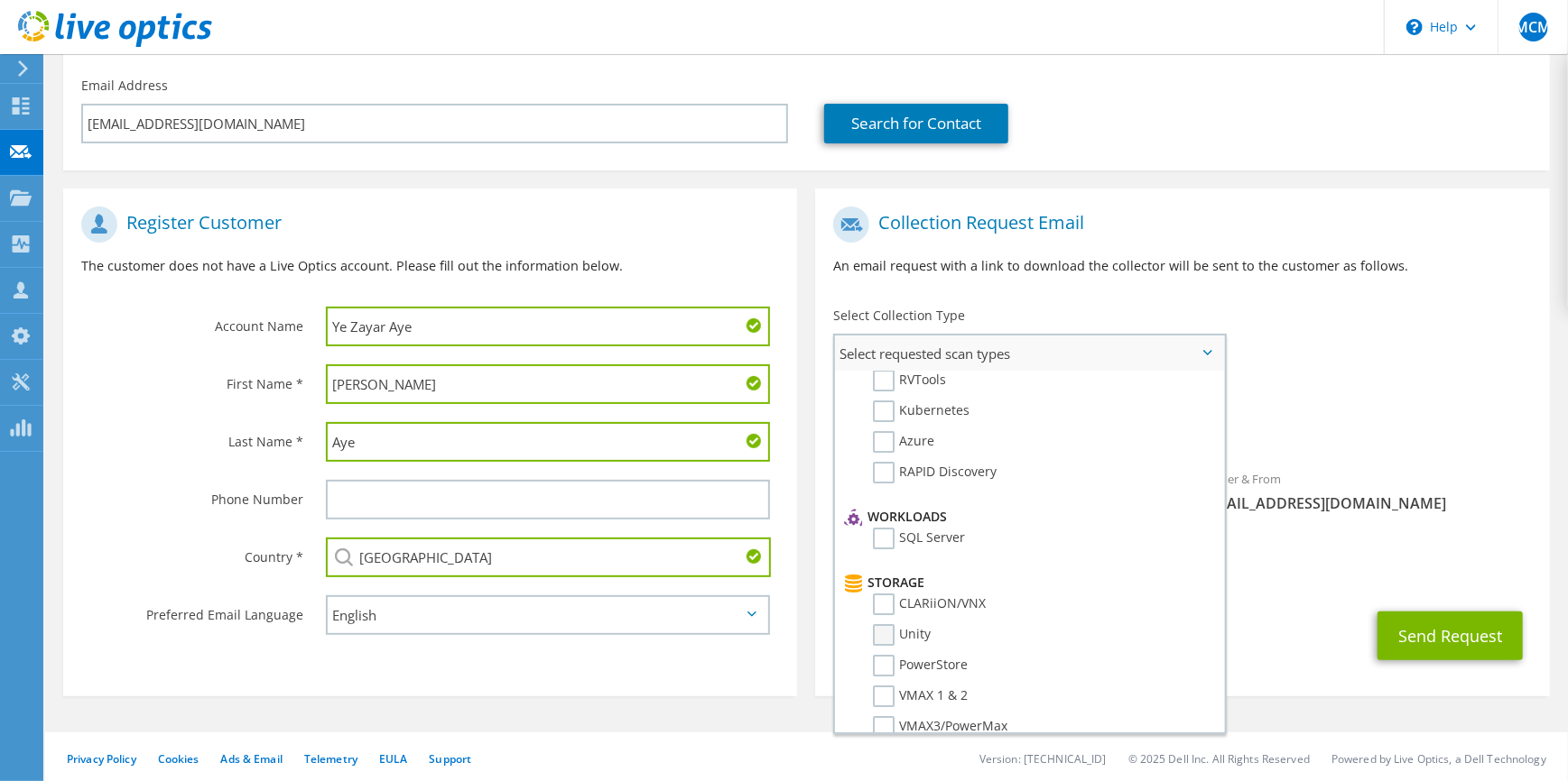
click at [886, 624] on label "Unity" at bounding box center [901, 635] width 58 height 22
click at [0, 0] on input "Unity" at bounding box center [0, 0] width 0 height 0
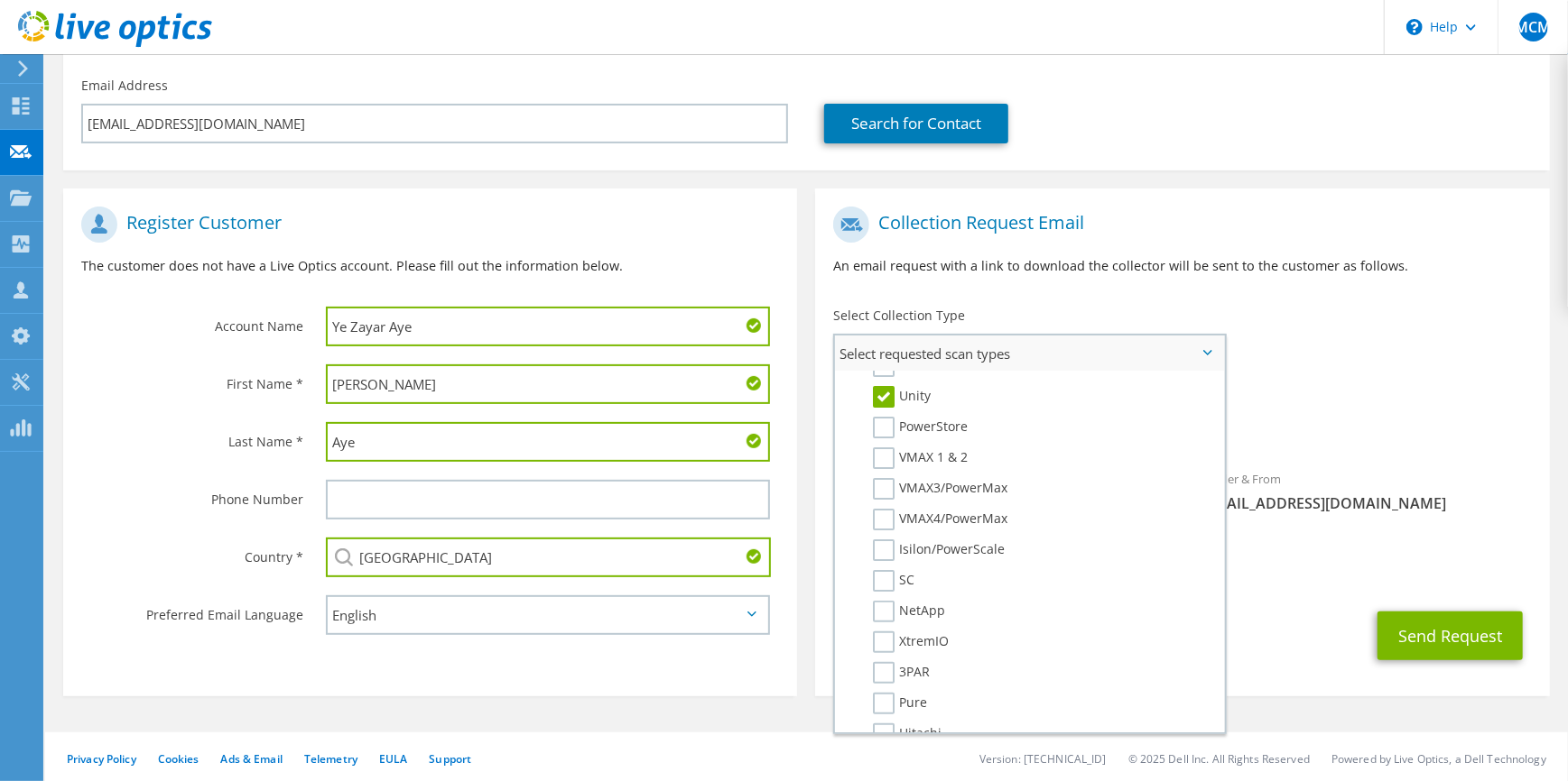
scroll to position [361, 0]
click at [886, 598] on label "NetApp" at bounding box center [908, 609] width 72 height 22
click at [0, 0] on input "NetApp" at bounding box center [0, 0] width 0 height 0
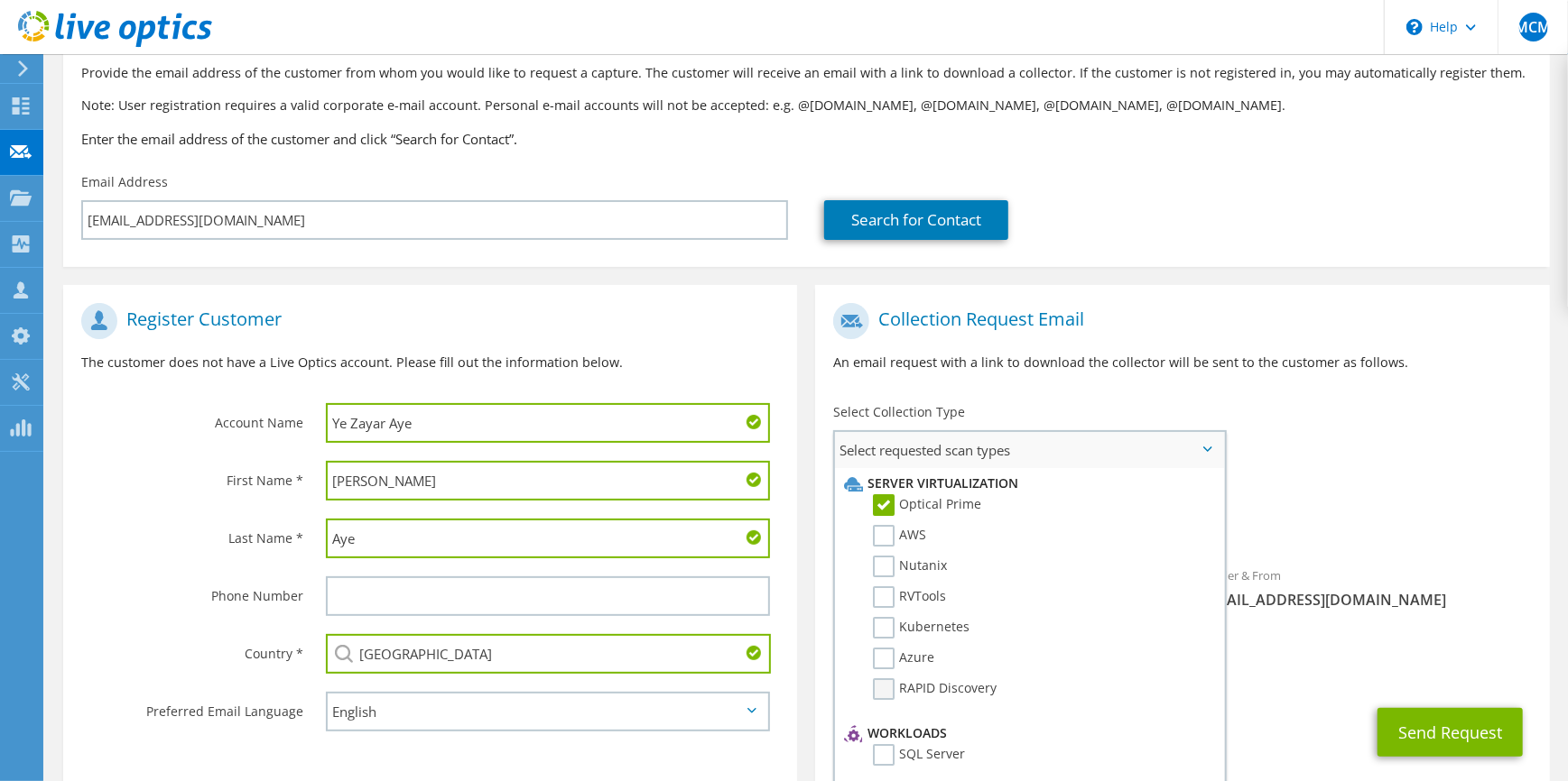
scroll to position [209, 0]
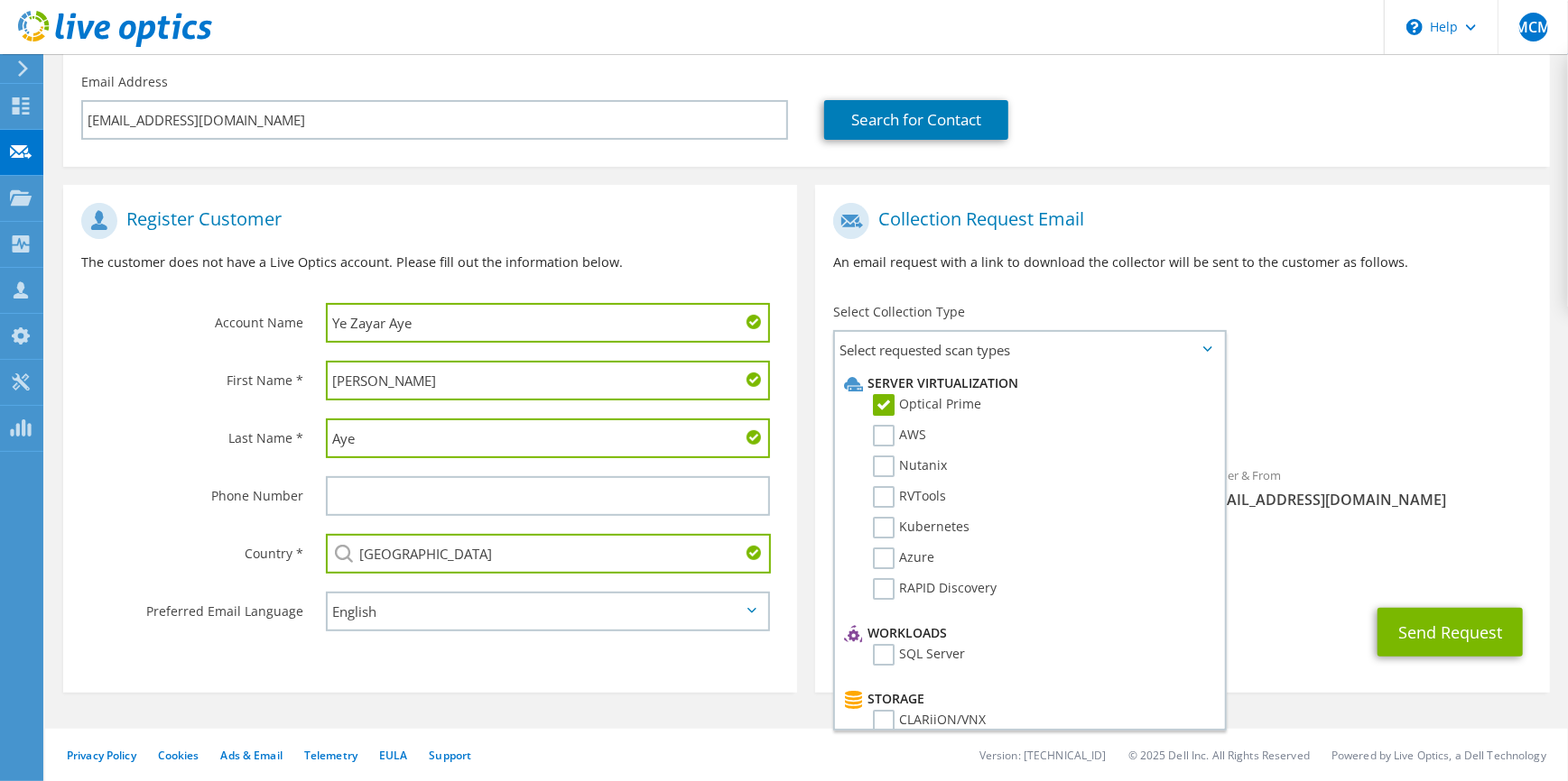
click at [1435, 525] on div "Sender & From liveoptics@liveoptics.com" at bounding box center [1366, 492] width 367 height 71
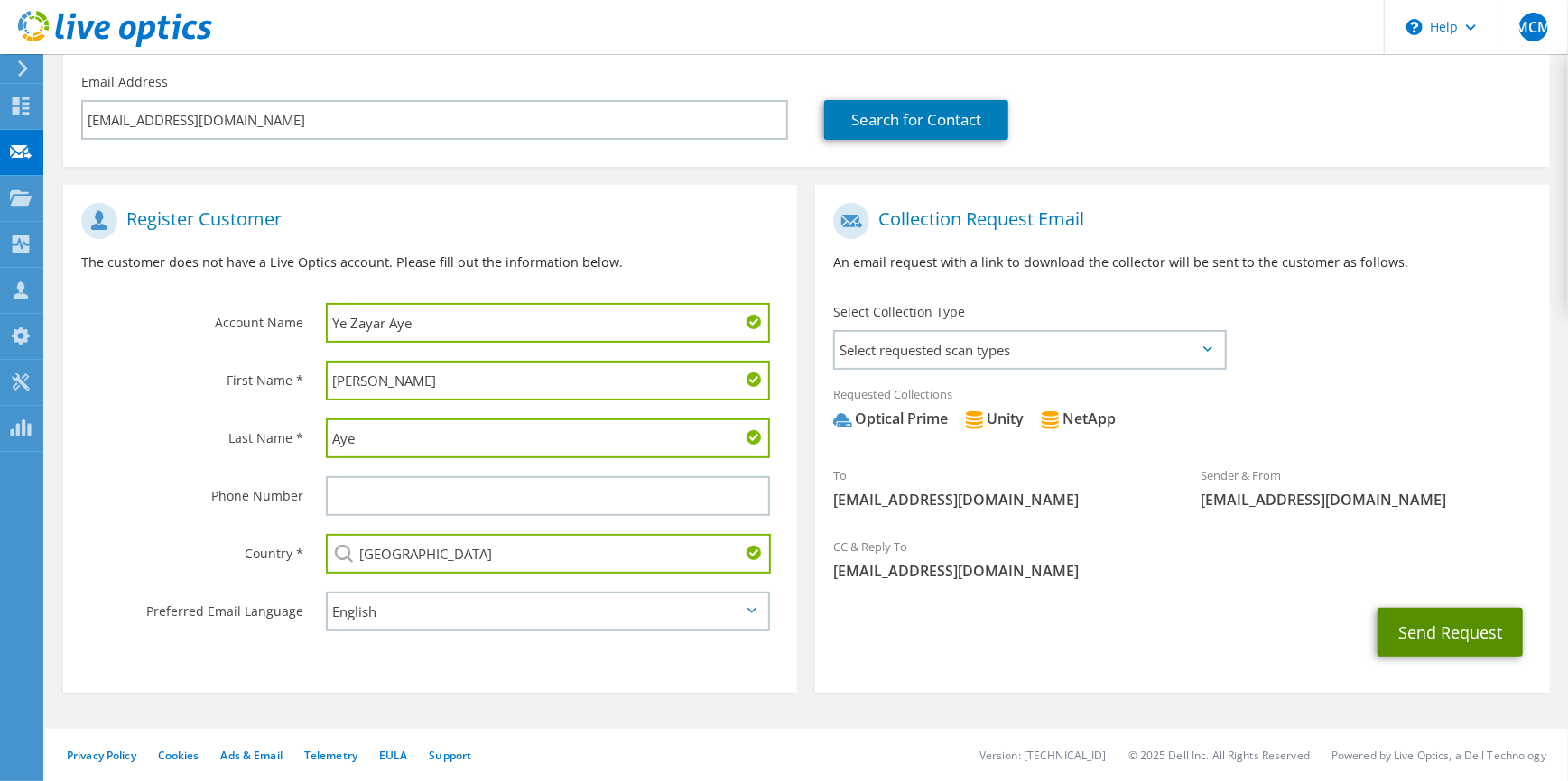
click at [1474, 647] on button "Send Request" at bounding box center [1449, 632] width 145 height 49
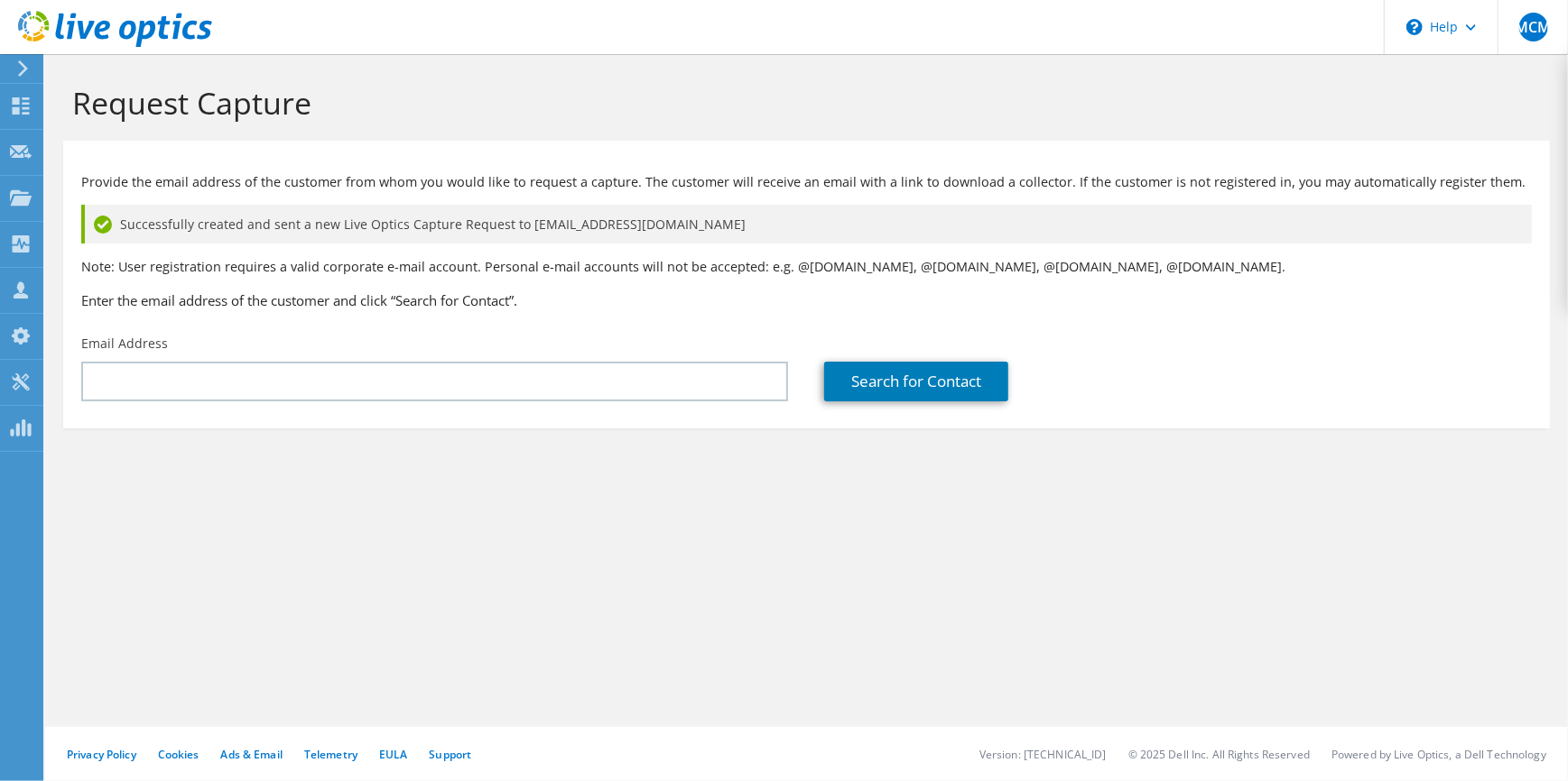
click at [22, 65] on use at bounding box center [23, 68] width 10 height 16
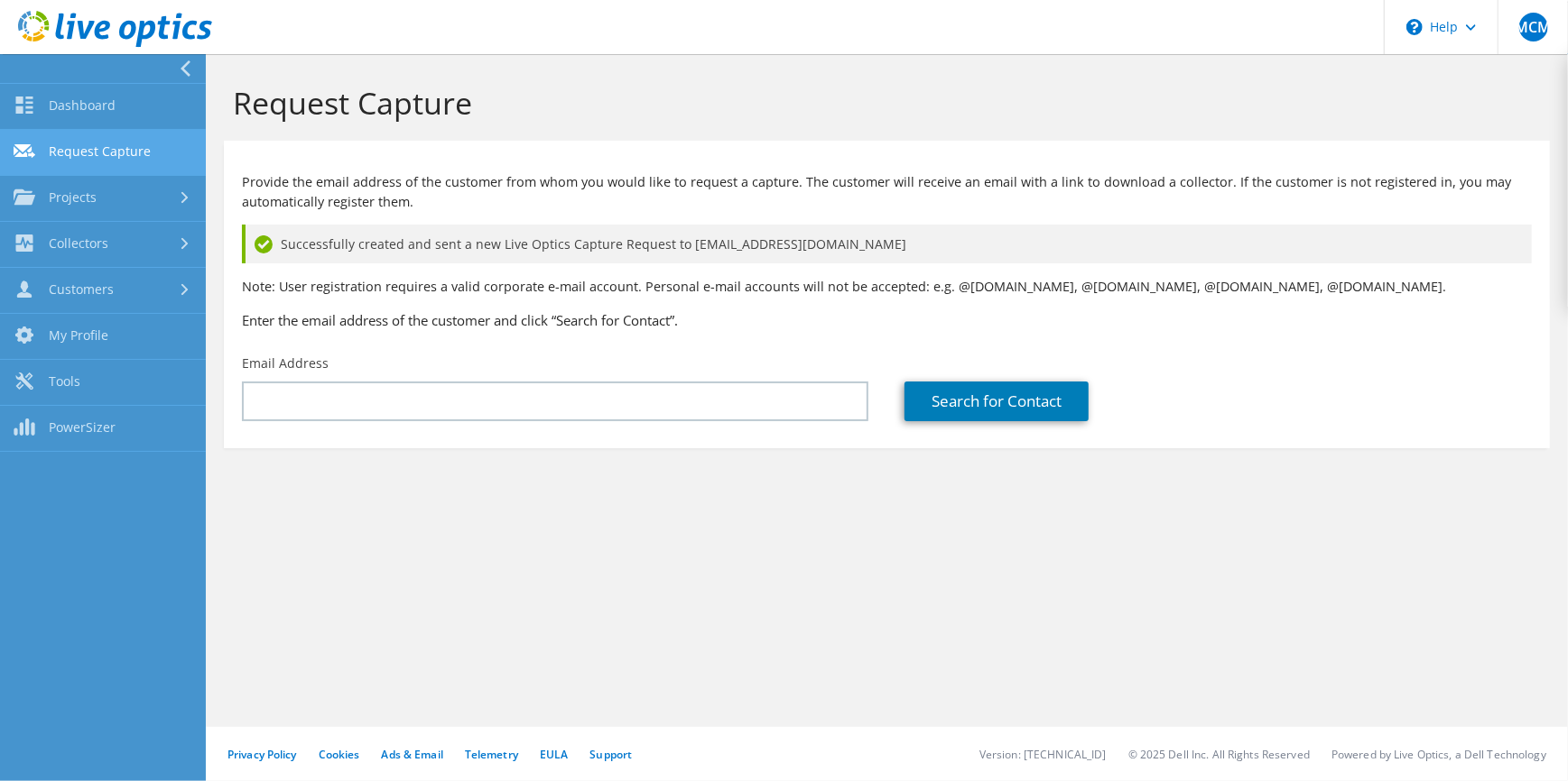
click at [103, 144] on link "Request Capture" at bounding box center [103, 153] width 206 height 46
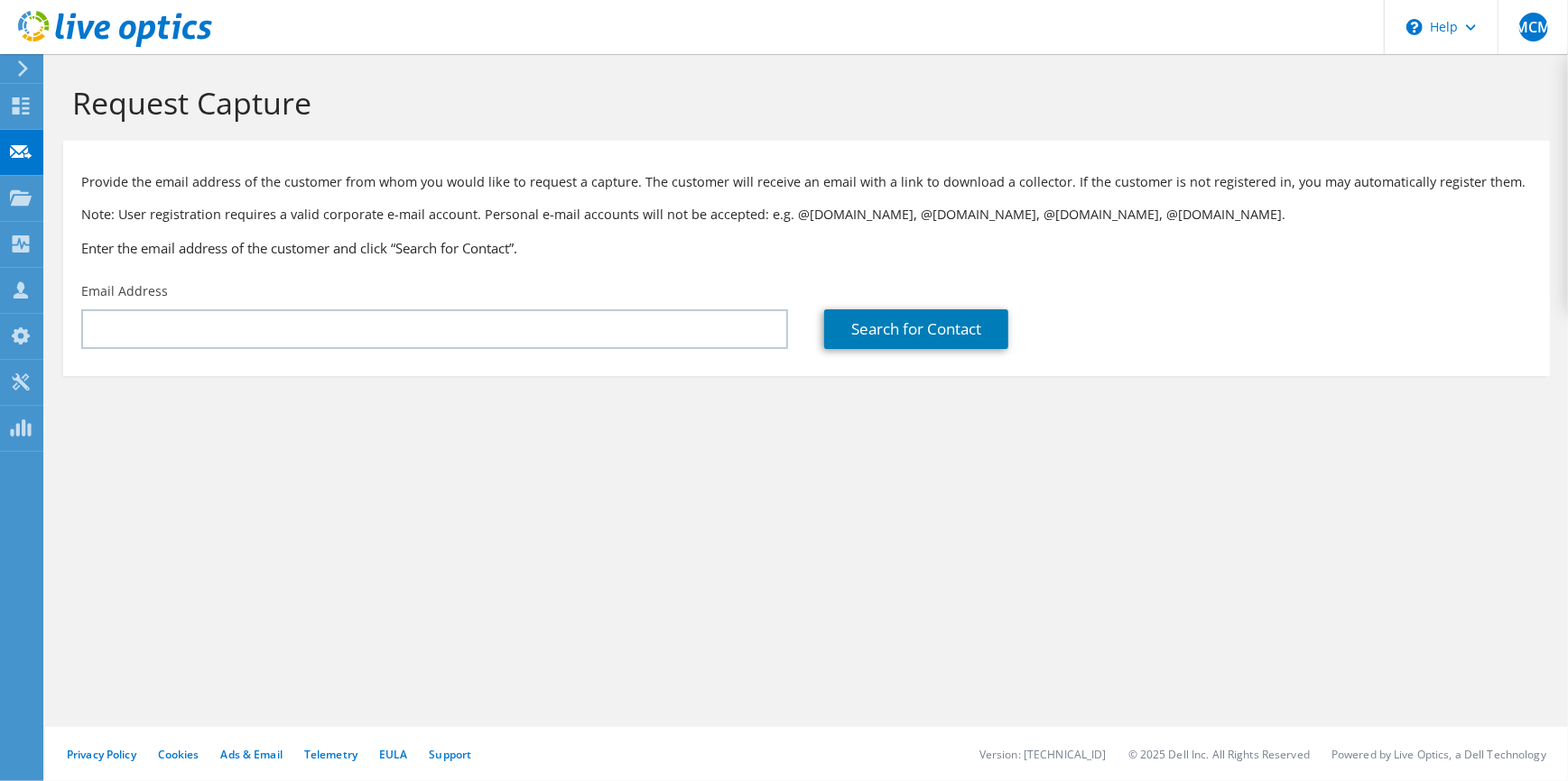
click at [26, 66] on icon at bounding box center [23, 68] width 13 height 16
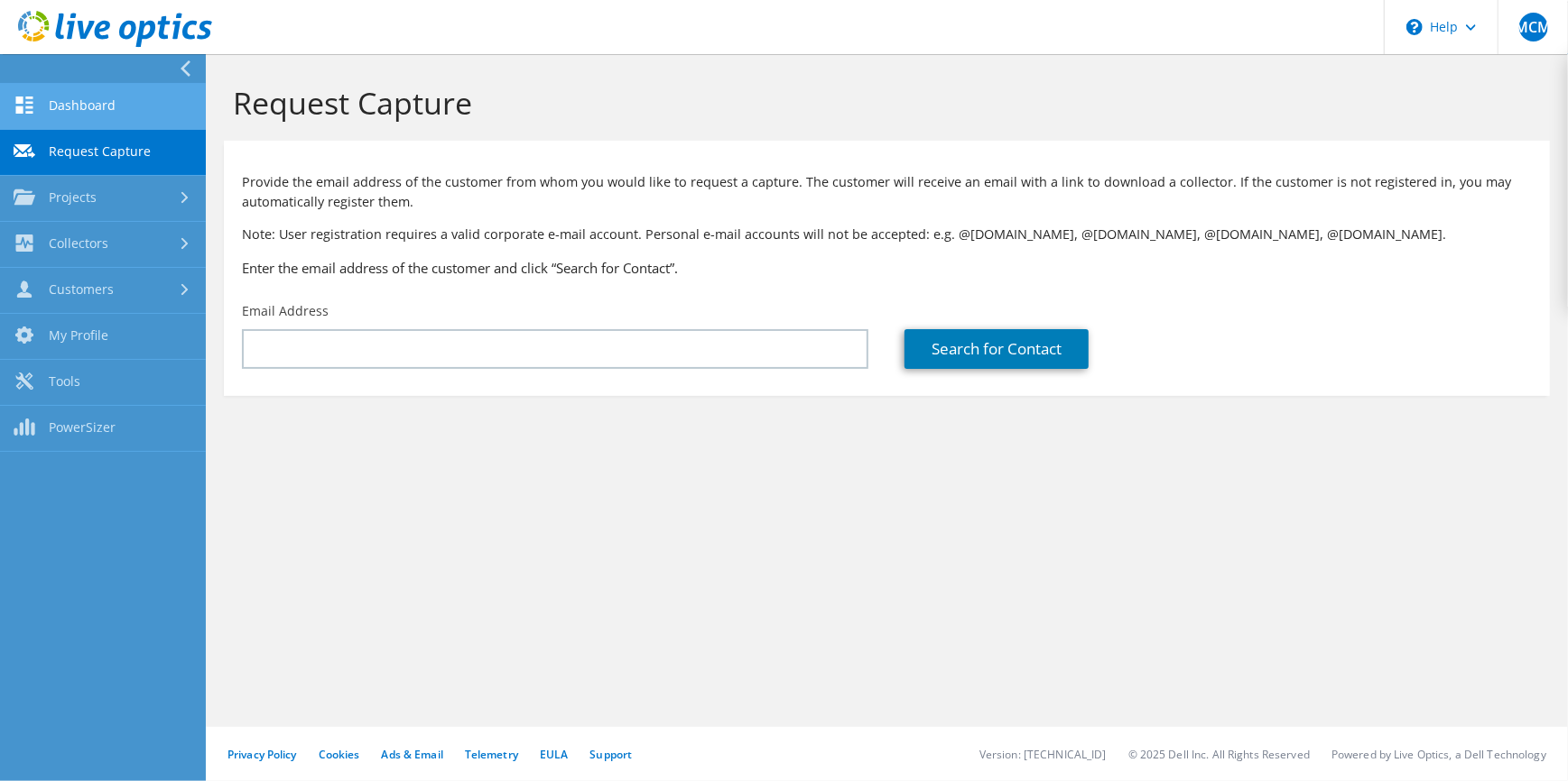
click at [90, 95] on link "Dashboard" at bounding box center [103, 107] width 206 height 46
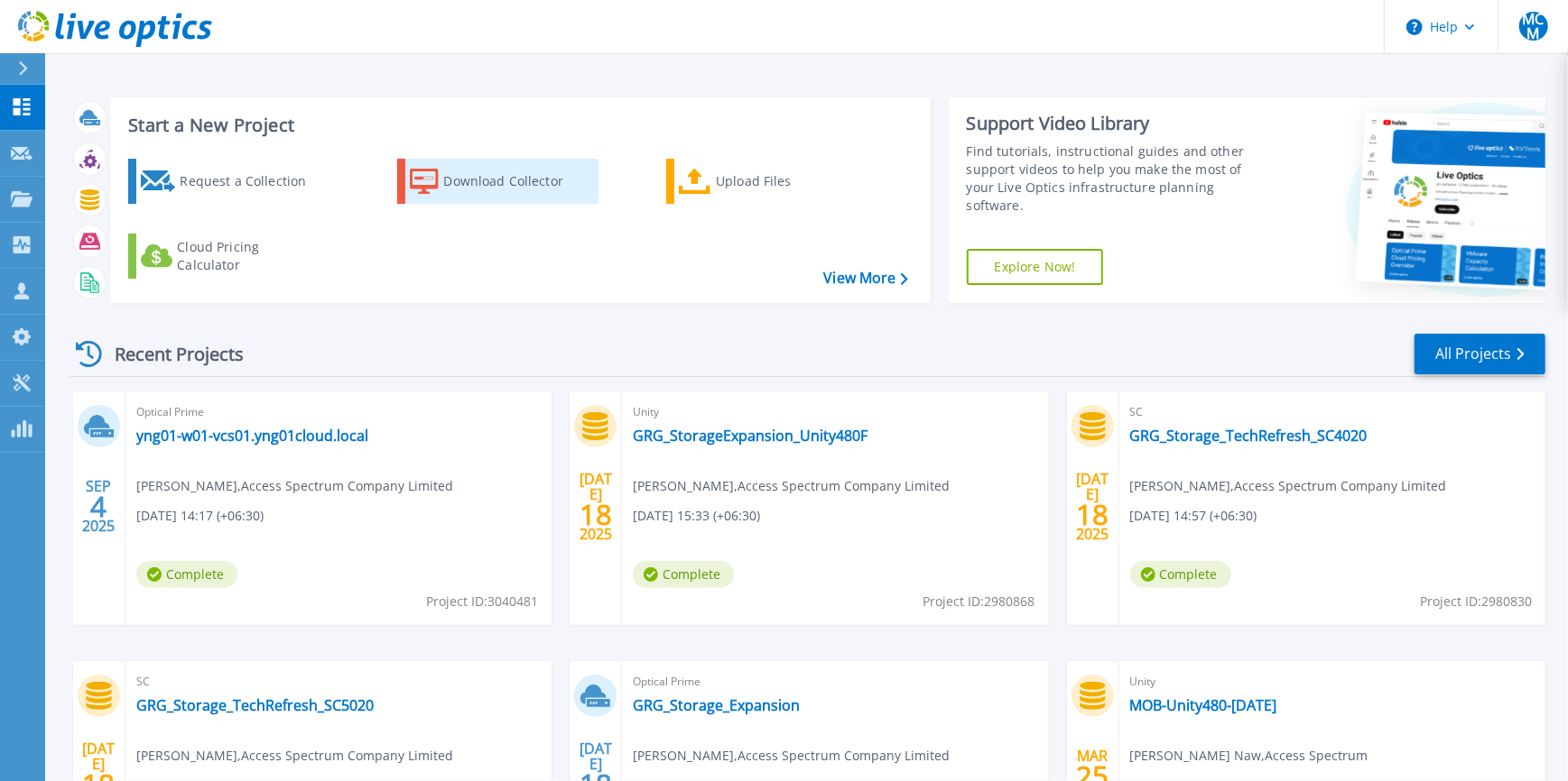
click at [536, 188] on div "Download Collector" at bounding box center [515, 182] width 144 height 37
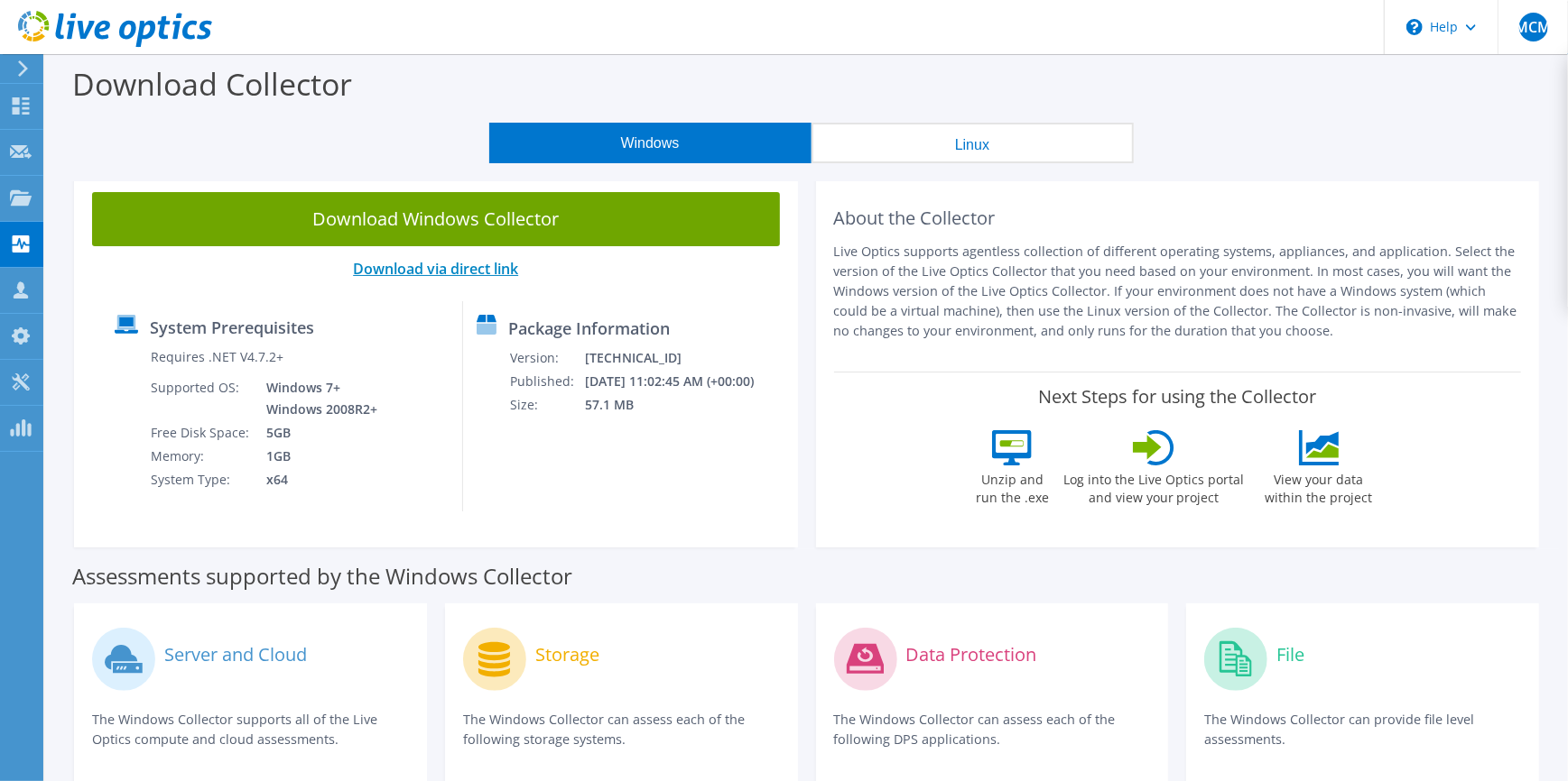
click at [496, 276] on link "Download via direct link" at bounding box center [435, 269] width 165 height 20
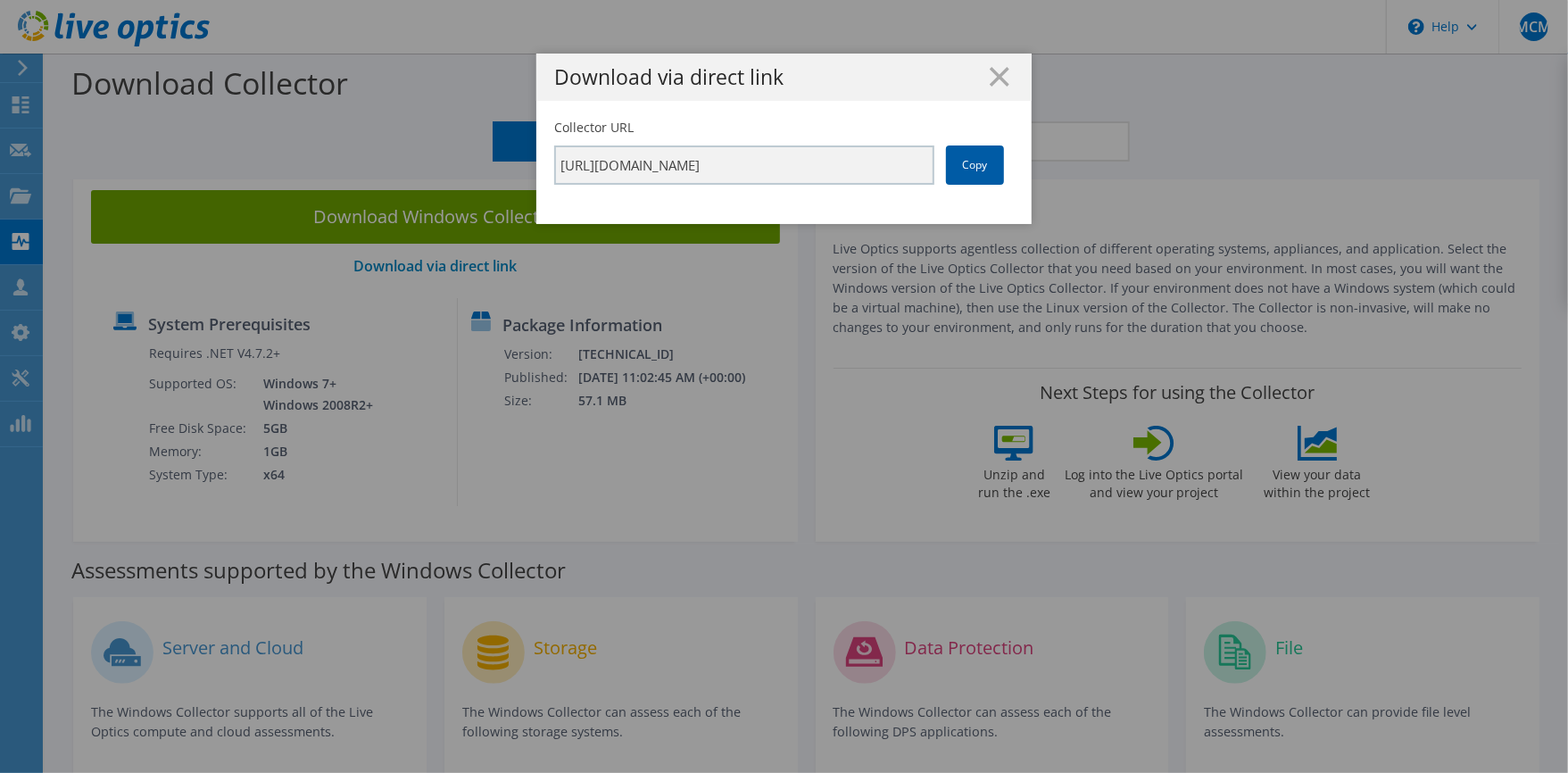
click at [968, 169] on link "Copy" at bounding box center [975, 164] width 58 height 39
